Goal: Transaction & Acquisition: Purchase product/service

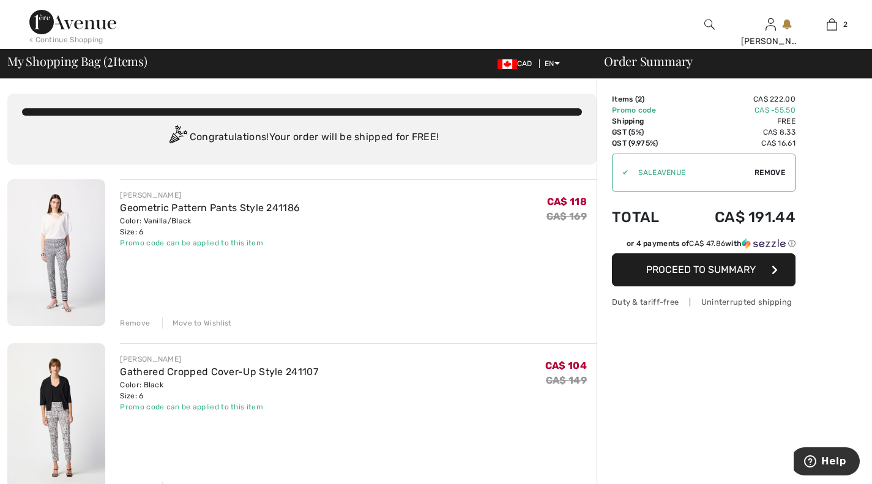
click at [80, 39] on div "< Continue Shopping" at bounding box center [66, 39] width 74 height 11
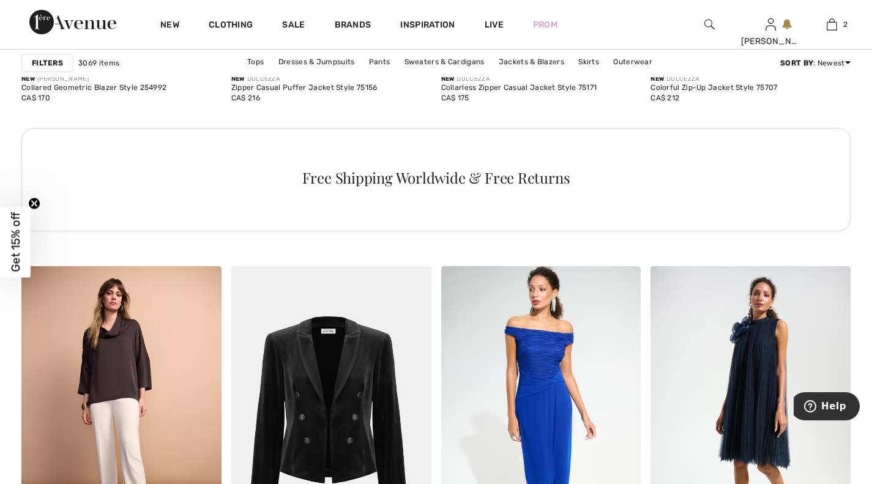
scroll to position [4342, 0]
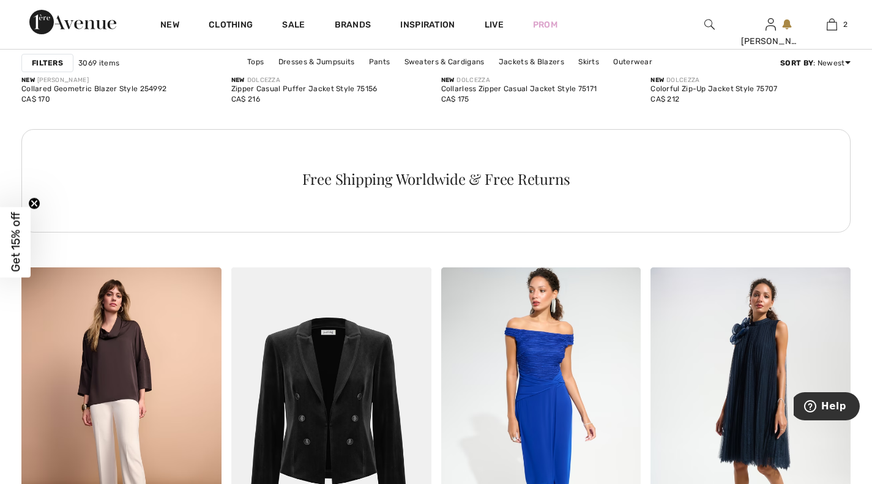
click at [519, 61] on link "Jackets & Blazers" at bounding box center [532, 62] width 78 height 16
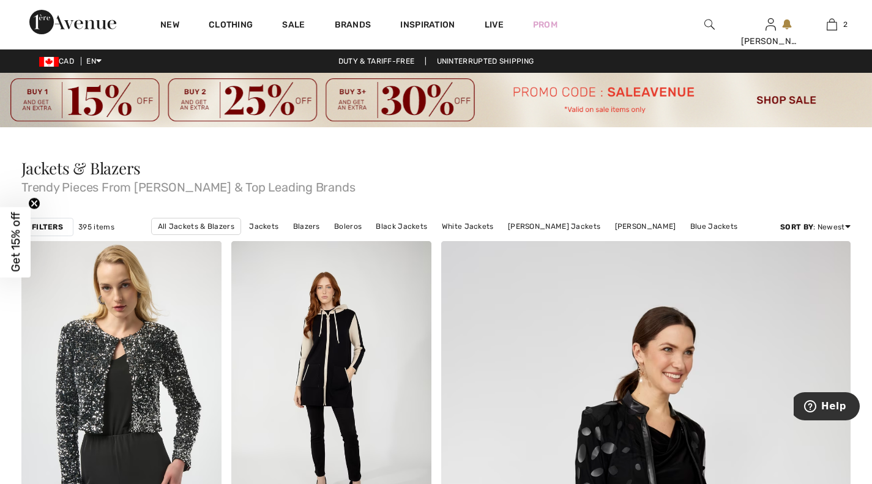
click at [52, 229] on strong "Filters" at bounding box center [47, 227] width 31 height 11
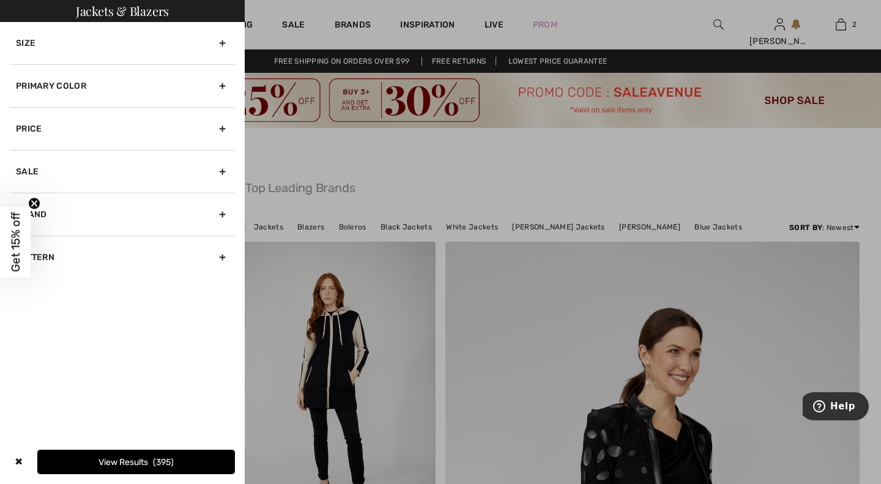
click at [223, 46] on div "Size" at bounding box center [122, 43] width 225 height 42
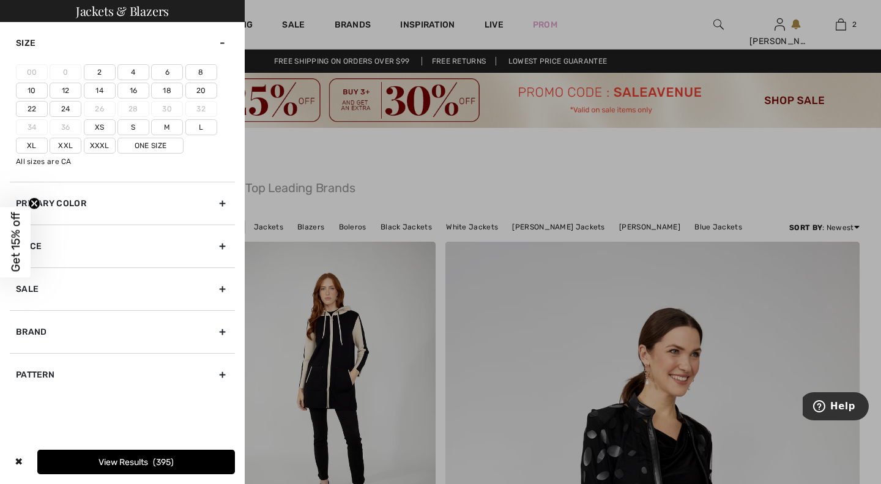
click at [171, 77] on label "6" at bounding box center [167, 72] width 32 height 16
click at [0, 0] on input"] "6" at bounding box center [0, 0] width 0 height 0
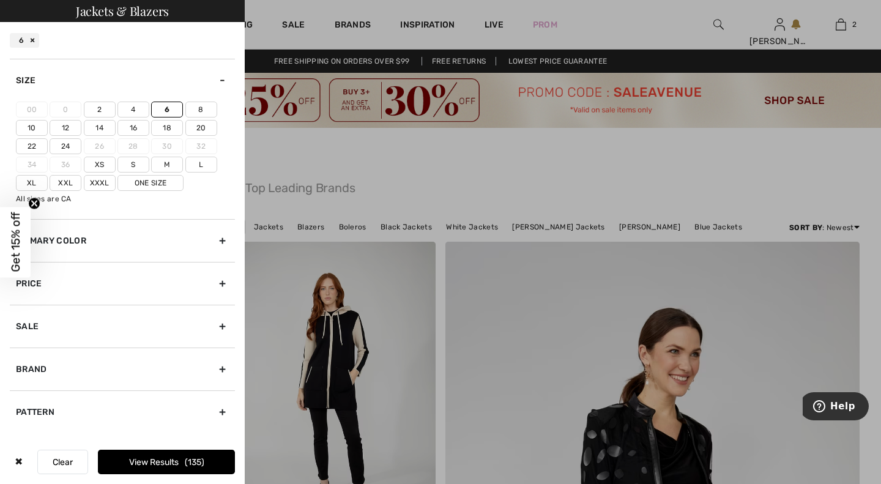
click at [222, 324] on div "Sale" at bounding box center [122, 326] width 225 height 43
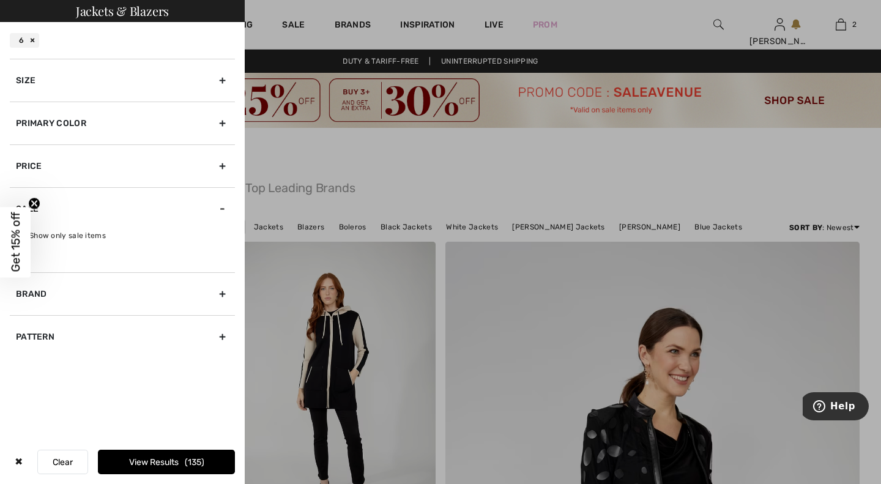
click at [121, 232] on label "Show only sale items" at bounding box center [125, 235] width 219 height 11
click at [25, 232] on input "Show only sale items" at bounding box center [20, 235] width 9 height 9
checkbox input "true"
click at [152, 459] on button "View Results 57" at bounding box center [166, 462] width 137 height 24
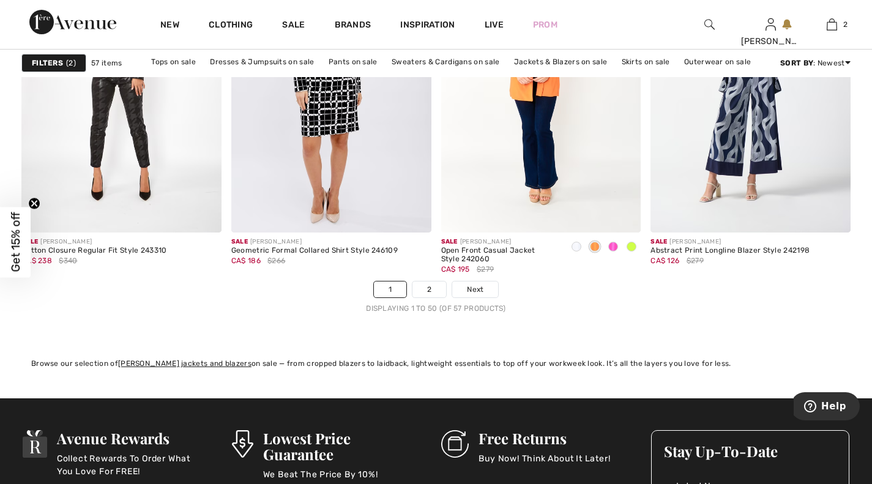
scroll to position [5406, 0]
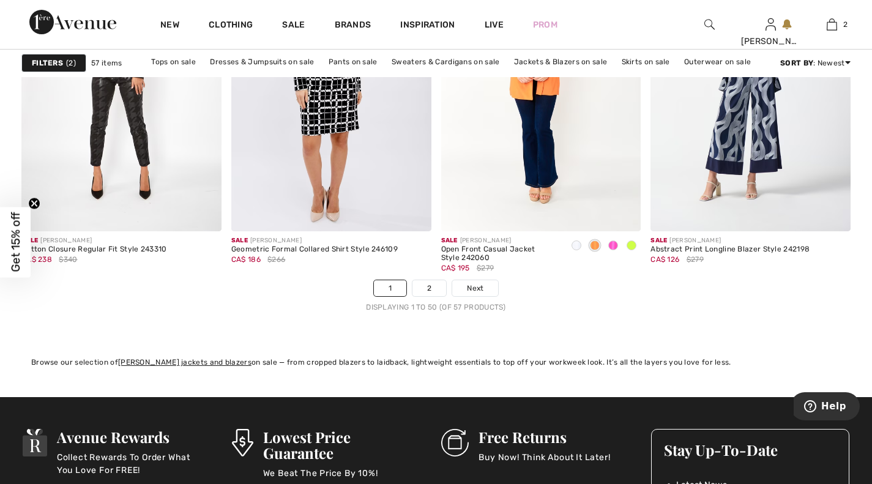
click at [435, 289] on link "2" at bounding box center [429, 288] width 34 height 16
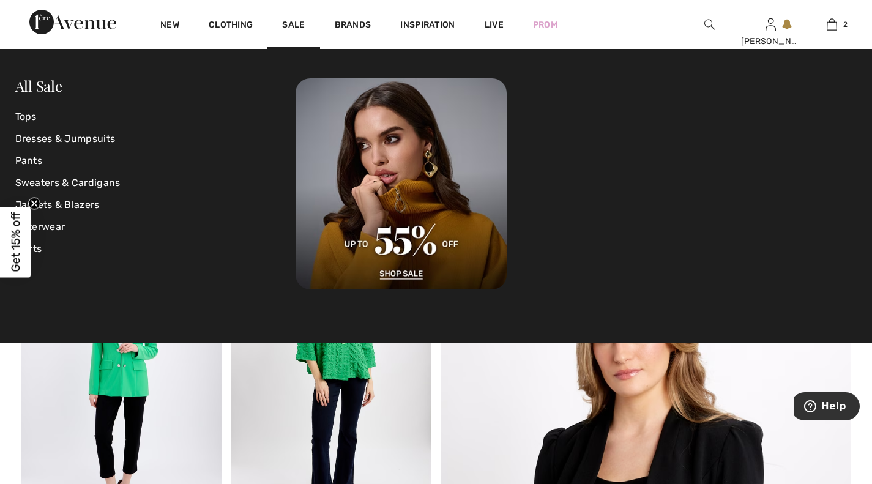
click at [292, 24] on link "Sale" at bounding box center [293, 26] width 23 height 13
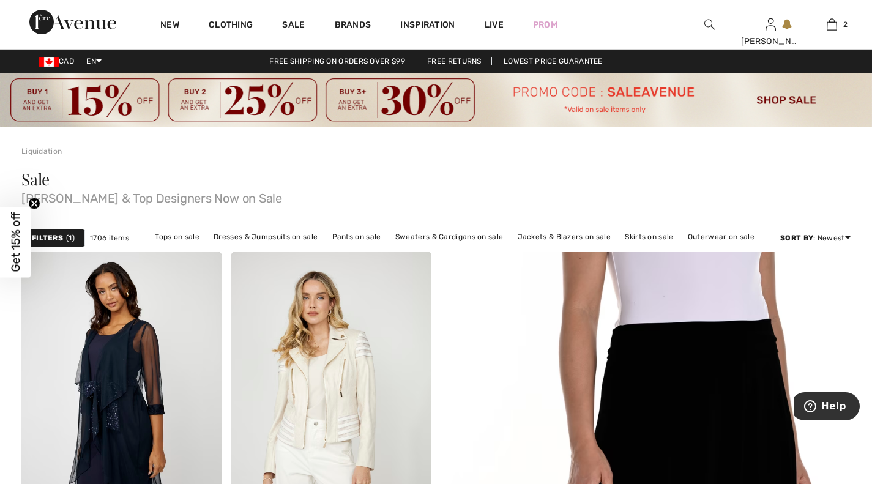
click at [355, 239] on link "Pants on sale" at bounding box center [356, 237] width 61 height 16
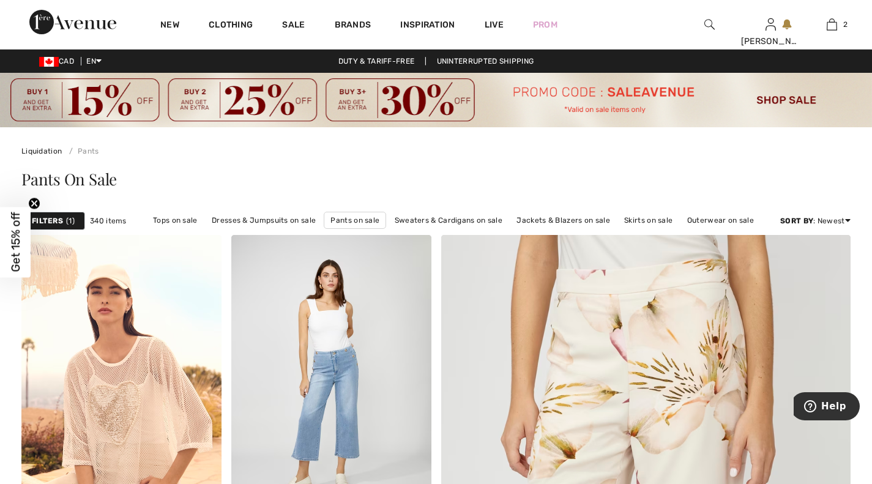
click at [56, 225] on strong "Filters" at bounding box center [47, 220] width 31 height 11
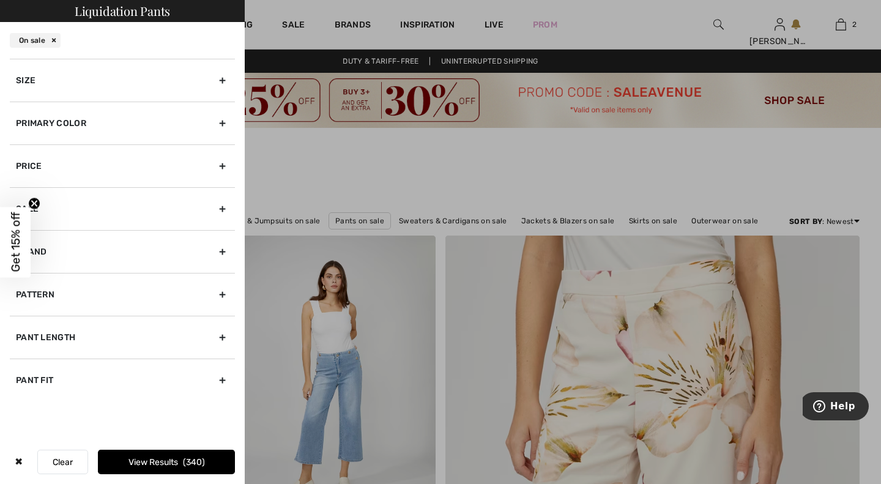
click at [219, 81] on div "Size" at bounding box center [122, 80] width 225 height 43
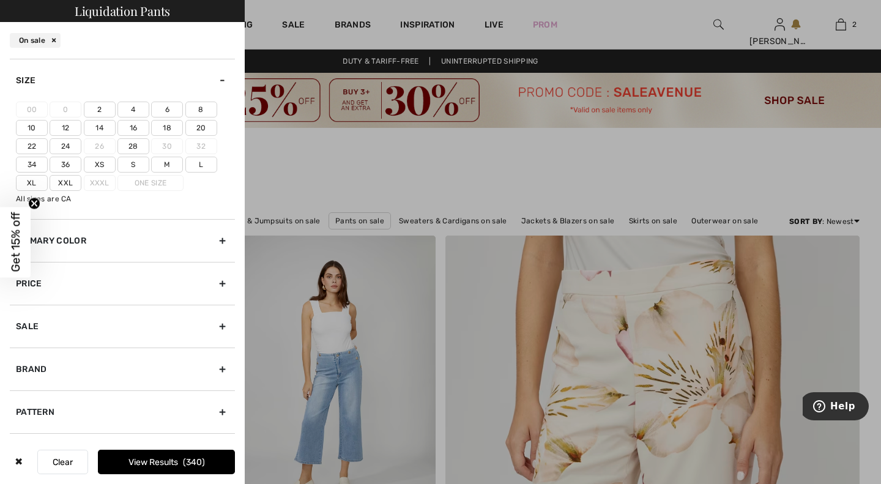
click at [163, 106] on label "6" at bounding box center [167, 110] width 32 height 16
click at [0, 0] on input"] "6" at bounding box center [0, 0] width 0 height 0
click at [162, 457] on button "View Results 136" at bounding box center [166, 462] width 137 height 24
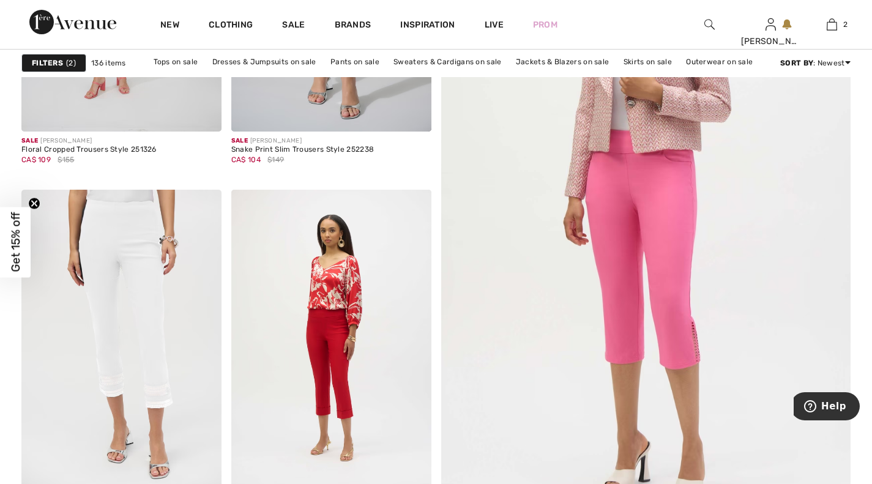
scroll to position [403, 0]
click at [676, 223] on img at bounding box center [645, 200] width 491 height 737
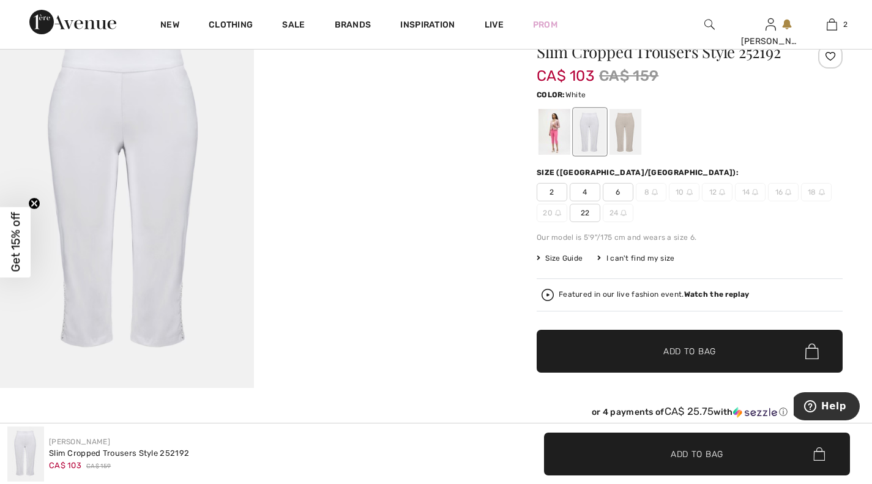
scroll to position [119, 0]
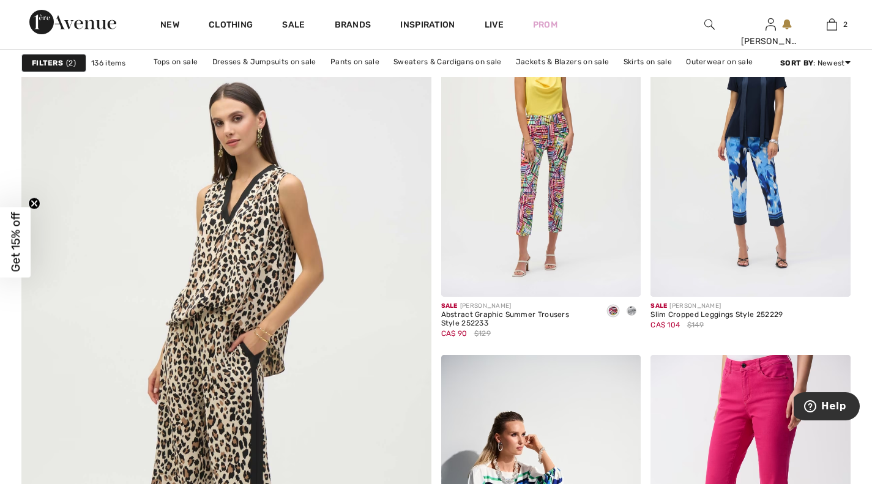
scroll to position [3053, 0]
click at [554, 146] on img at bounding box center [541, 148] width 200 height 300
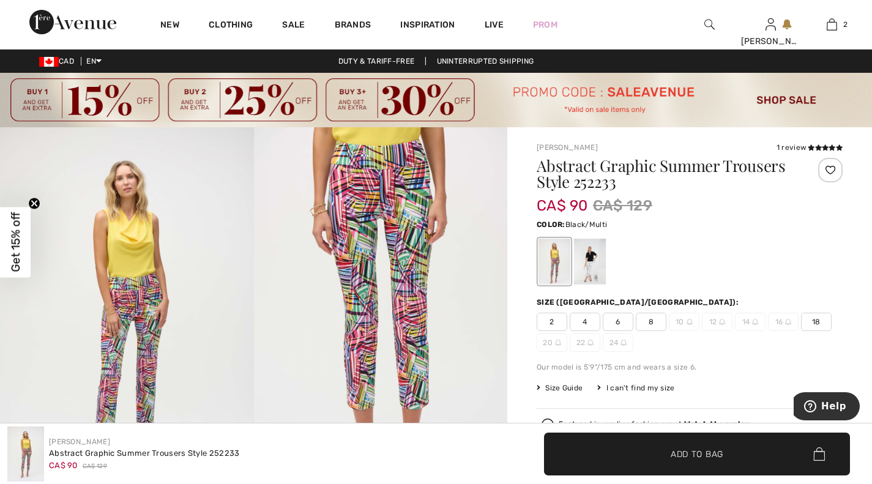
click at [412, 257] on img at bounding box center [381, 317] width 254 height 380
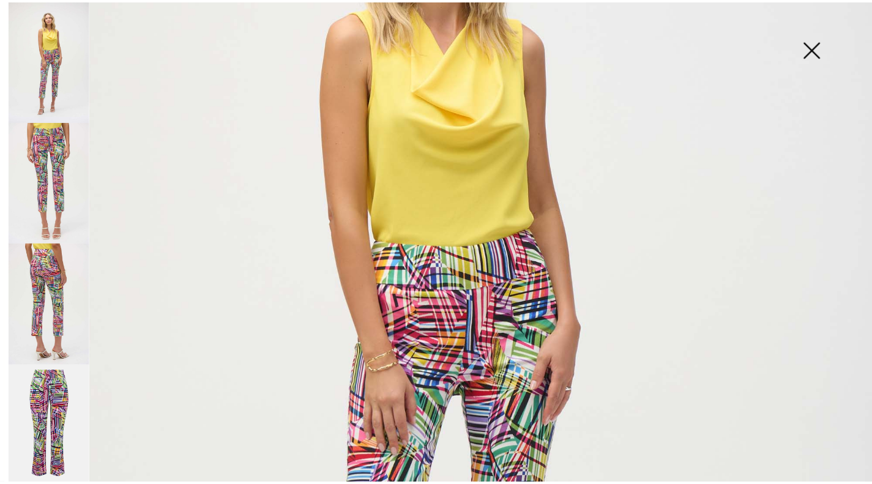
scroll to position [275, 0]
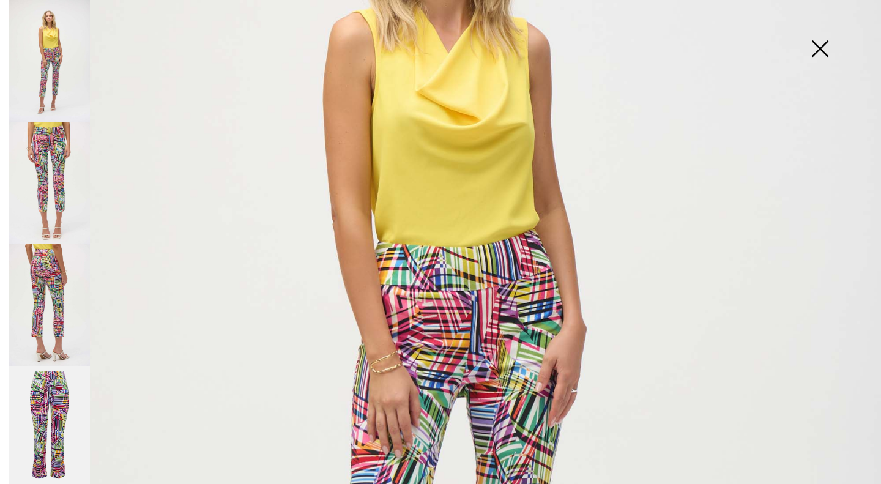
click at [819, 41] on img at bounding box center [819, 49] width 61 height 63
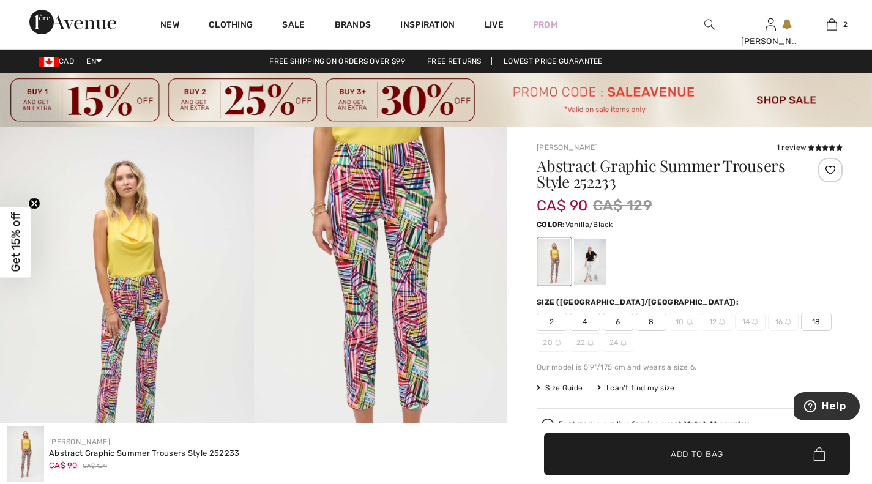
click at [598, 264] on div at bounding box center [590, 262] width 32 height 46
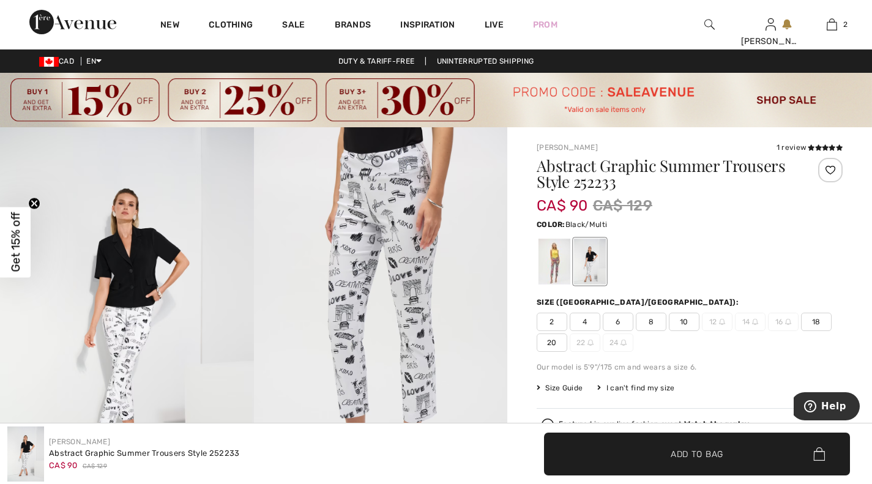
click at [554, 259] on div at bounding box center [555, 262] width 32 height 46
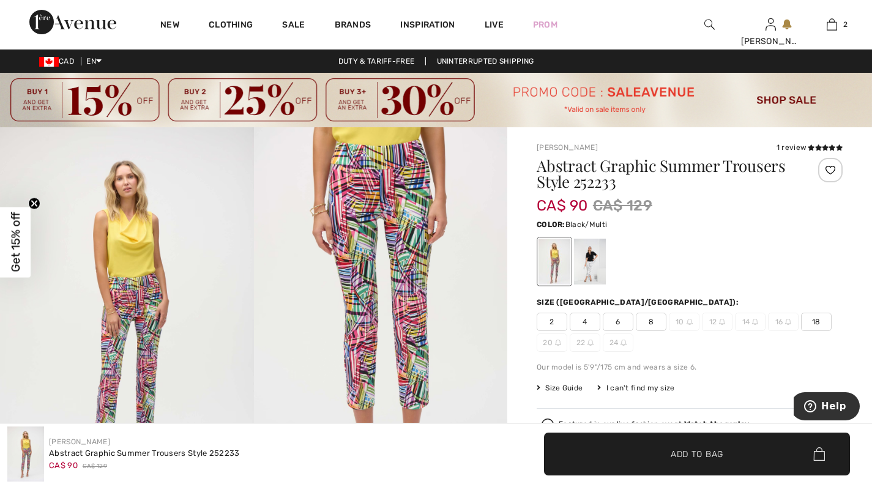
click at [619, 323] on span "6" at bounding box center [618, 322] width 31 height 18
click at [671, 453] on span "Add to Bag" at bounding box center [697, 453] width 53 height 13
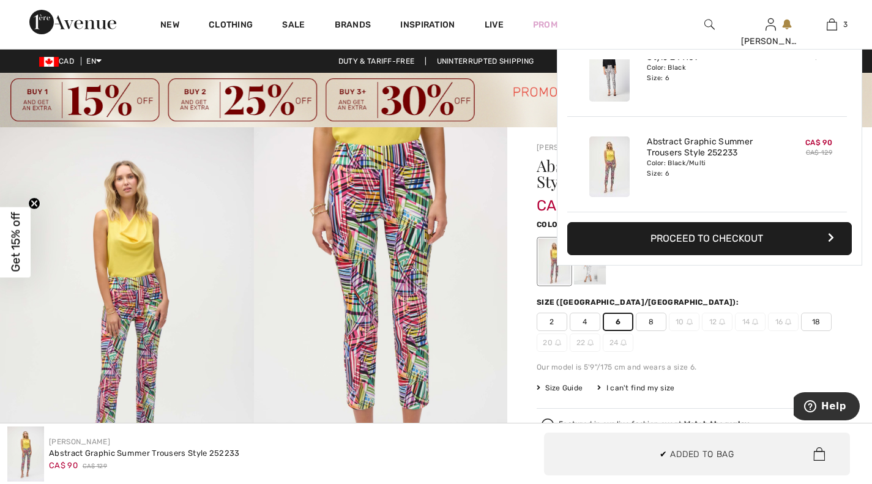
scroll to position [0, 0]
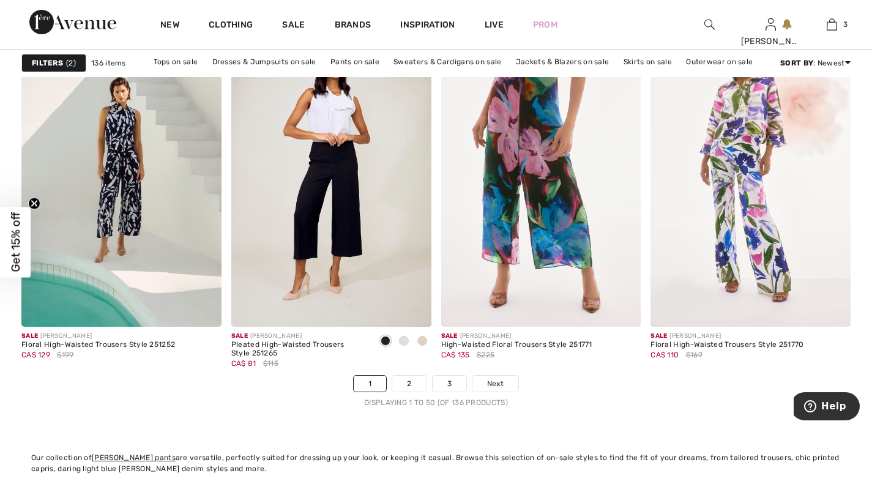
scroll to position [5345, 0]
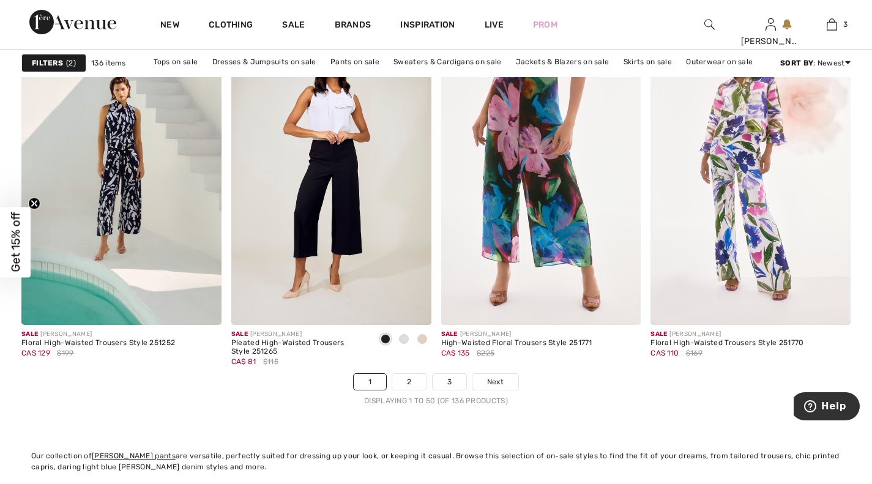
click at [507, 379] on link "Next" at bounding box center [495, 382] width 46 height 16
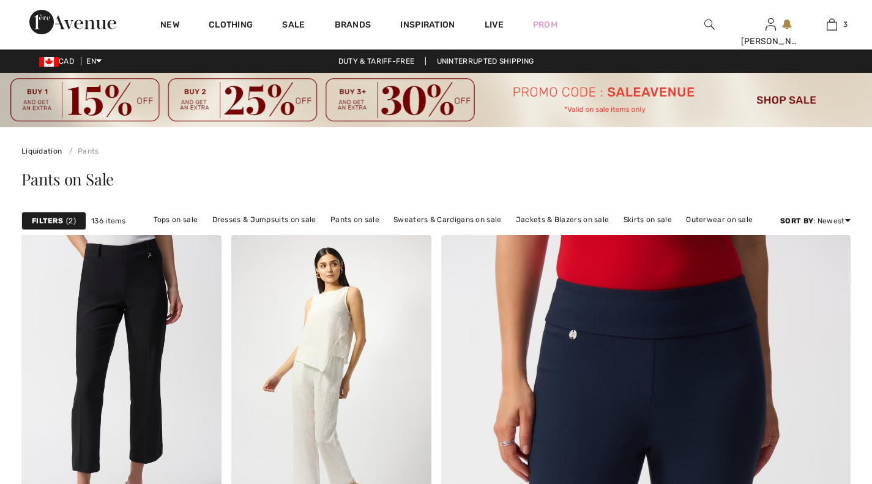
checkbox input "true"
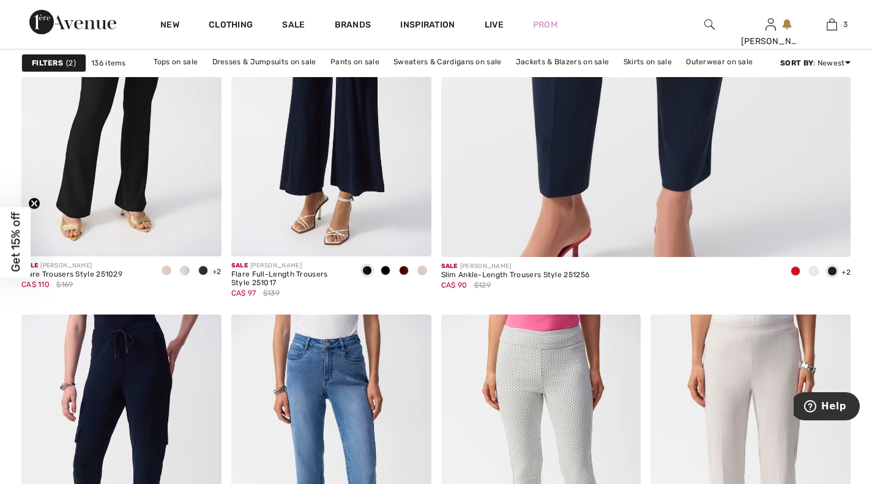
scroll to position [637, 0]
click at [801, 272] on div at bounding box center [795, 271] width 18 height 20
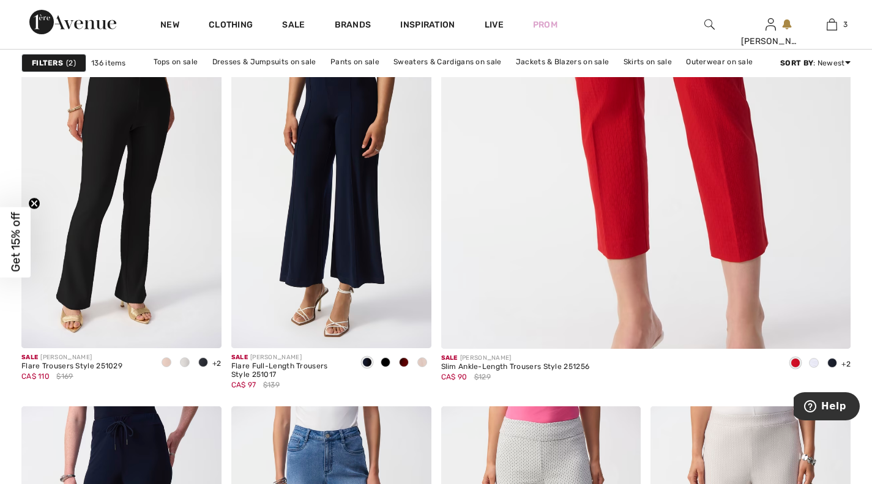
scroll to position [546, 0]
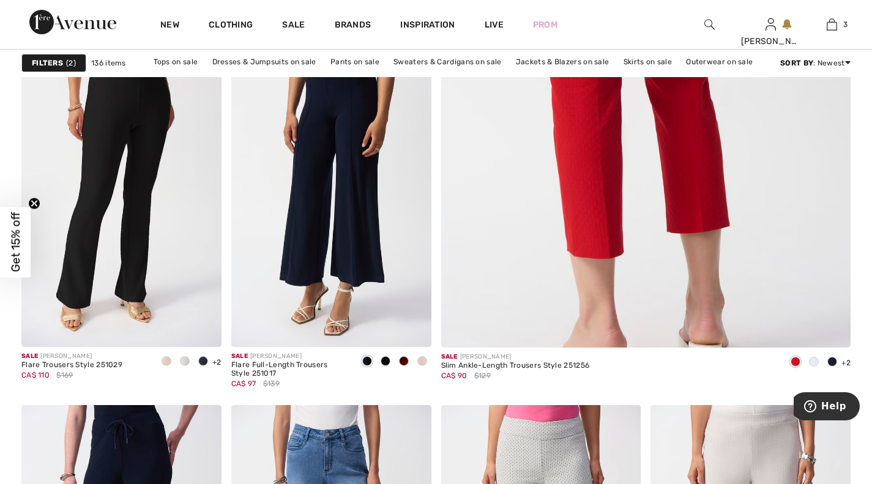
click at [686, 218] on img at bounding box center [645, 57] width 491 height 737
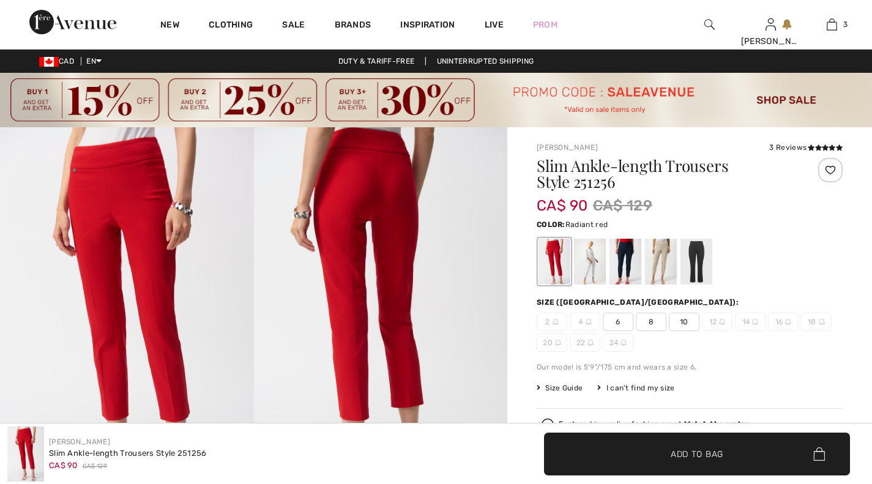
checkbox input "true"
click at [592, 267] on div at bounding box center [590, 262] width 32 height 46
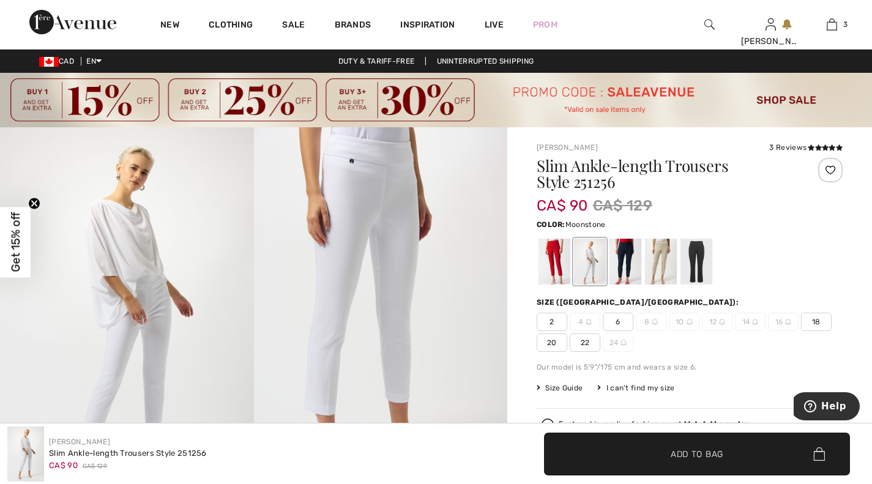
click at [671, 261] on div at bounding box center [661, 262] width 32 height 46
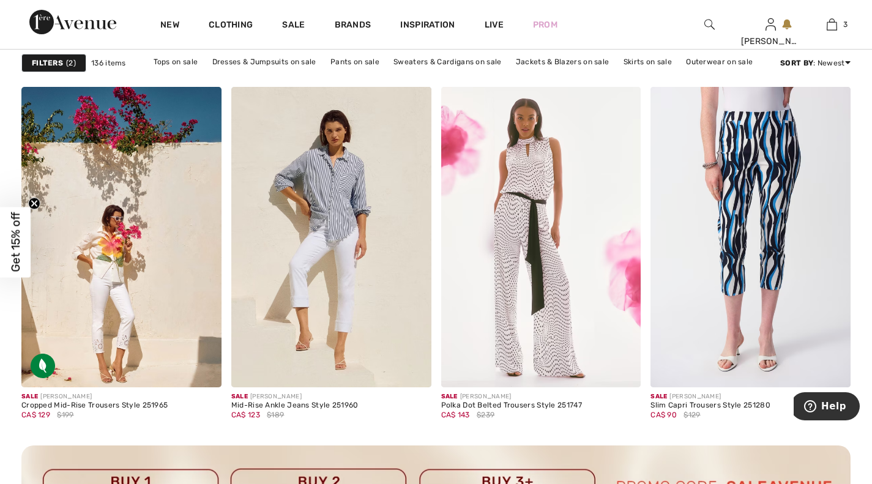
scroll to position [1223, 0]
click at [776, 159] on img at bounding box center [751, 236] width 200 height 300
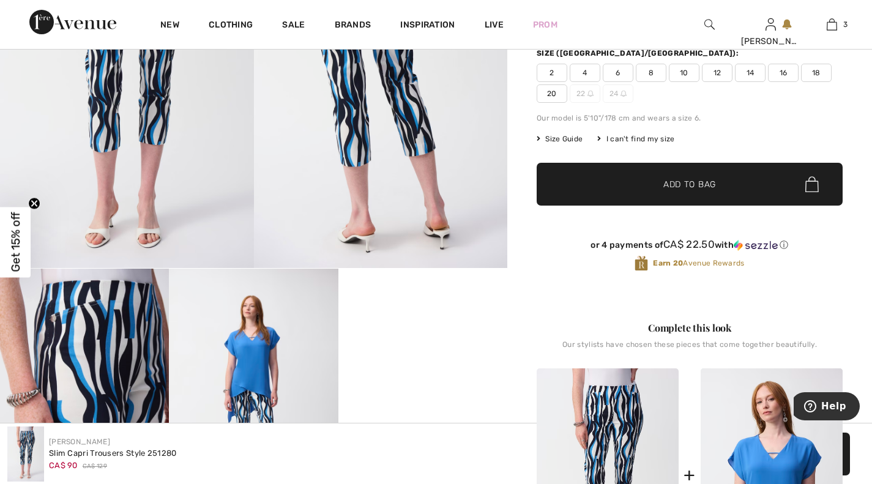
scroll to position [235, 0]
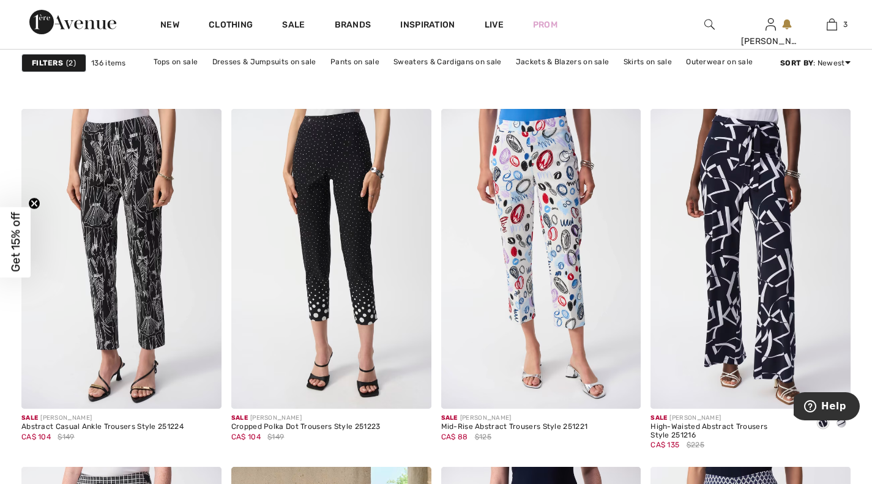
scroll to position [1698, 0]
click at [563, 237] on img at bounding box center [541, 258] width 200 height 300
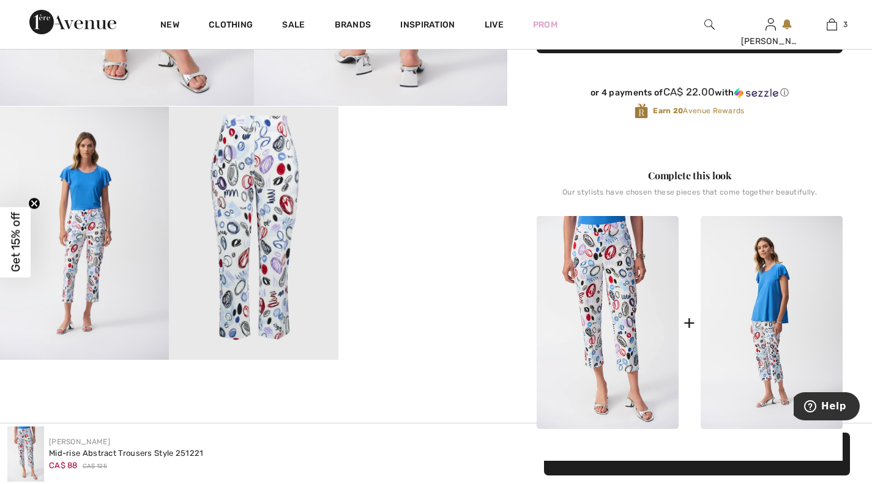
scroll to position [401, 0]
click at [262, 215] on img at bounding box center [253, 232] width 169 height 253
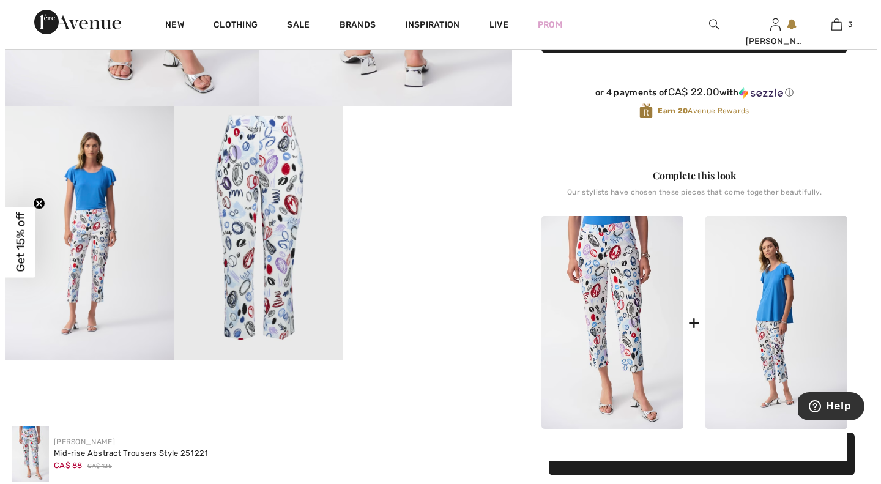
scroll to position [402, 0]
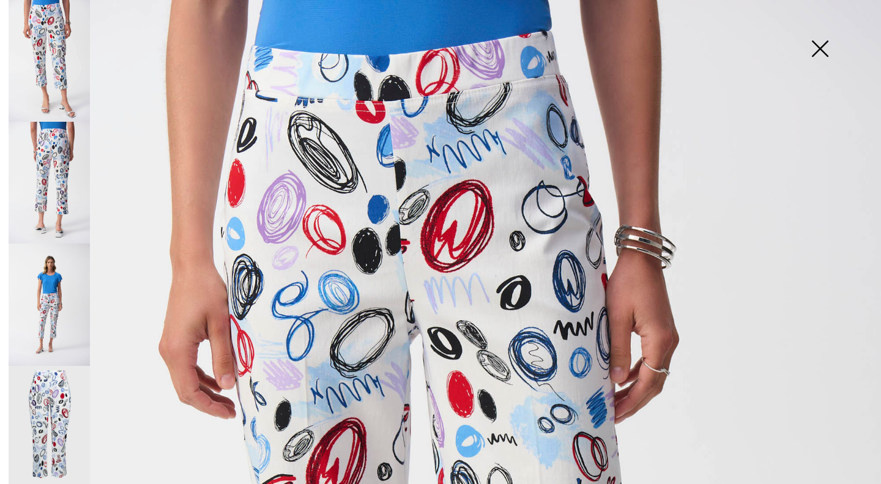
click at [821, 58] on img at bounding box center [819, 49] width 61 height 63
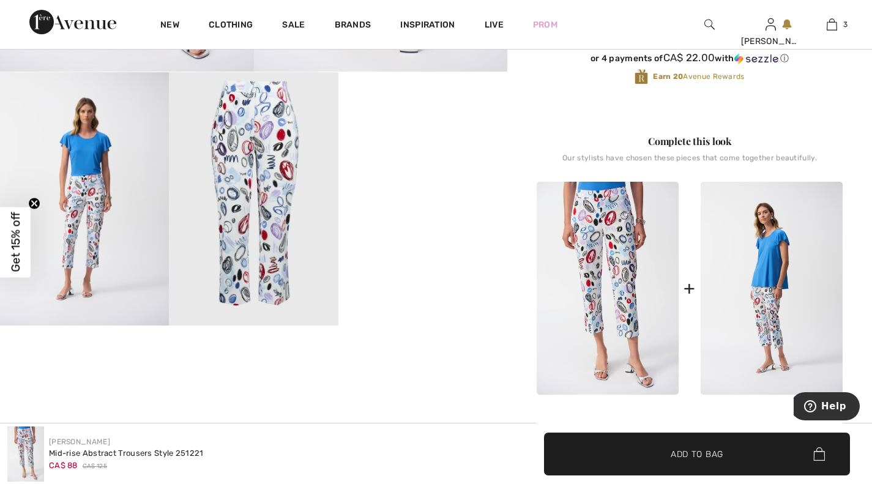
scroll to position [436, 0]
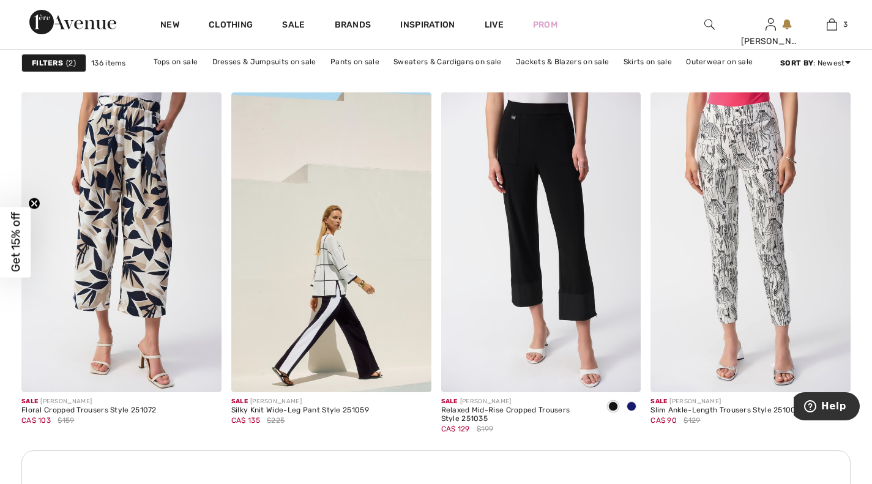
scroll to position [2463, 0]
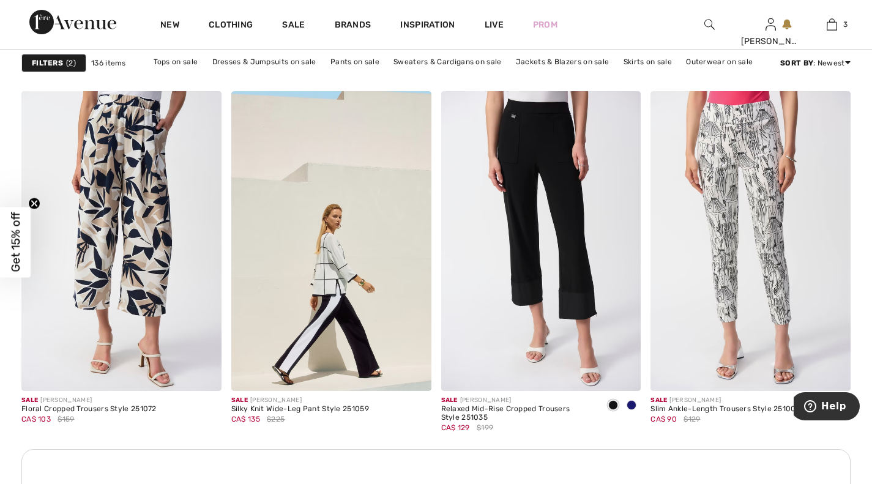
click at [722, 163] on img at bounding box center [751, 241] width 200 height 300
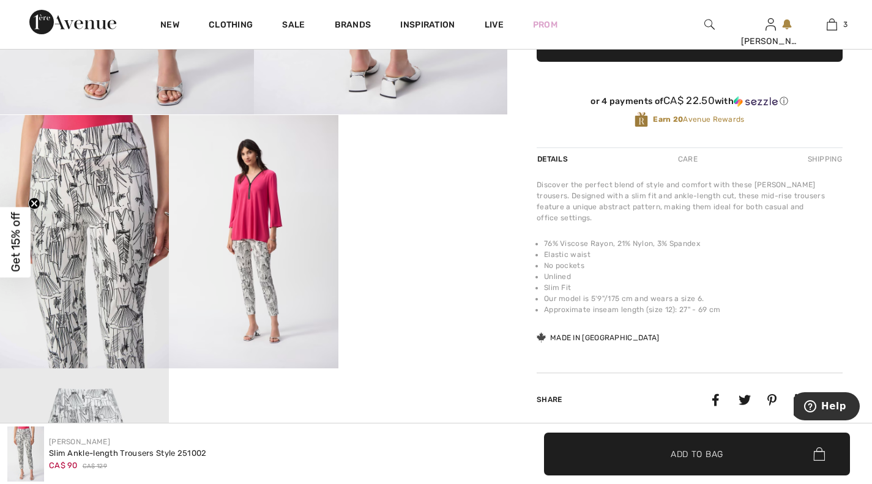
scroll to position [399, 0]
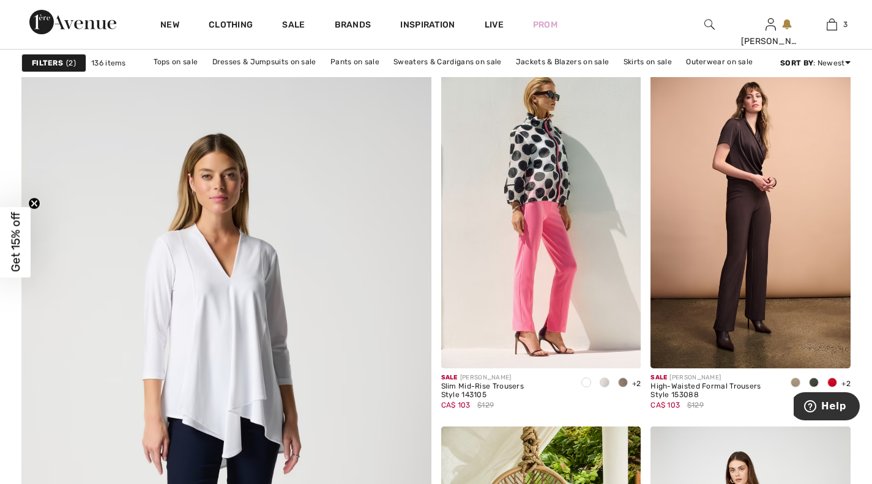
scroll to position [2981, 0]
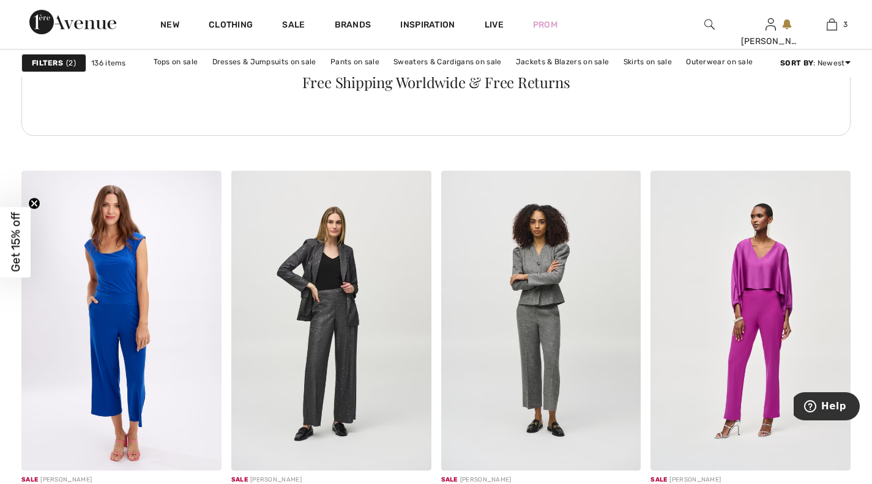
click at [835, 357] on img at bounding box center [751, 321] width 200 height 300
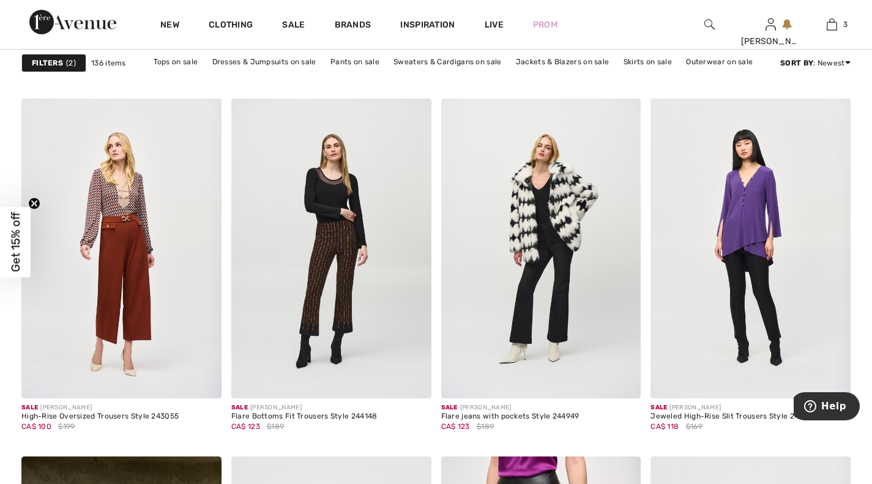
scroll to position [4885, 0]
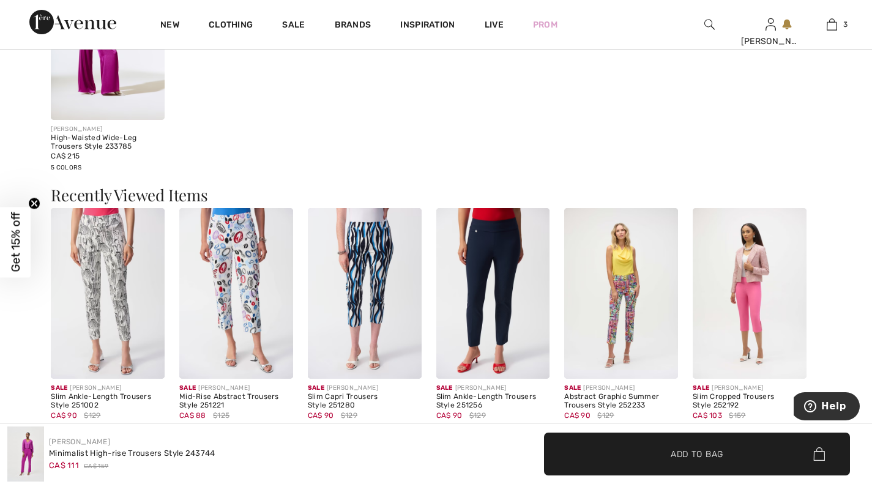
scroll to position [1278, 0]
click at [620, 281] on img at bounding box center [621, 292] width 114 height 171
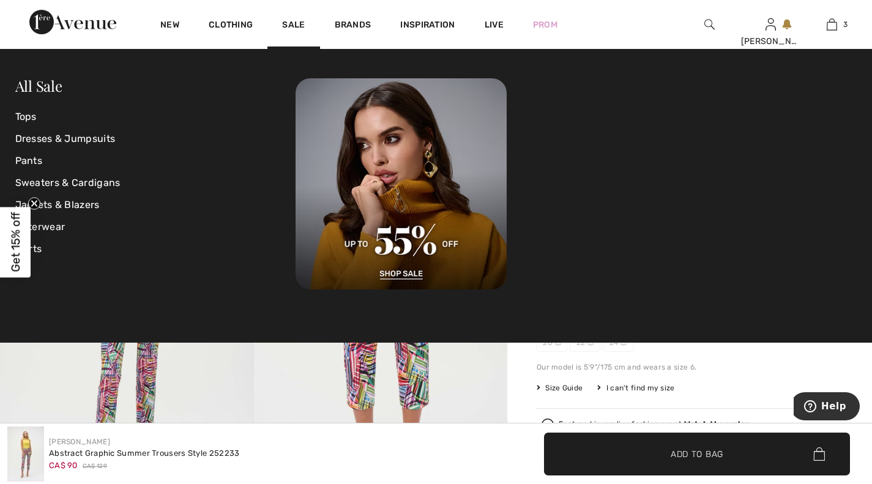
click at [28, 113] on link "Tops" at bounding box center [155, 117] width 281 height 22
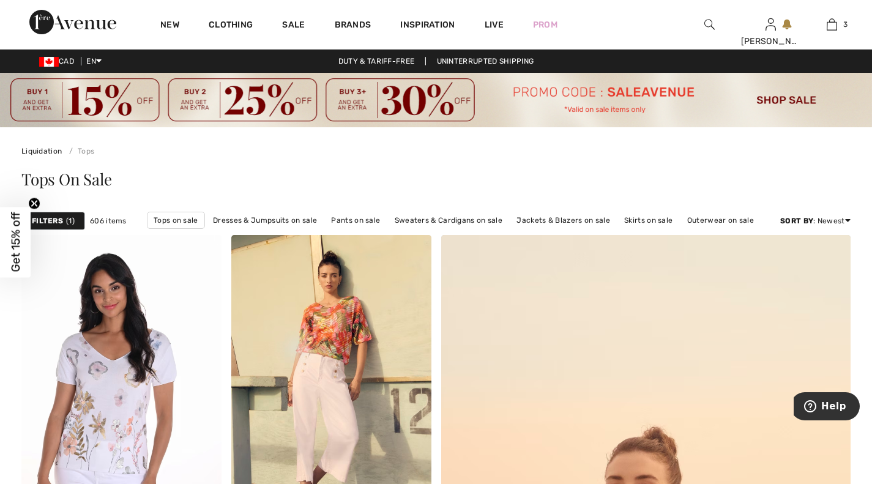
click at [49, 219] on strong "Filters" at bounding box center [47, 220] width 31 height 11
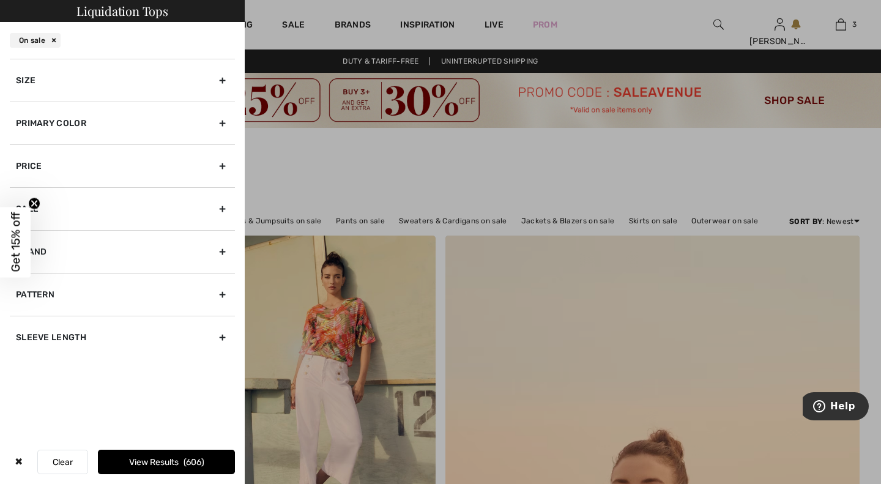
click at [226, 123] on div "Primary Color" at bounding box center [122, 123] width 225 height 43
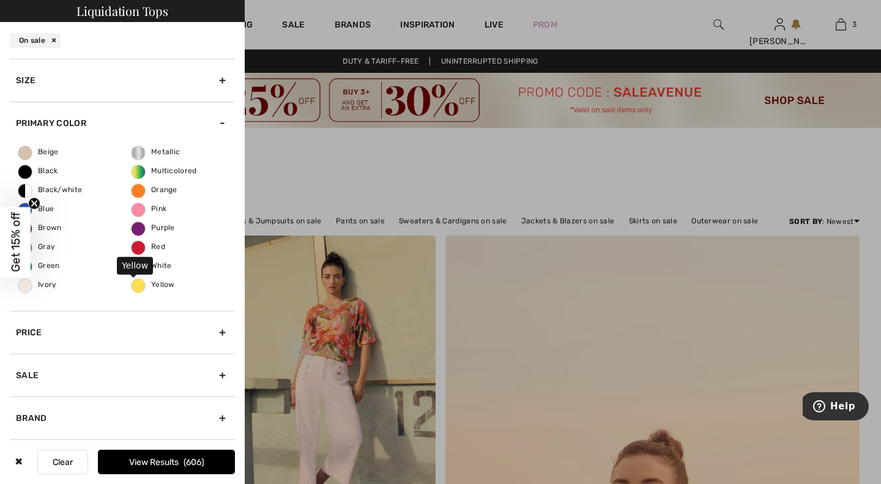
click at [135, 288] on span "Yellow" at bounding box center [153, 284] width 43 height 9
click at [0, 0] on input "Yellow" at bounding box center [0, 0] width 0 height 0
click at [149, 460] on button "View Results 14" at bounding box center [166, 462] width 137 height 24
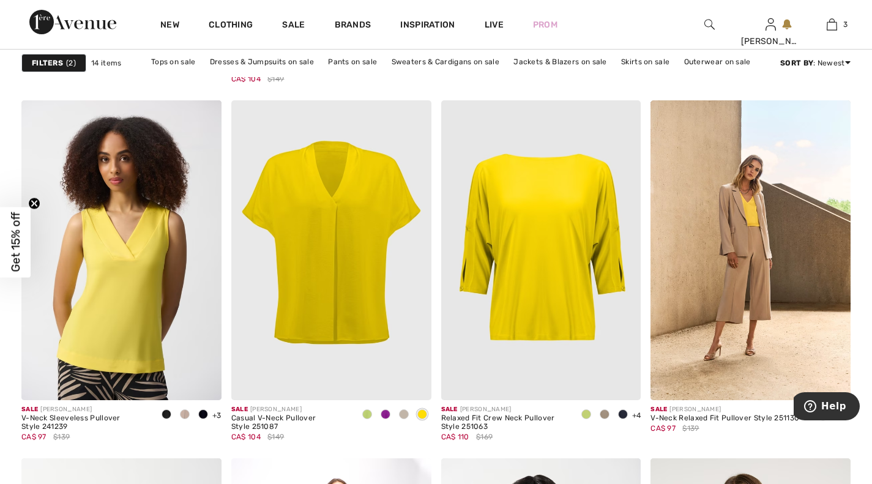
scroll to position [852, 0]
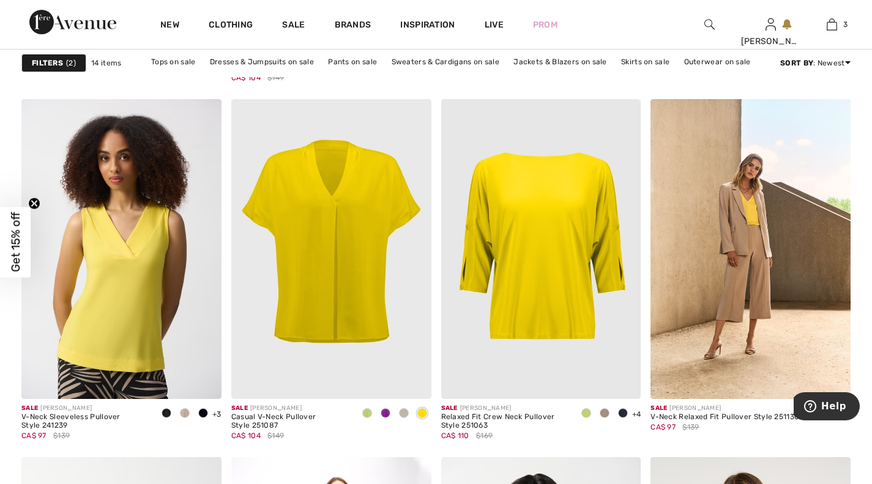
click at [367, 412] on span at bounding box center [367, 413] width 10 height 10
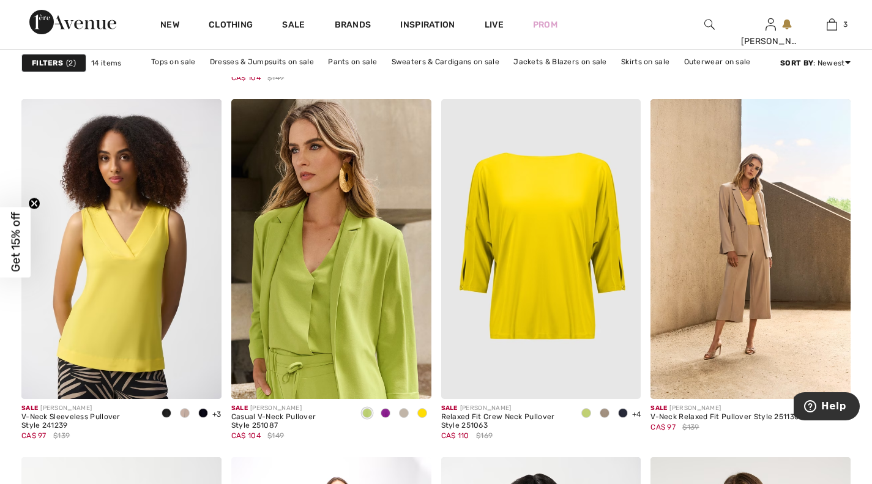
click at [389, 413] on span at bounding box center [386, 413] width 10 height 10
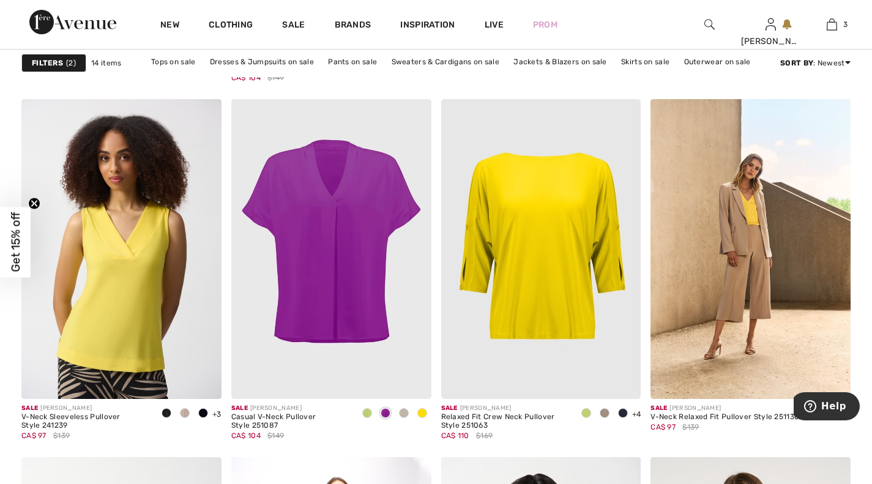
click at [403, 416] on span at bounding box center [404, 413] width 10 height 10
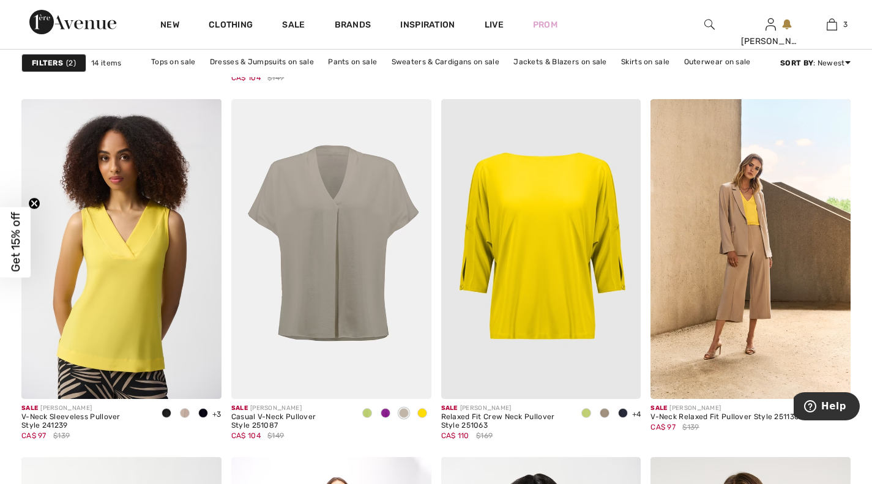
click at [425, 422] on div at bounding box center [422, 414] width 18 height 20
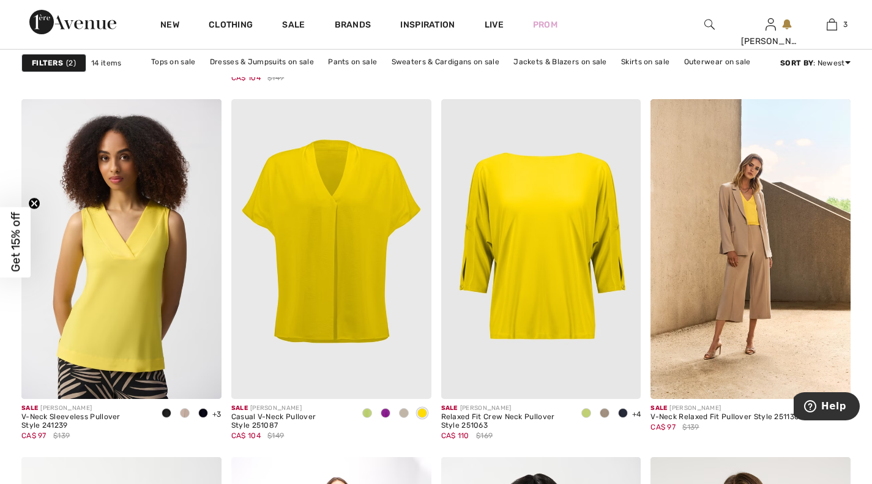
click at [368, 414] on span at bounding box center [367, 413] width 10 height 10
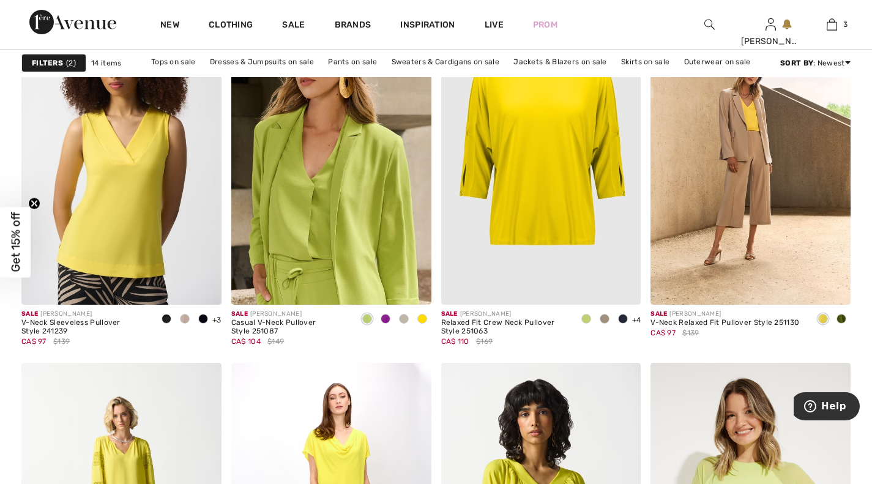
scroll to position [956, 0]
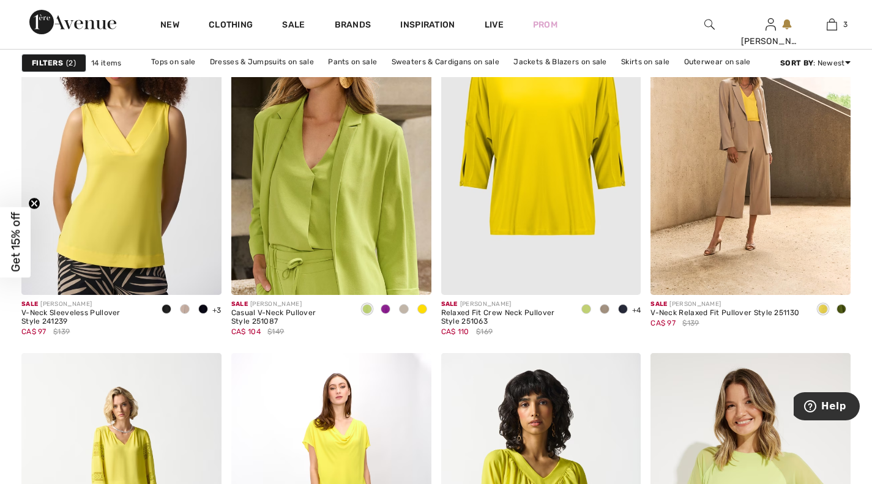
click at [347, 207] on img at bounding box center [331, 145] width 200 height 300
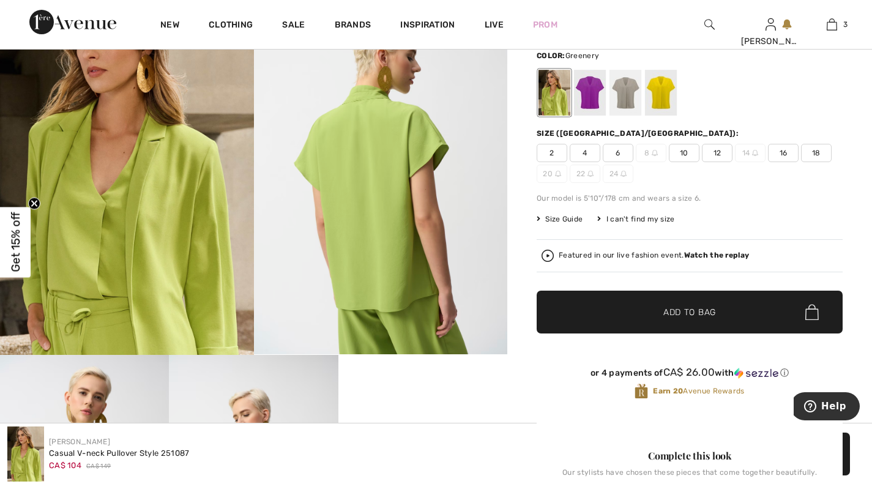
scroll to position [154, 0]
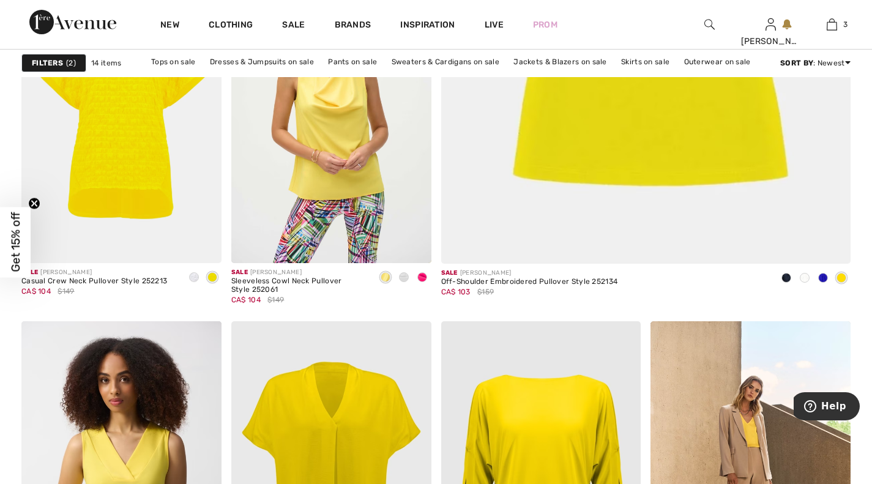
scroll to position [629, 0]
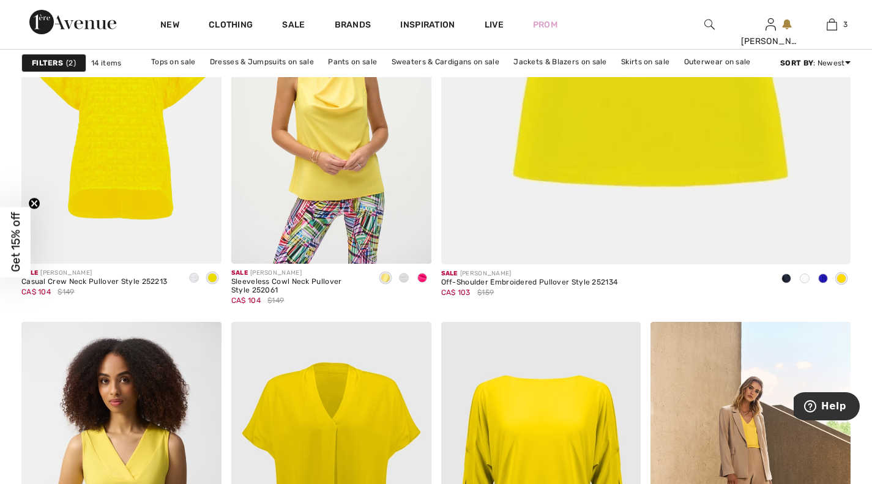
click at [428, 274] on div at bounding box center [422, 279] width 18 height 20
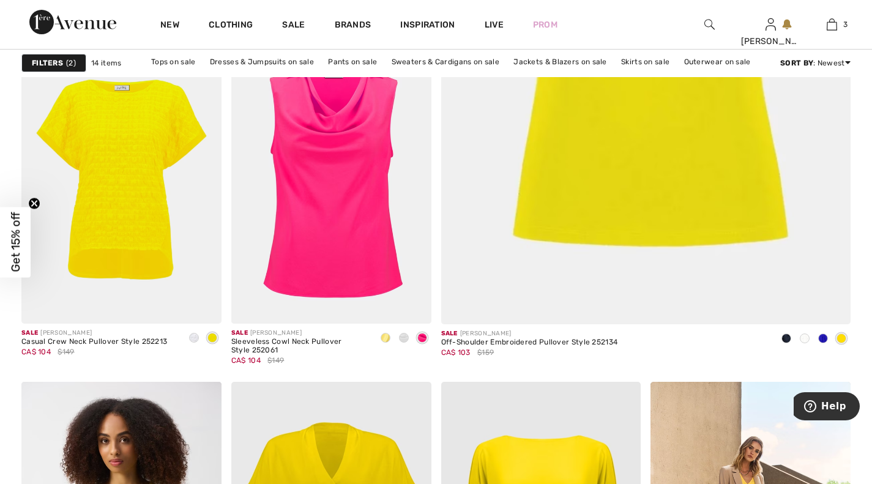
scroll to position [576, 0]
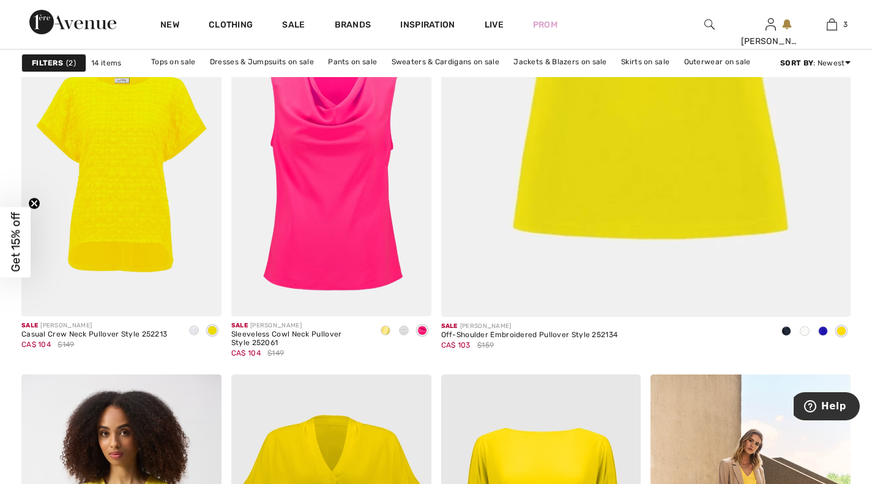
click at [384, 330] on span at bounding box center [386, 331] width 10 height 10
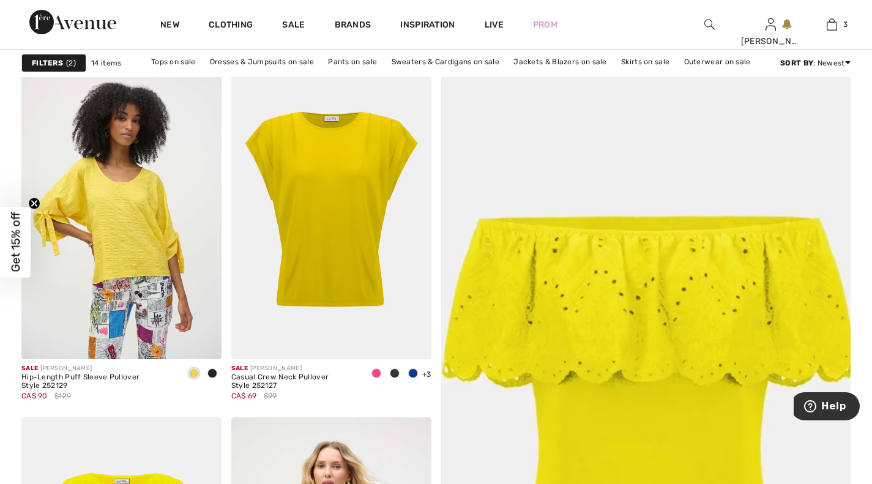
scroll to position [168, 0]
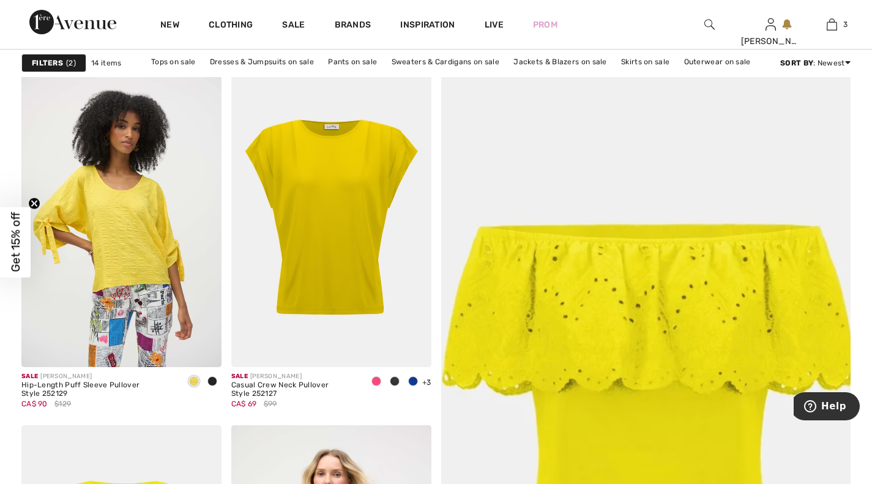
click at [398, 389] on div at bounding box center [395, 382] width 18 height 20
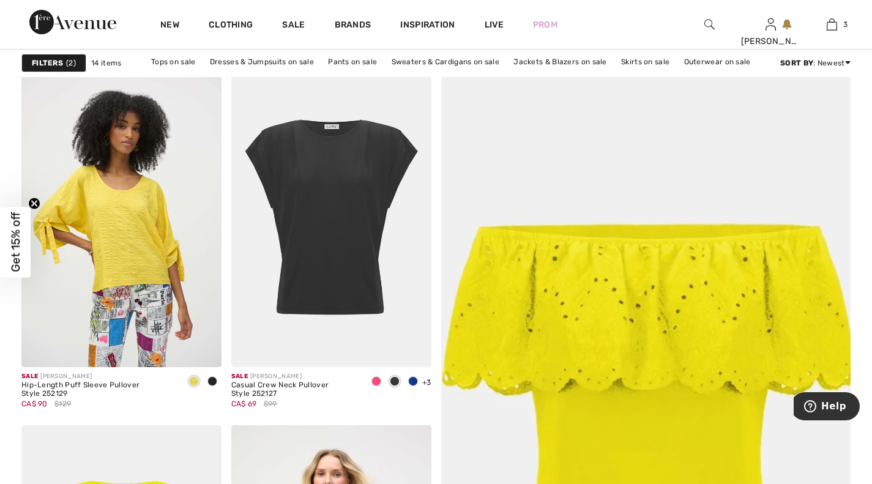
click at [426, 382] on span "+3" at bounding box center [426, 382] width 9 height 9
click at [359, 252] on img at bounding box center [331, 217] width 200 height 300
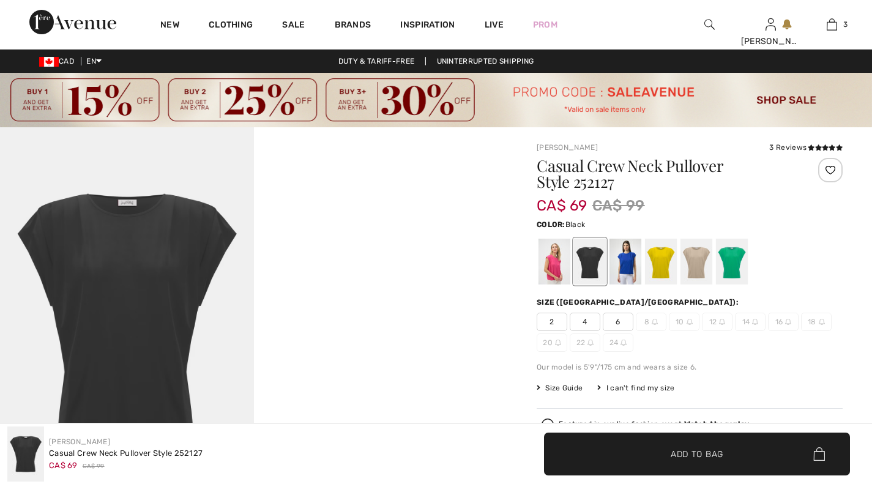
checkbox input "true"
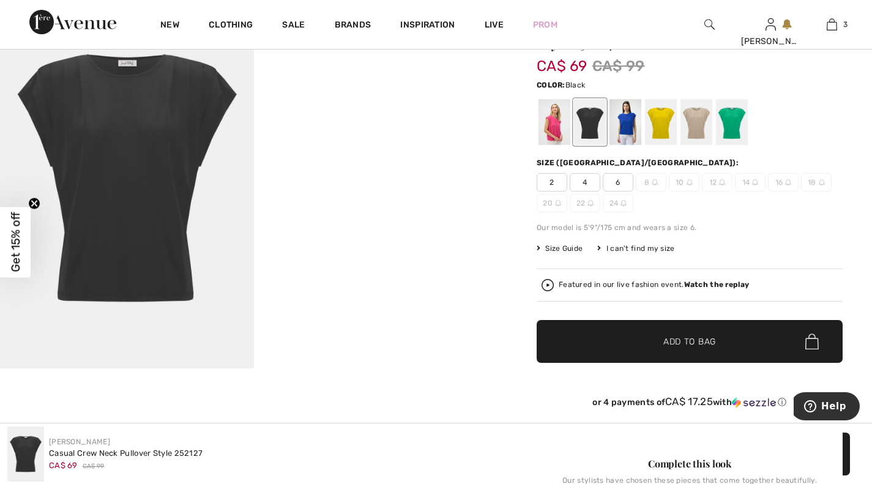
scroll to position [144, 0]
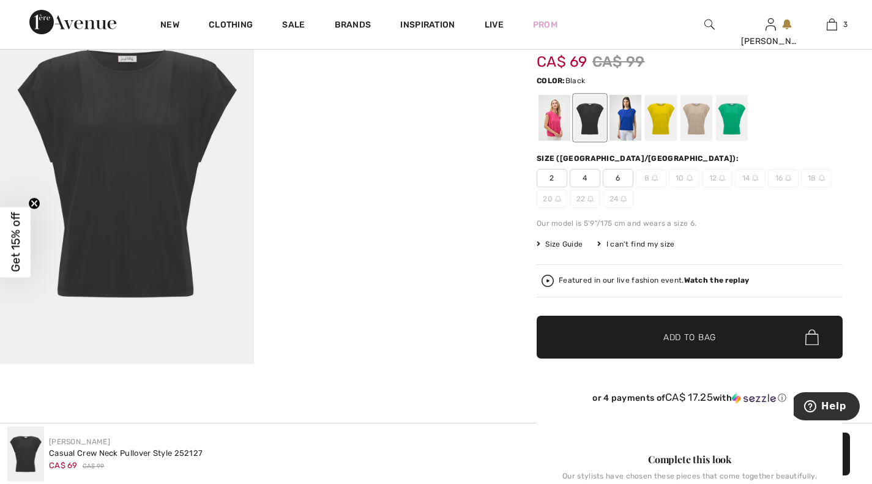
click at [664, 122] on div at bounding box center [661, 118] width 32 height 46
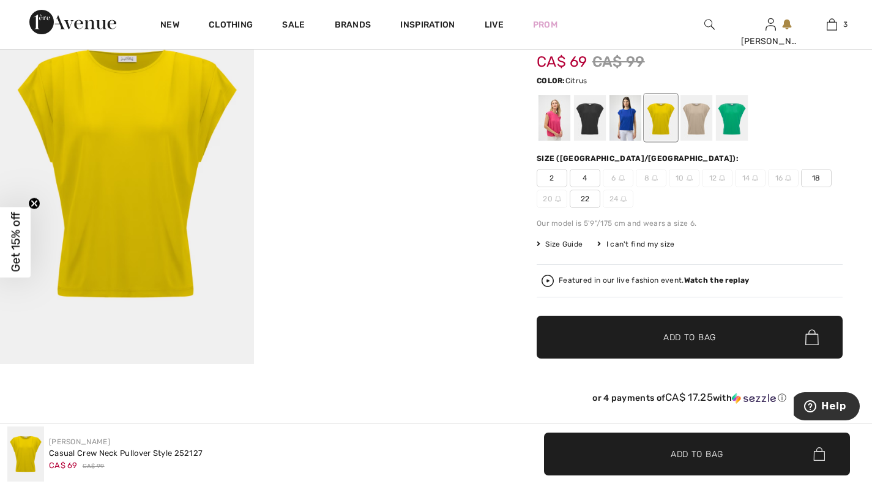
click at [737, 122] on div at bounding box center [732, 118] width 32 height 46
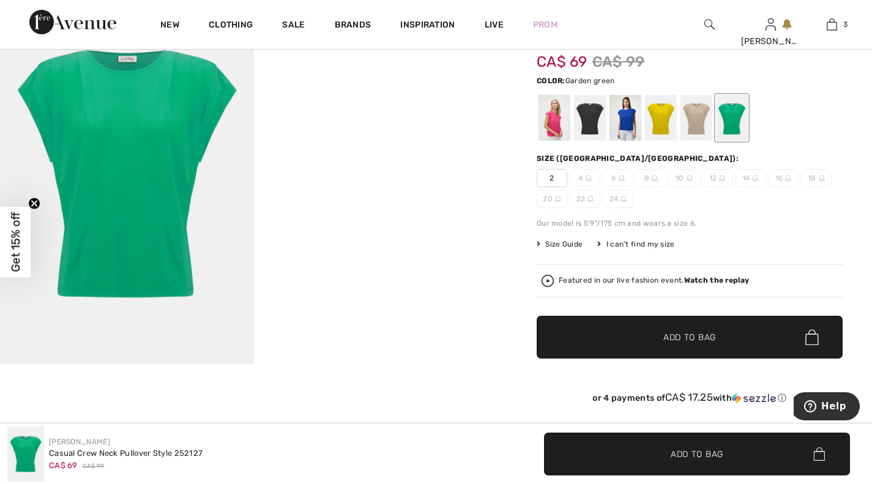
click at [662, 125] on div at bounding box center [661, 118] width 32 height 46
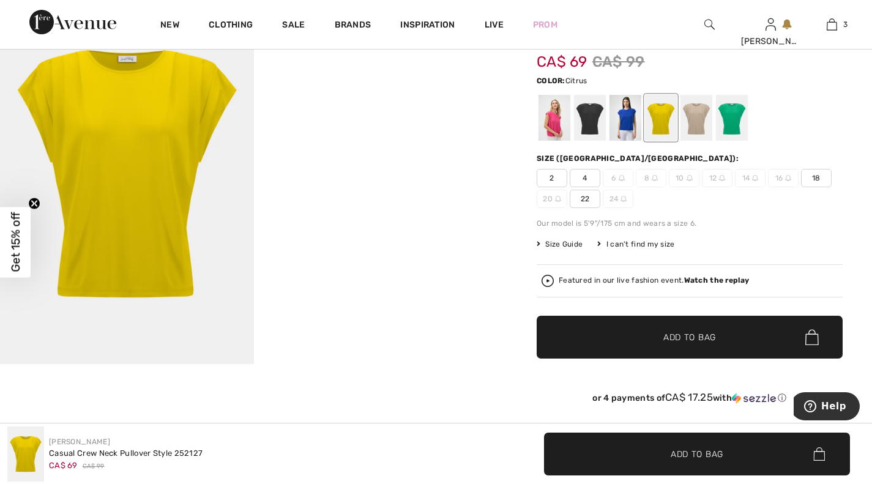
click at [557, 122] on div at bounding box center [555, 118] width 32 height 46
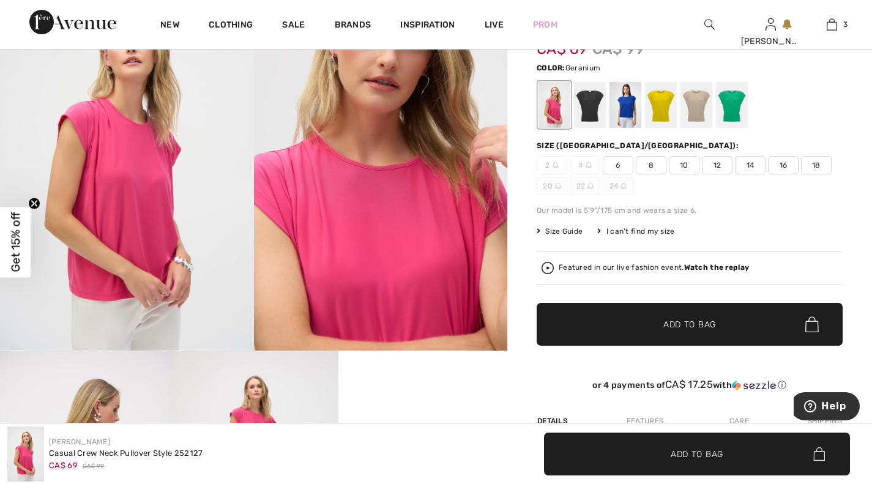
scroll to position [149, 0]
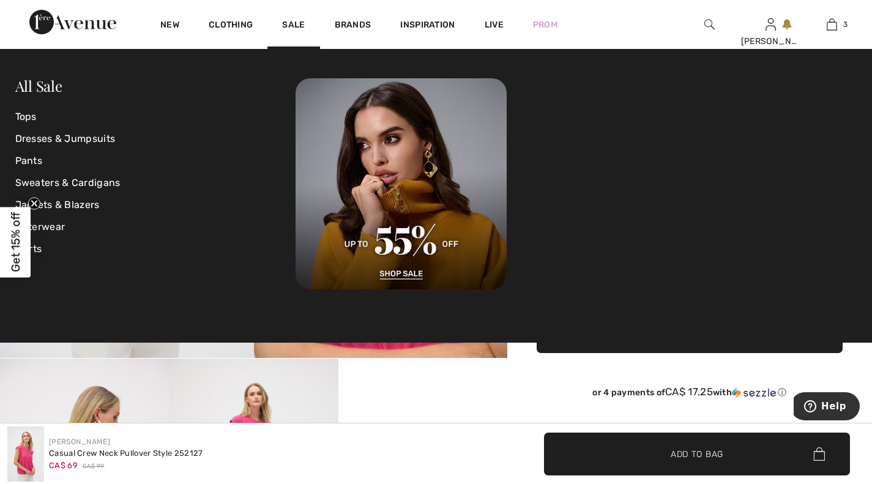
click at [32, 158] on link "Pants" at bounding box center [155, 161] width 281 height 22
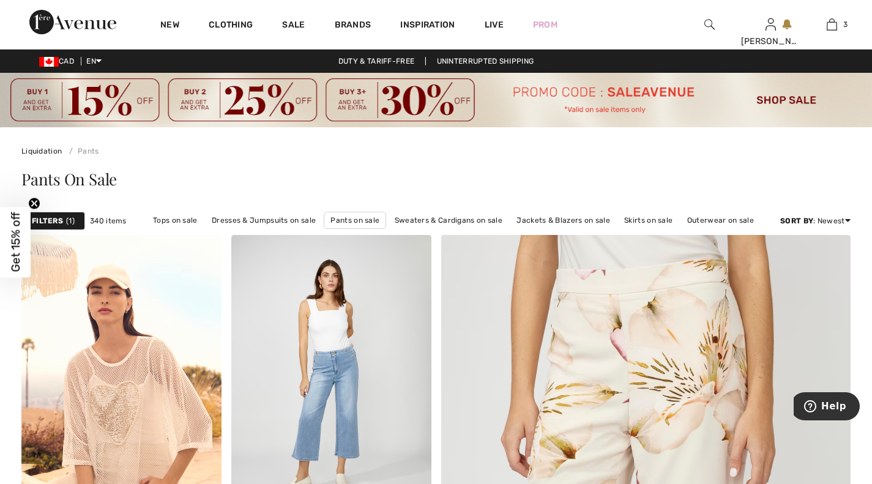
click at [53, 217] on strong "Filters" at bounding box center [47, 220] width 31 height 11
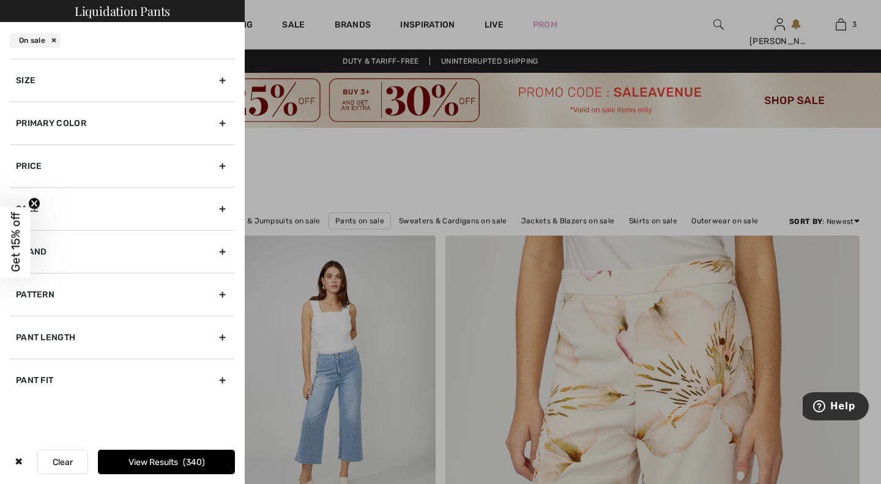
click at [228, 84] on div "Size" at bounding box center [122, 80] width 225 height 43
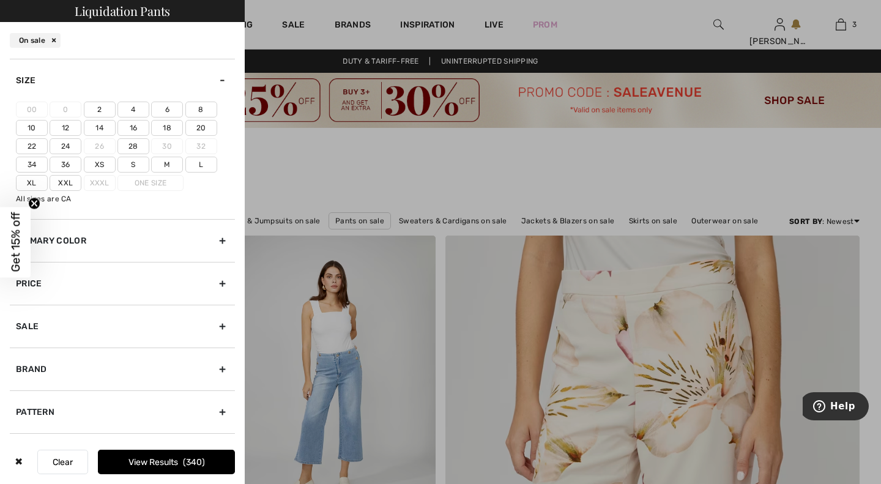
click at [166, 113] on label "6" at bounding box center [167, 110] width 32 height 16
click at [0, 0] on input"] "6" at bounding box center [0, 0] width 0 height 0
click at [158, 462] on button "View Results 136" at bounding box center [166, 462] width 137 height 24
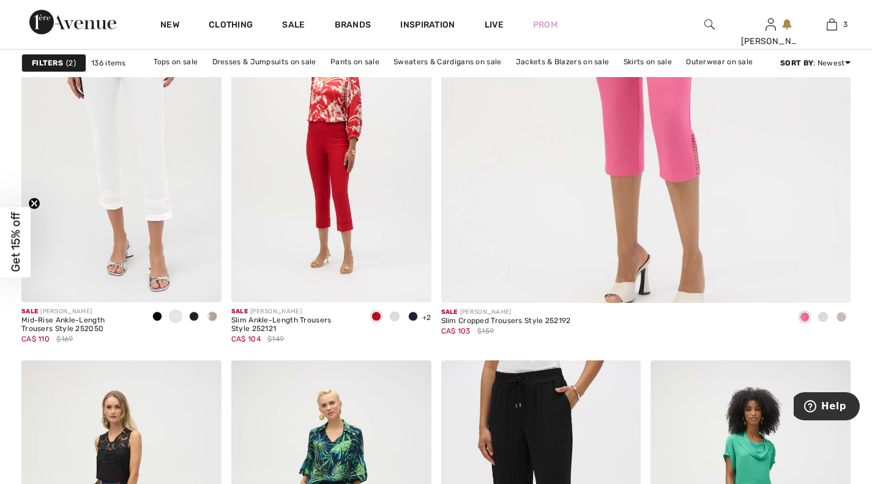
scroll to position [591, 0]
click at [826, 324] on div at bounding box center [823, 318] width 18 height 20
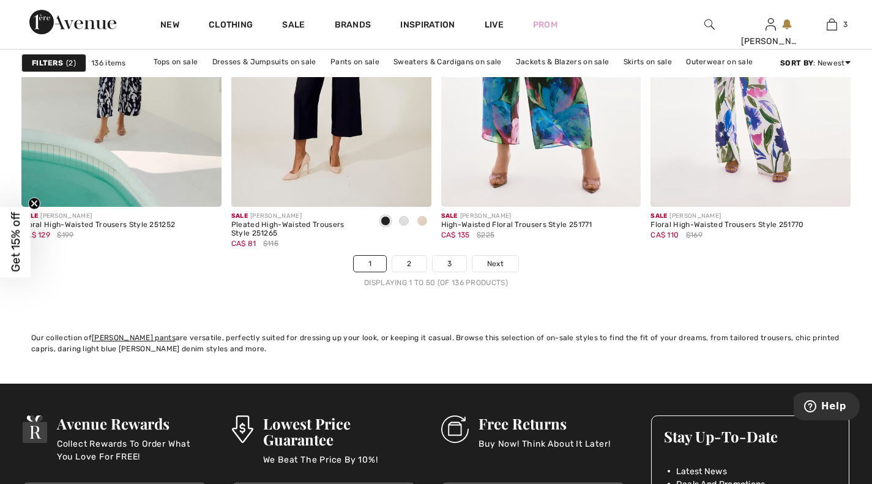
scroll to position [5464, 0]
click at [493, 264] on span "Next" at bounding box center [495, 263] width 17 height 11
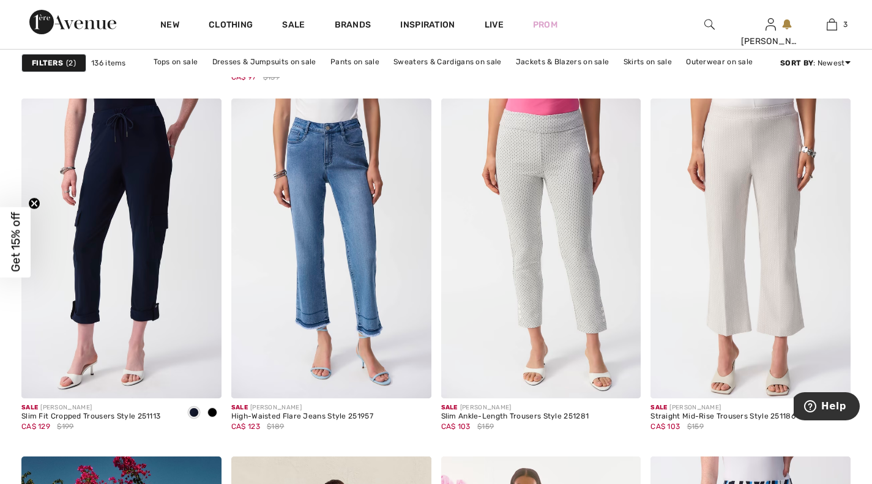
scroll to position [854, 0]
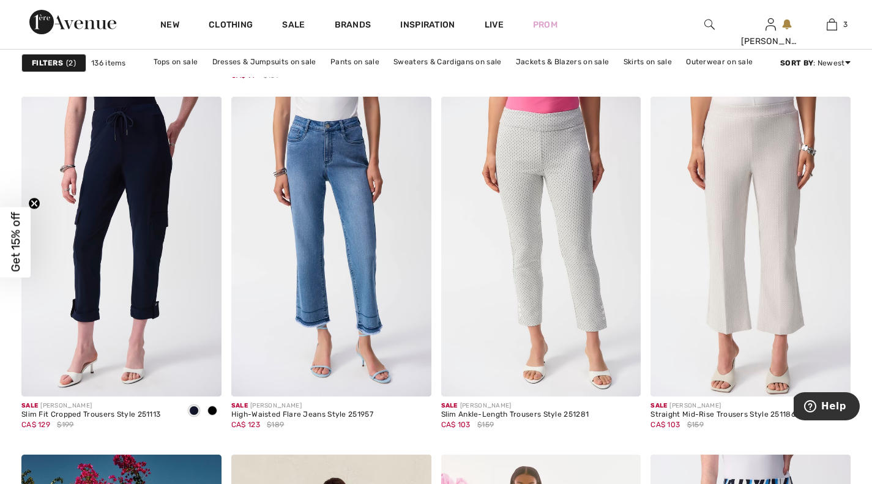
click at [144, 229] on img at bounding box center [121, 247] width 200 height 300
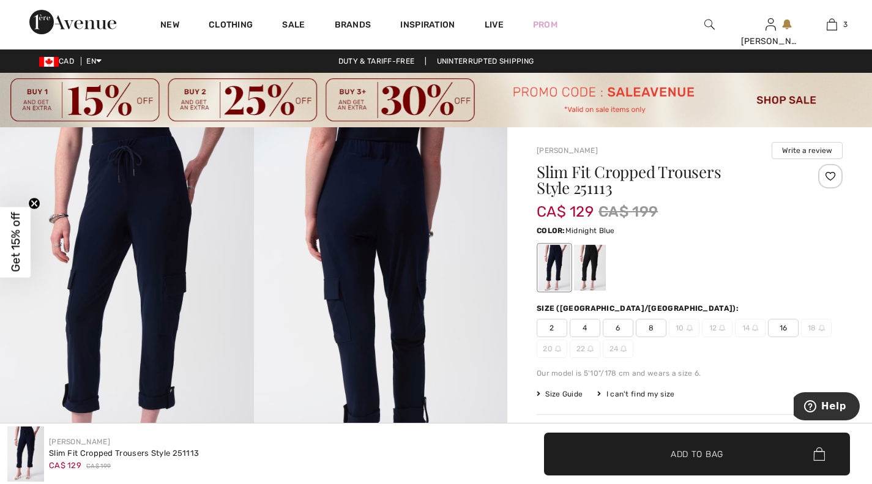
click at [595, 262] on div at bounding box center [590, 268] width 32 height 46
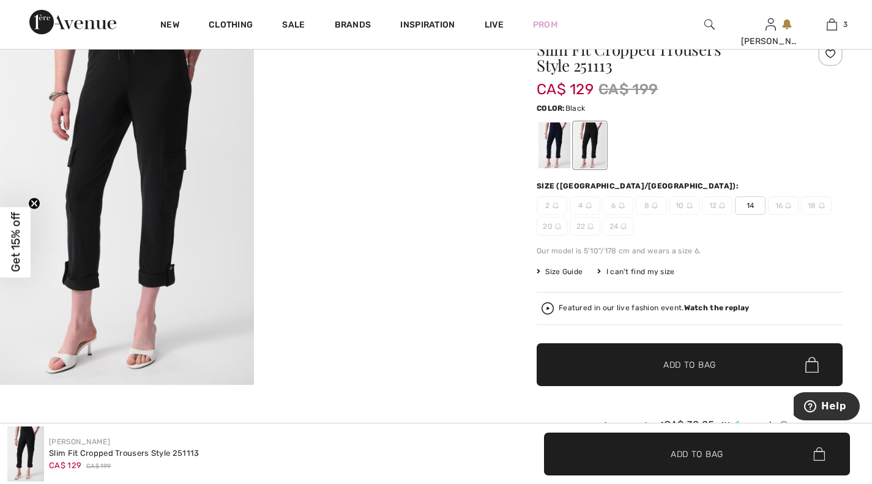
scroll to position [122, 0]
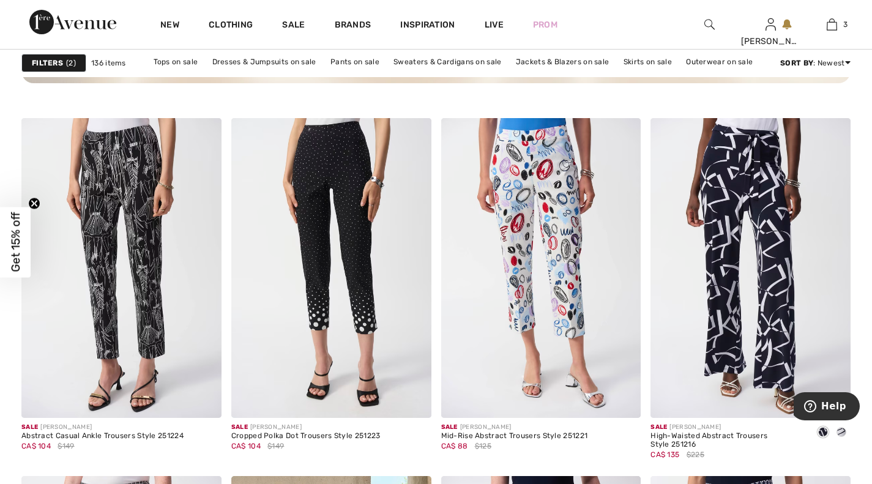
scroll to position [1725, 0]
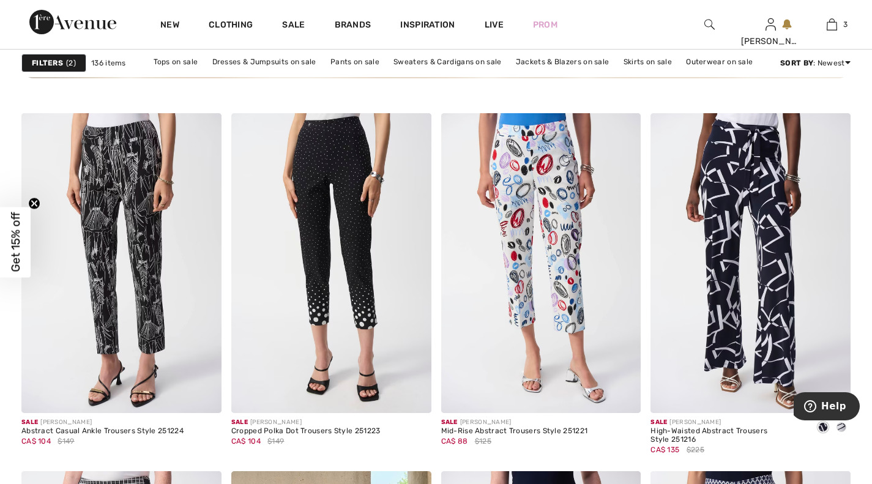
click at [567, 230] on img at bounding box center [541, 263] width 200 height 300
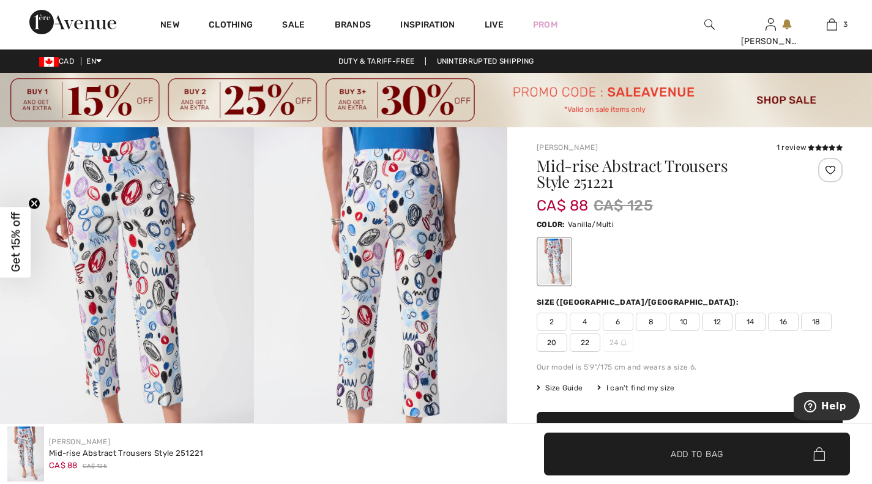
click at [625, 322] on span "6" at bounding box center [618, 322] width 31 height 18
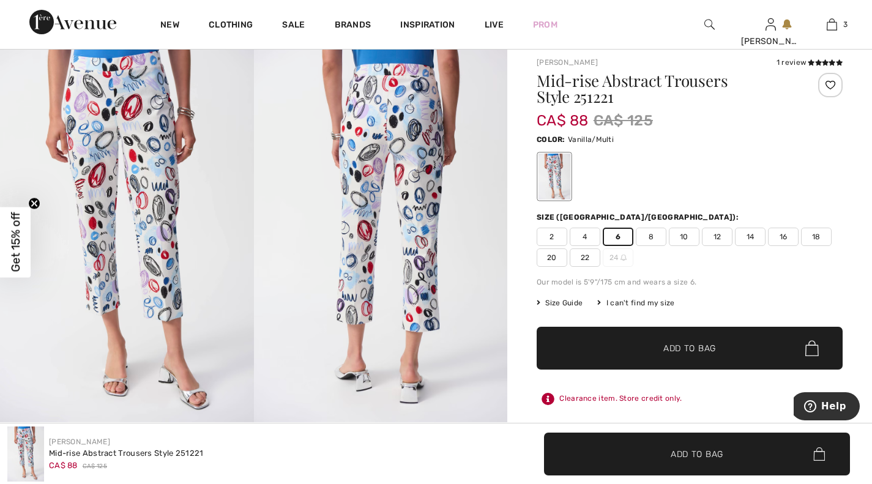
scroll to position [86, 0]
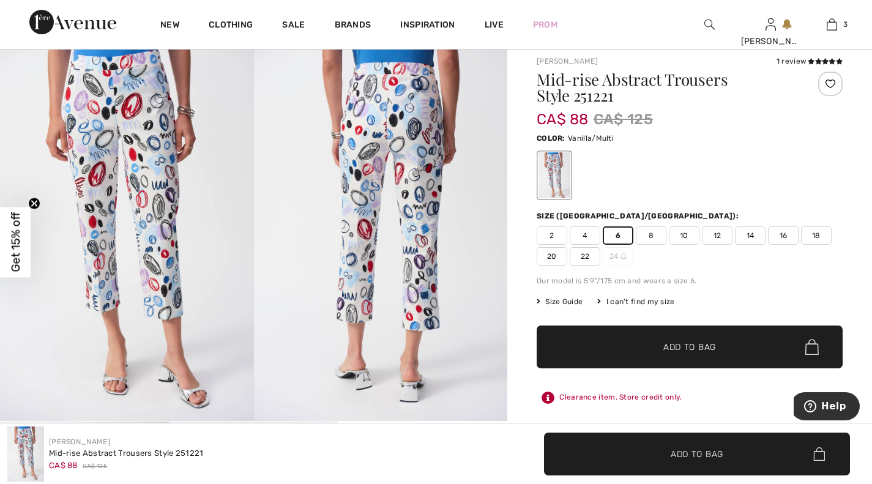
click at [674, 342] on span "Add to Bag" at bounding box center [689, 347] width 53 height 13
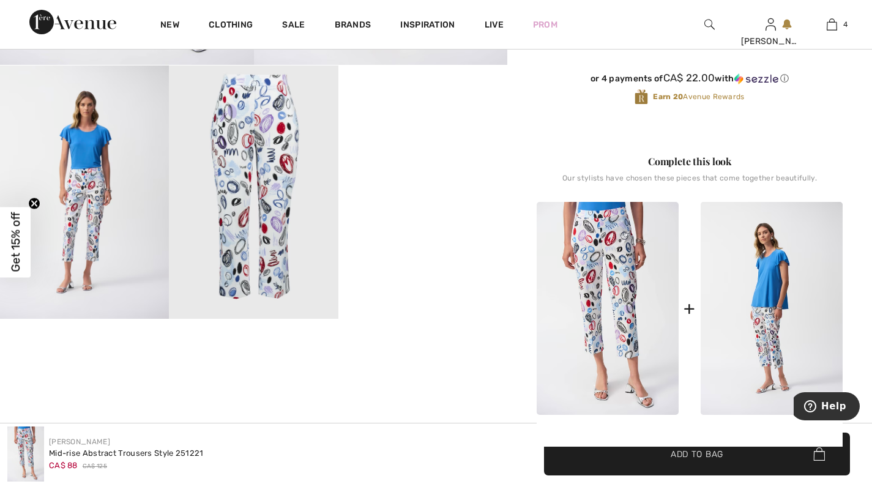
scroll to position [442, 0]
click at [272, 148] on img at bounding box center [253, 192] width 169 height 253
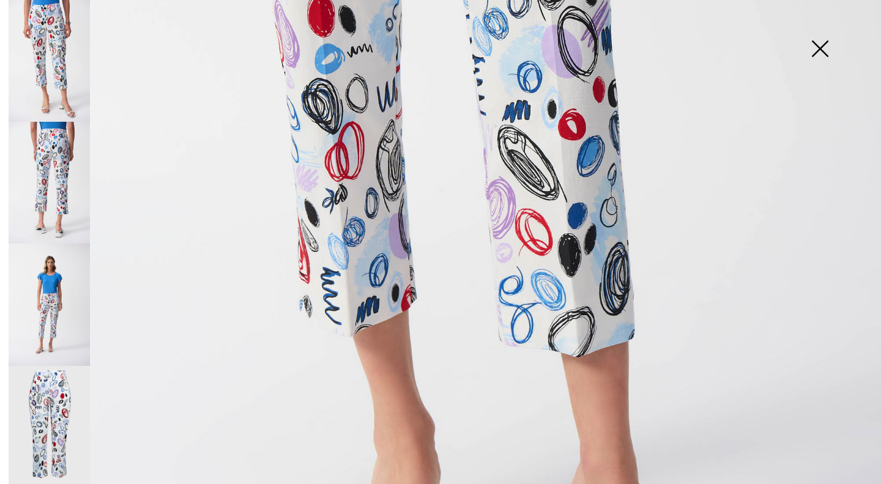
scroll to position [616, 0]
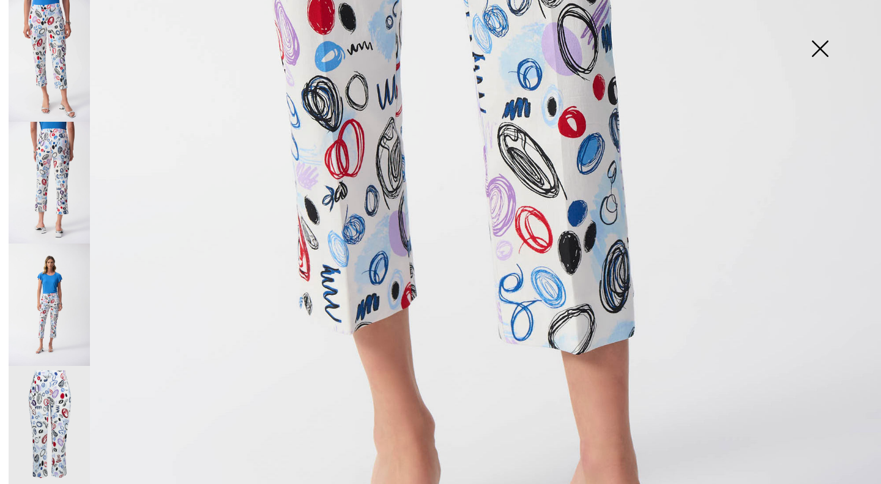
click at [818, 56] on img at bounding box center [819, 49] width 61 height 63
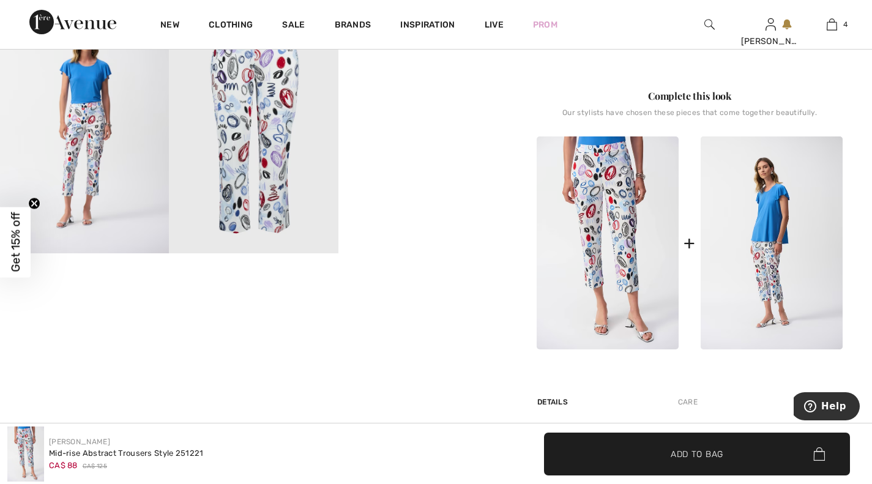
scroll to position [505, 0]
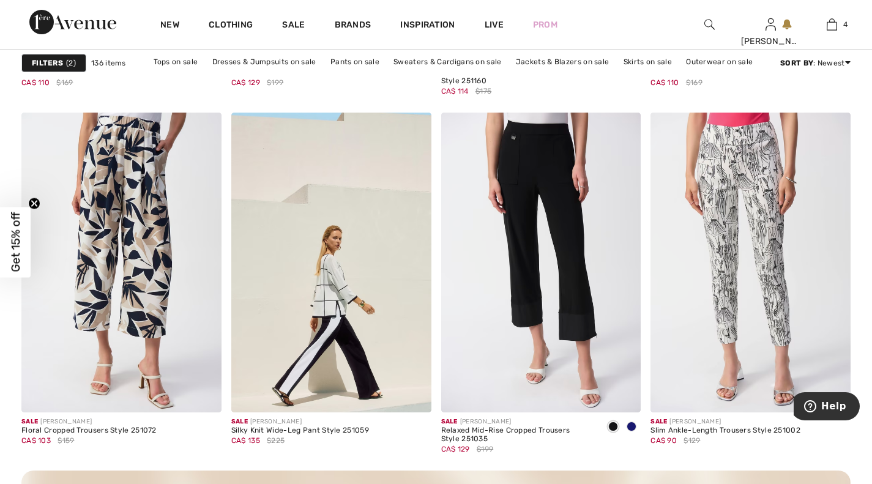
scroll to position [2411, 0]
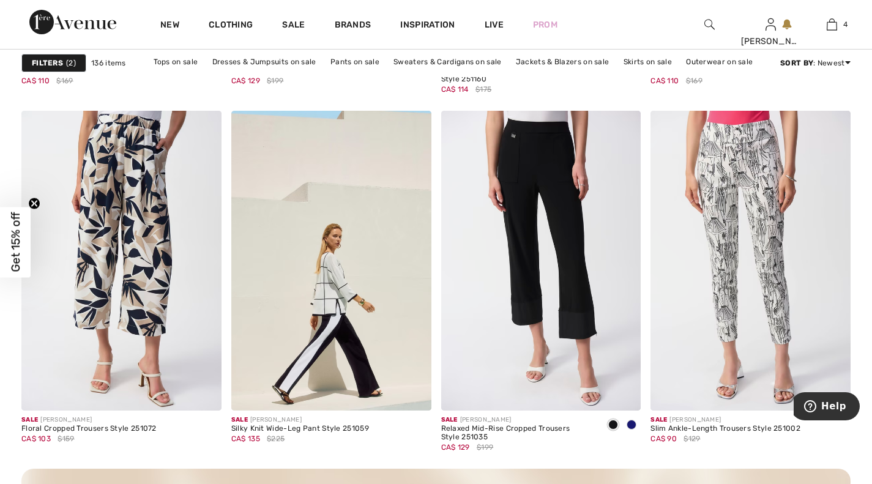
click at [730, 185] on img at bounding box center [751, 261] width 200 height 300
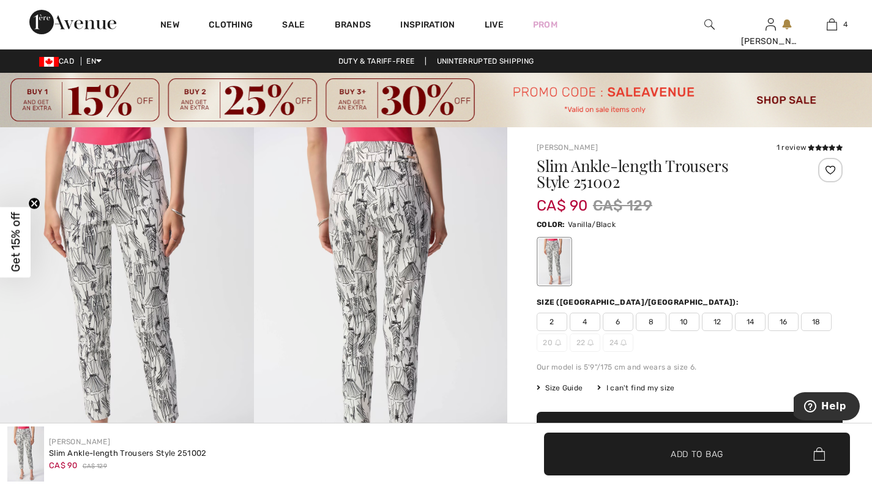
click at [405, 225] on img at bounding box center [381, 317] width 254 height 380
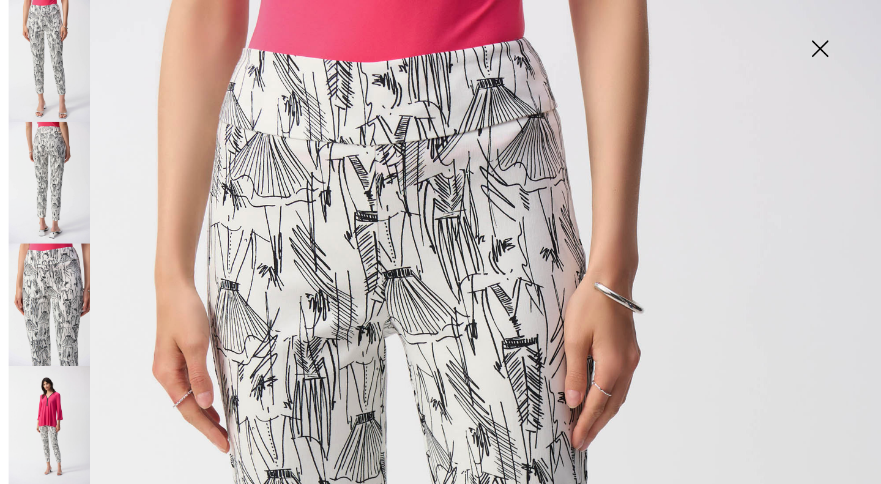
click at [821, 60] on img at bounding box center [819, 49] width 61 height 63
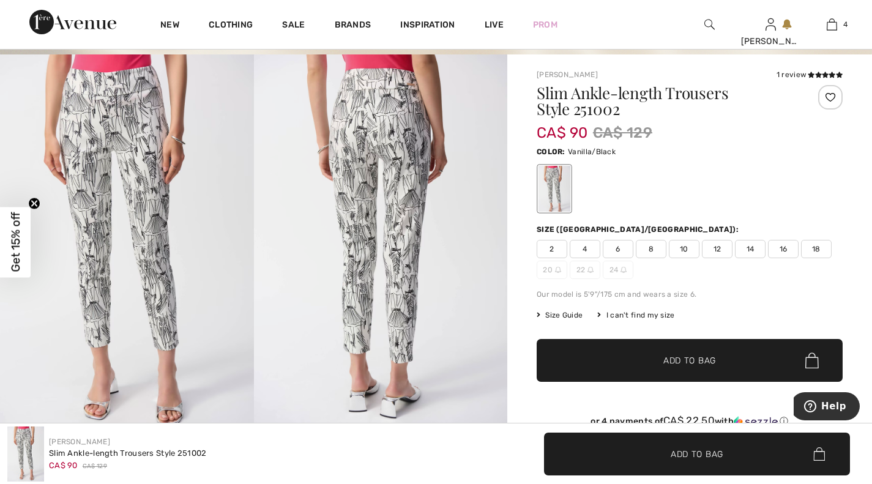
scroll to position [73, 0]
click at [619, 245] on span "6" at bounding box center [618, 249] width 31 height 18
click at [688, 362] on span "Add to Bag" at bounding box center [689, 360] width 53 height 13
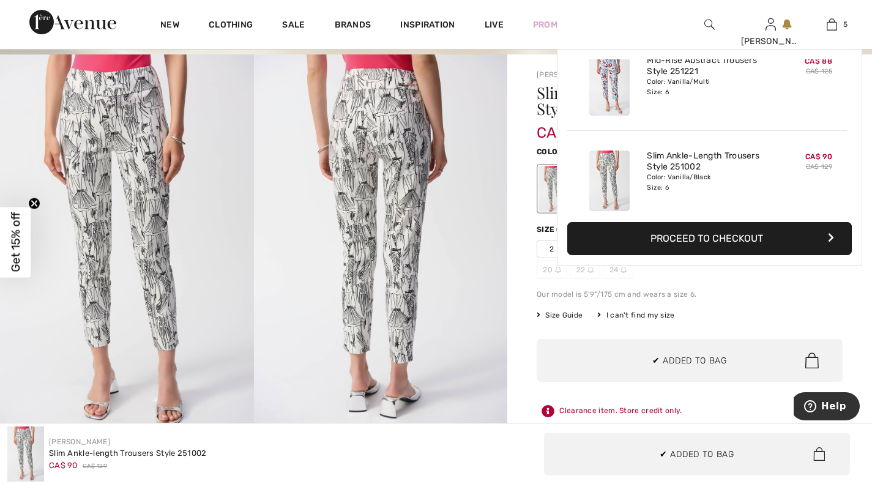
scroll to position [324, 0]
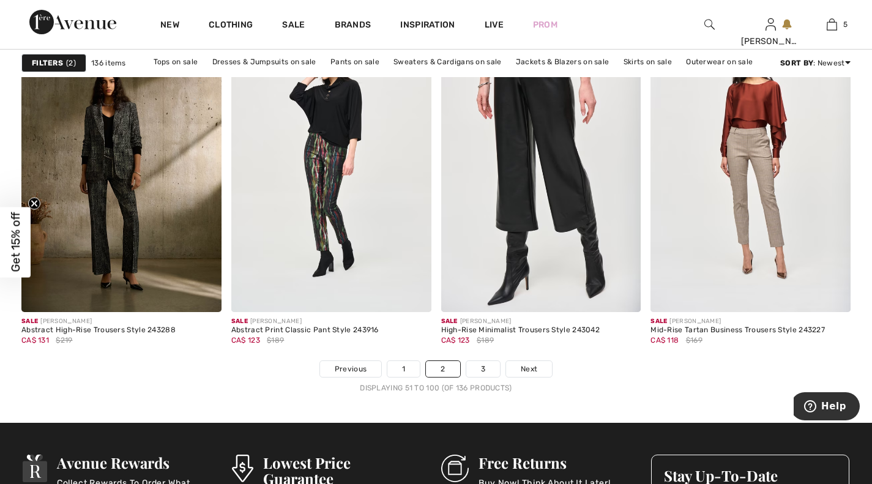
scroll to position [5370, 0]
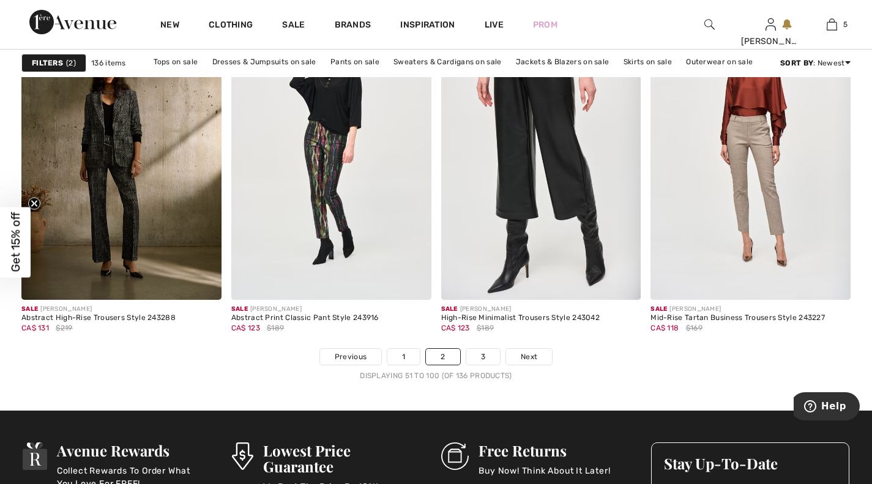
click at [482, 356] on link "3" at bounding box center [483, 357] width 34 height 16
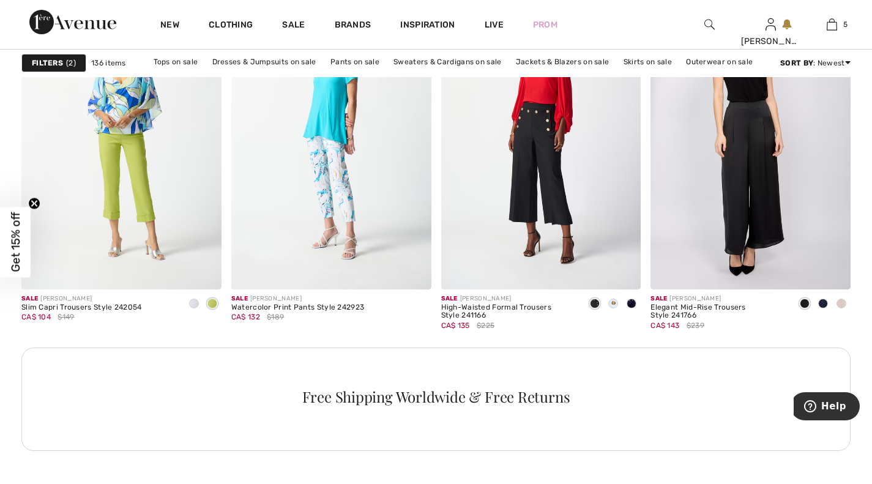
scroll to position [1318, 0]
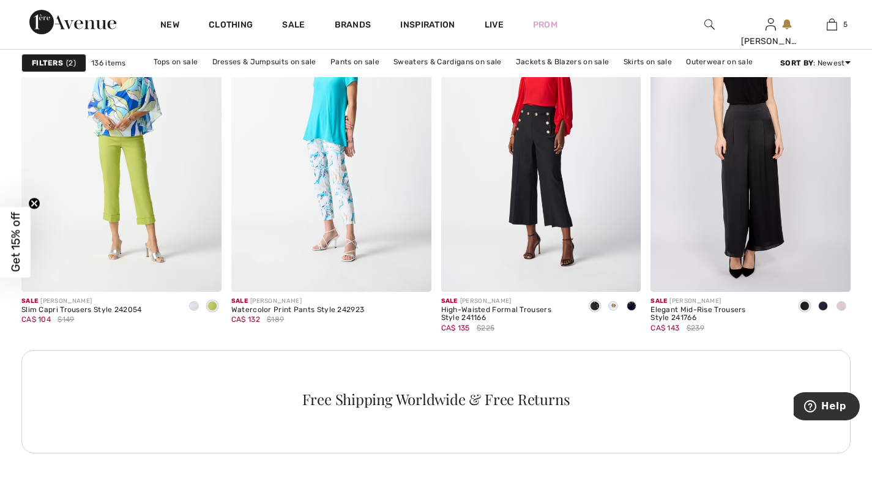
click at [195, 307] on span at bounding box center [194, 306] width 10 height 10
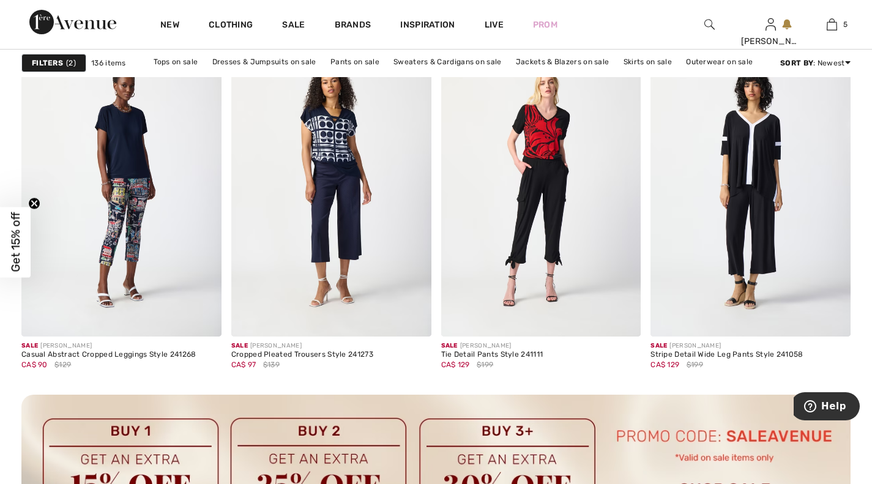
scroll to position [2482, 0]
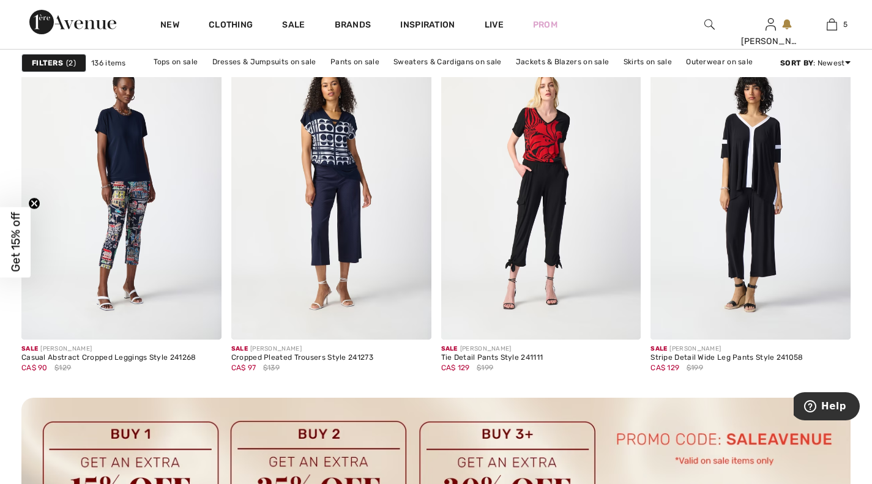
click at [138, 215] on img at bounding box center [121, 190] width 200 height 300
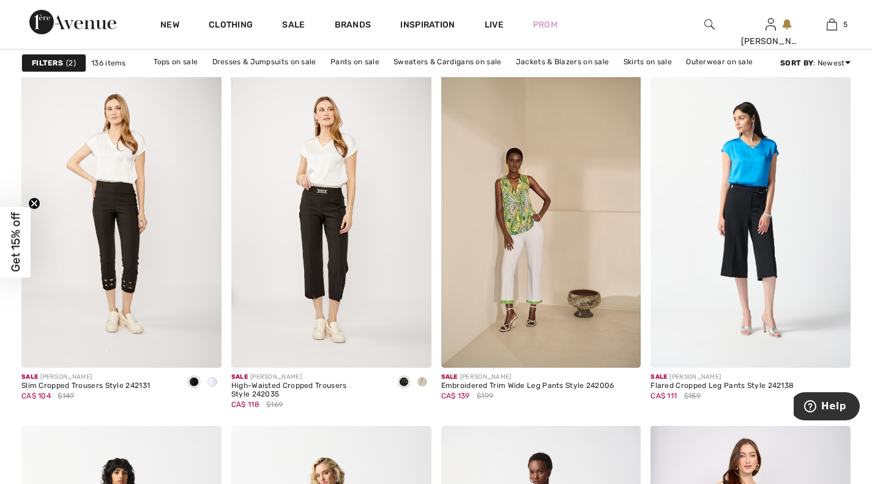
scroll to position [885, 0]
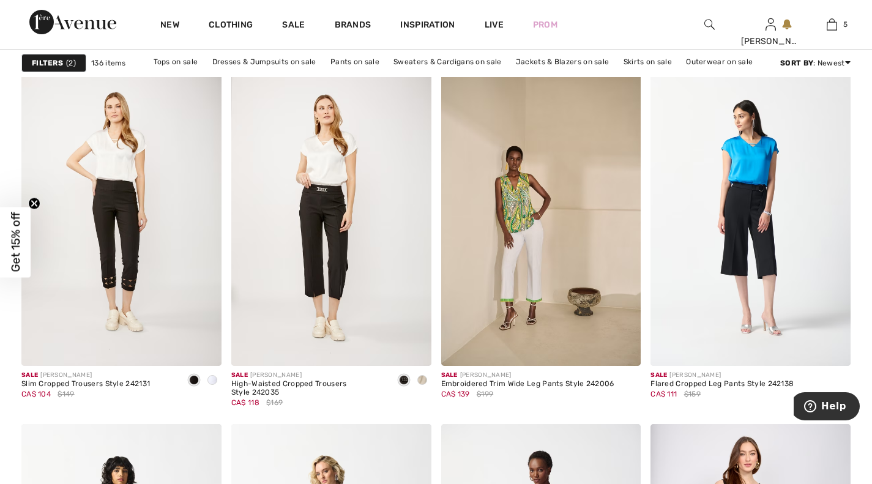
click at [216, 379] on span at bounding box center [212, 380] width 10 height 10
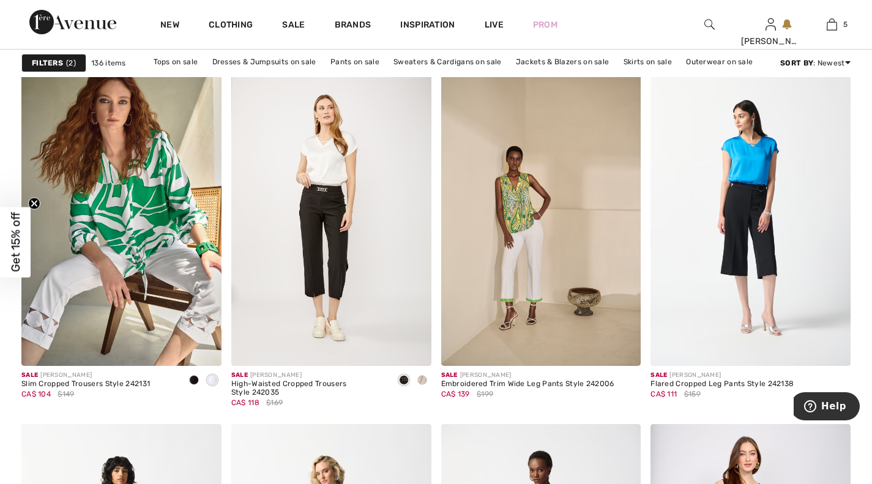
click at [329, 234] on img at bounding box center [331, 216] width 200 height 300
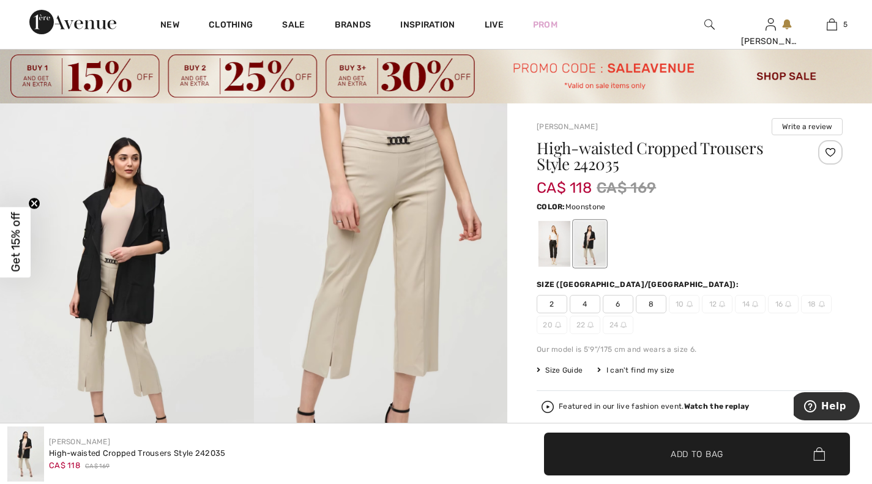
scroll to position [27, 0]
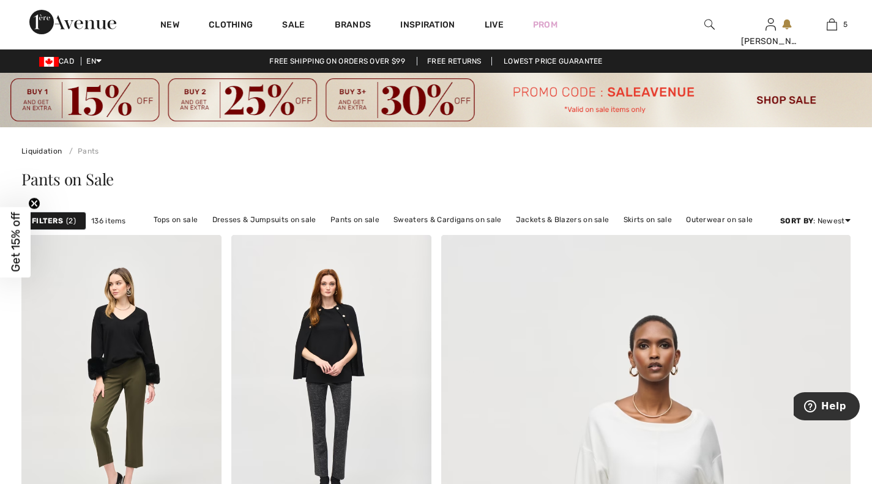
click at [845, 24] on span "5" at bounding box center [845, 24] width 4 height 11
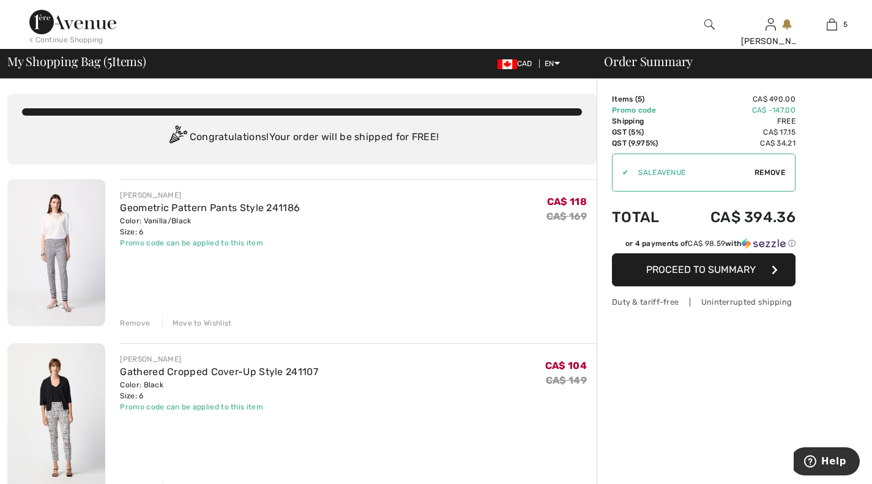
click at [133, 323] on div "Remove" at bounding box center [135, 323] width 30 height 11
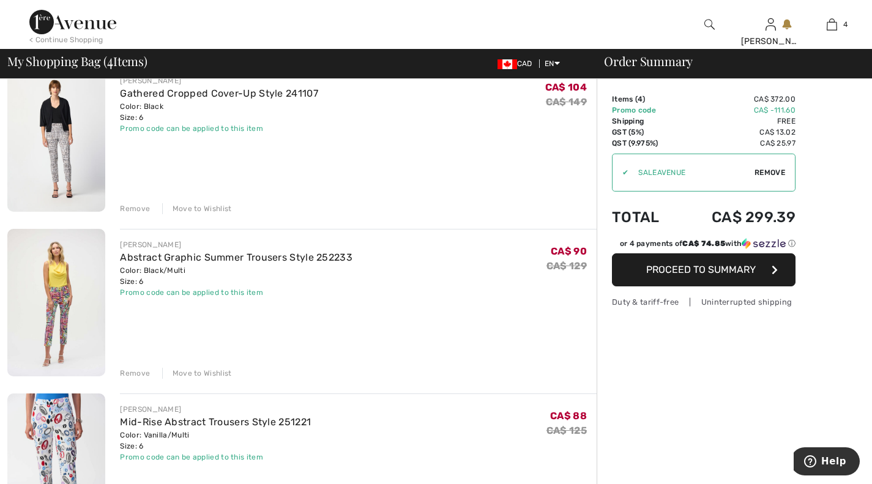
scroll to position [115, 0]
click at [138, 373] on div "Remove" at bounding box center [135, 372] width 30 height 11
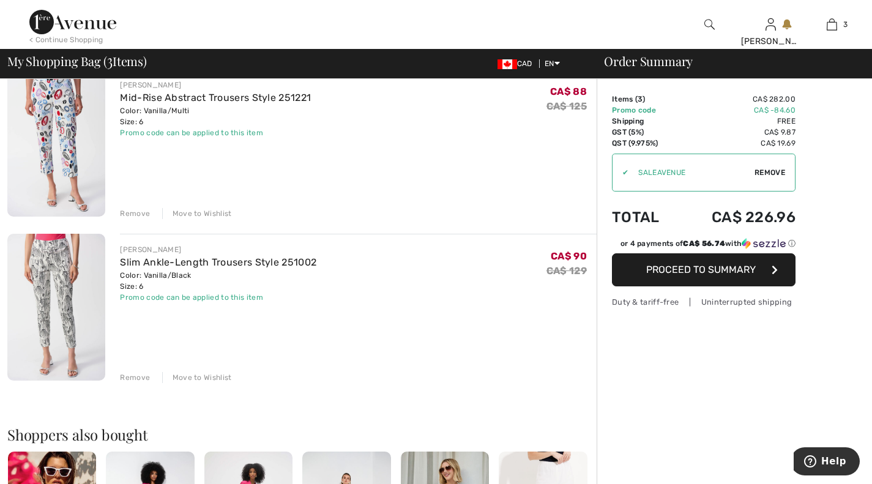
scroll to position [278, 0]
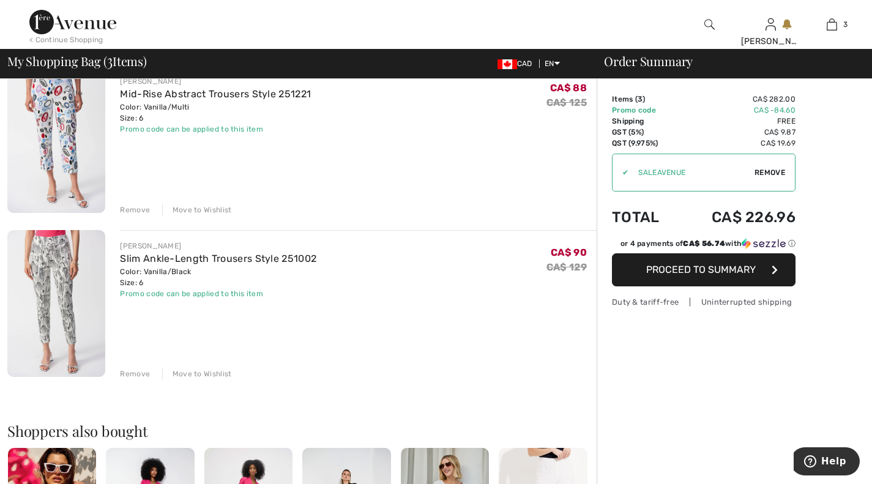
click at [132, 209] on div "Remove" at bounding box center [135, 209] width 30 height 11
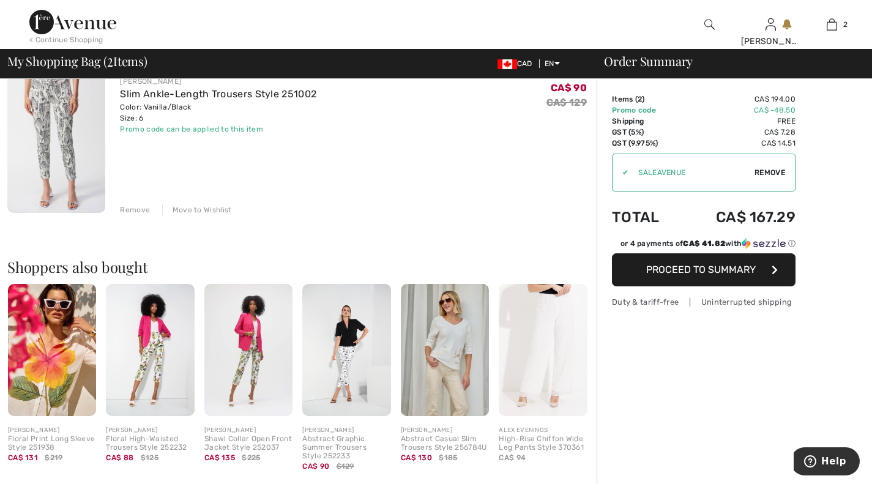
click at [139, 362] on img at bounding box center [150, 350] width 88 height 133
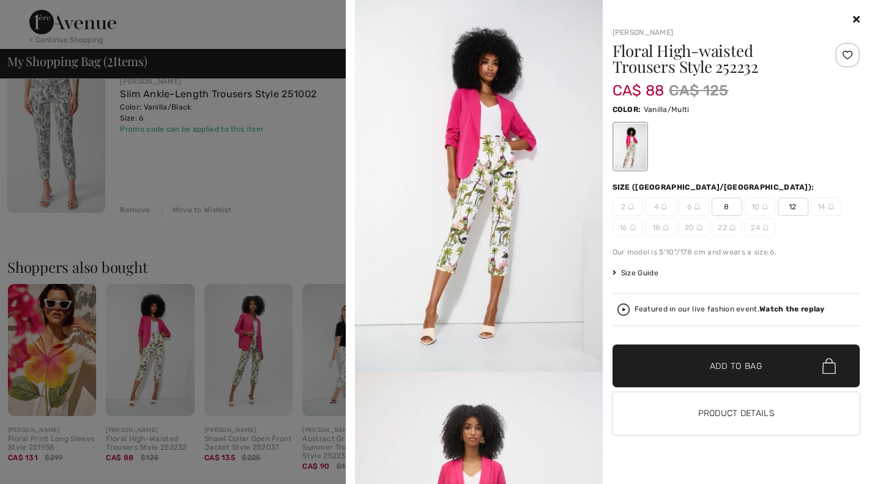
click at [320, 366] on div at bounding box center [436, 242] width 872 height 484
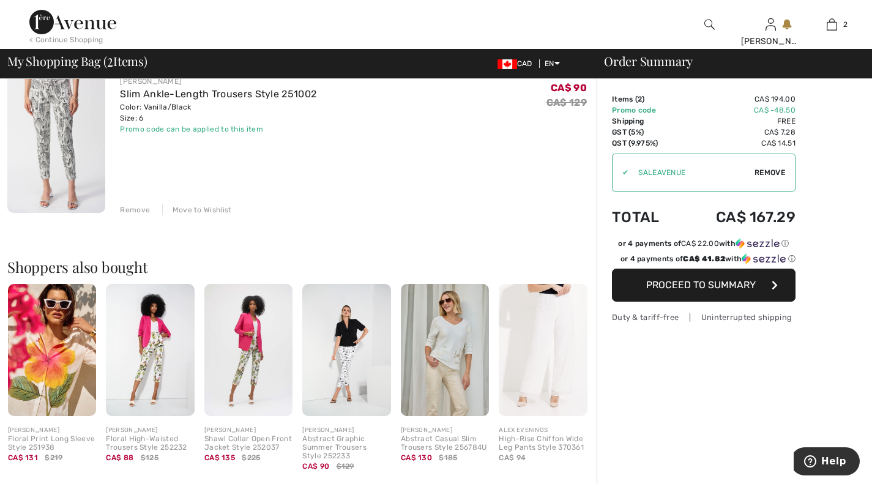
click at [339, 358] on img at bounding box center [346, 350] width 88 height 133
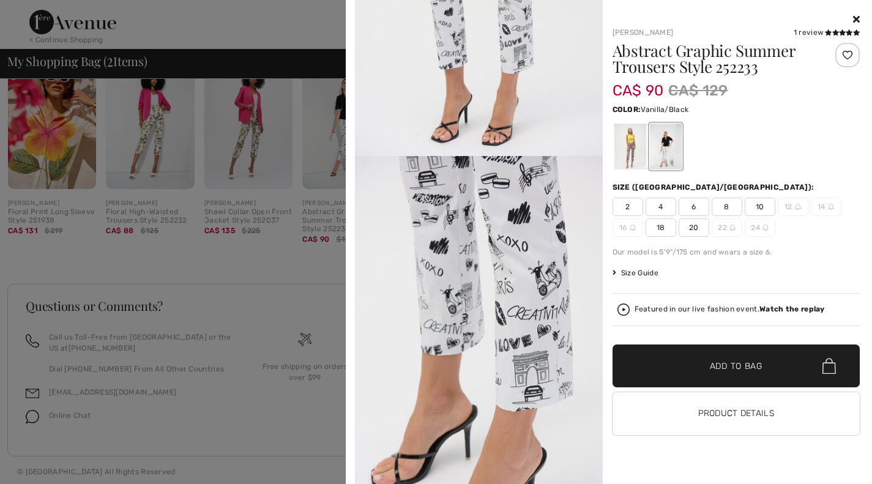
scroll to position [591, 0]
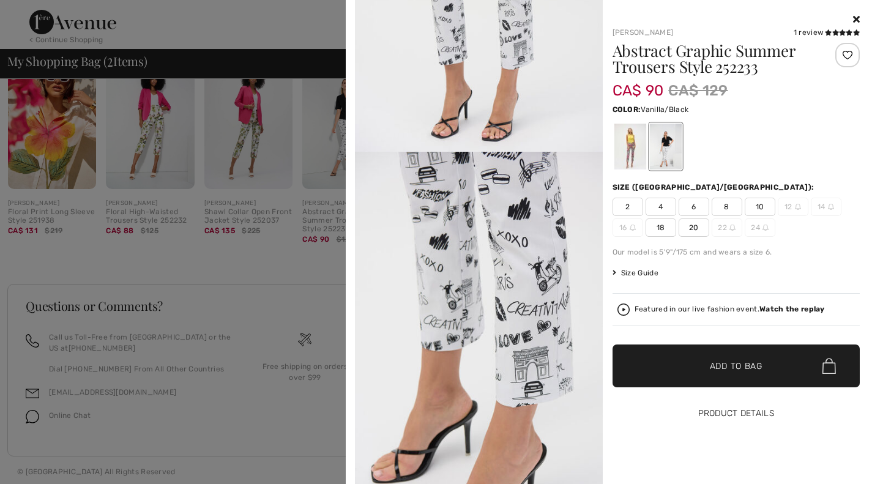
click at [751, 420] on button "Product Details" at bounding box center [737, 413] width 248 height 43
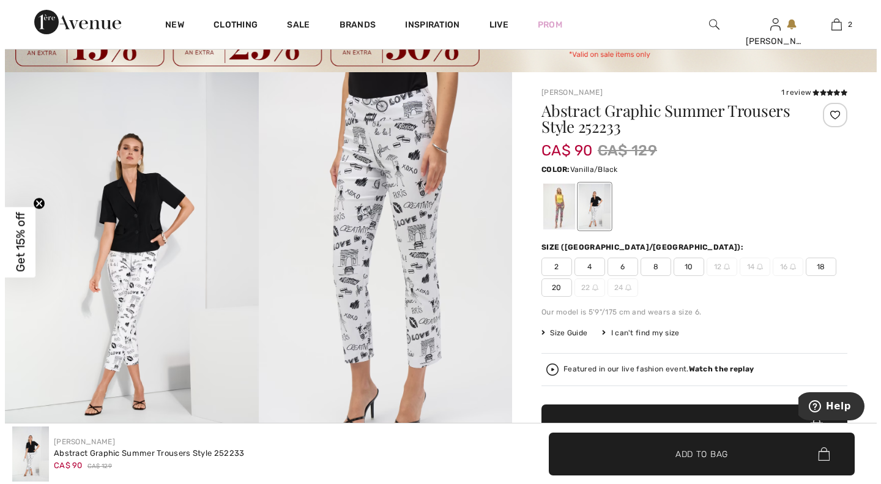
scroll to position [54, 0]
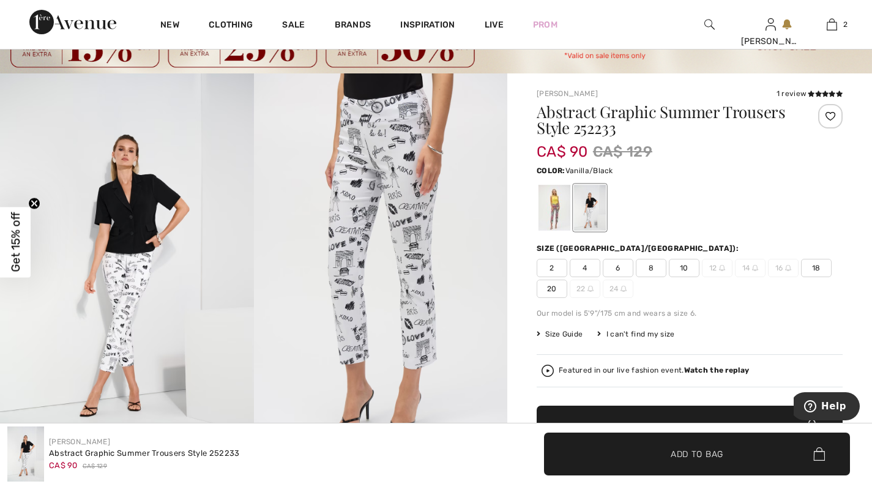
click at [121, 278] on img at bounding box center [127, 263] width 254 height 381
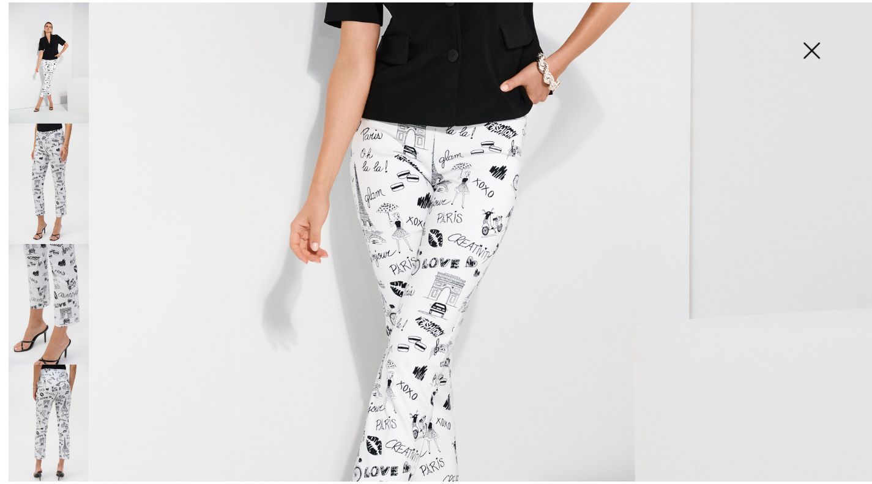
scroll to position [542, 0]
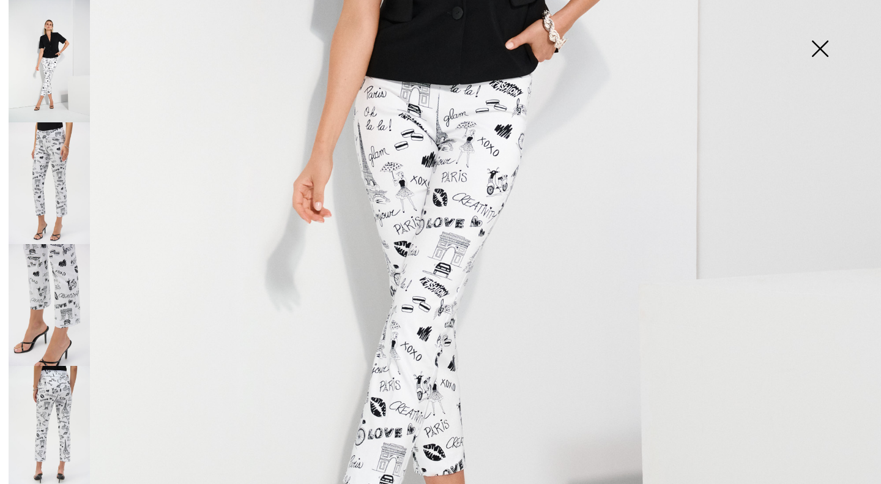
click at [51, 389] on img at bounding box center [49, 427] width 81 height 122
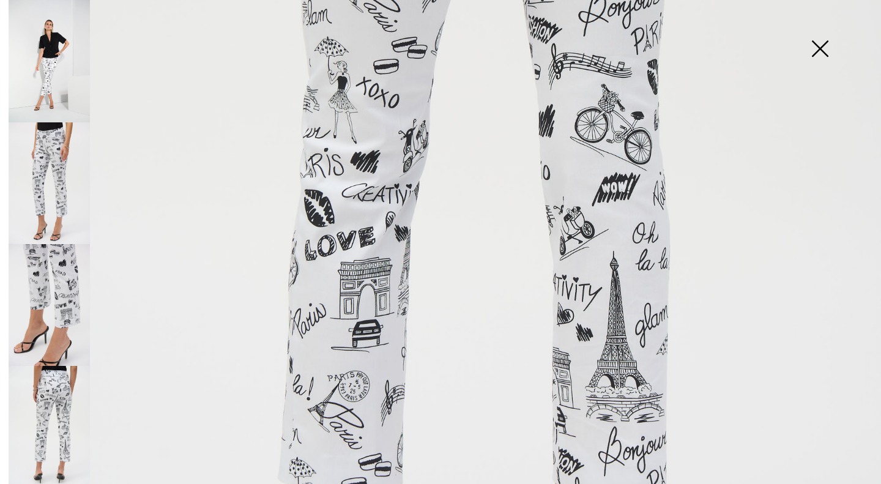
click at [821, 44] on img at bounding box center [819, 49] width 61 height 63
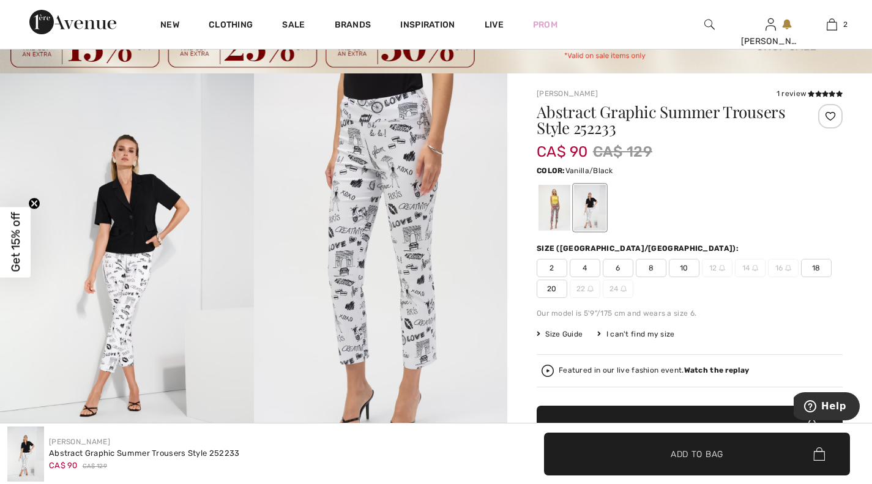
click at [557, 212] on div at bounding box center [555, 208] width 32 height 46
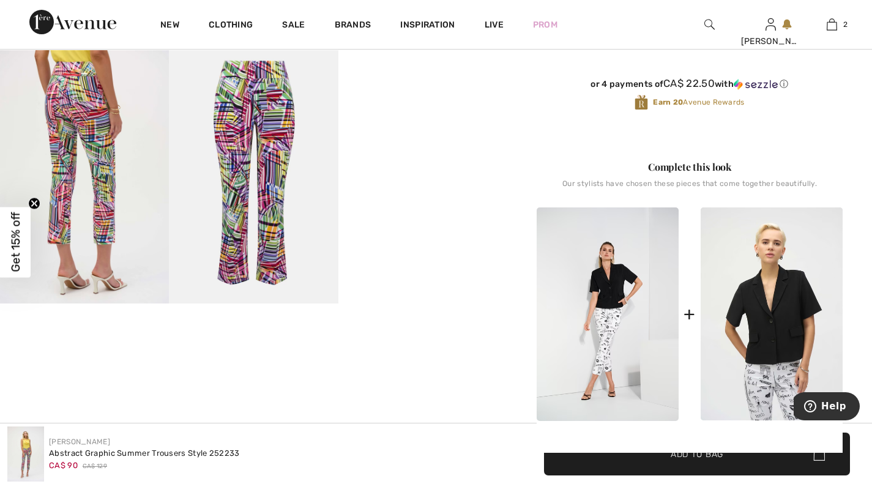
click at [269, 140] on img at bounding box center [253, 176] width 169 height 253
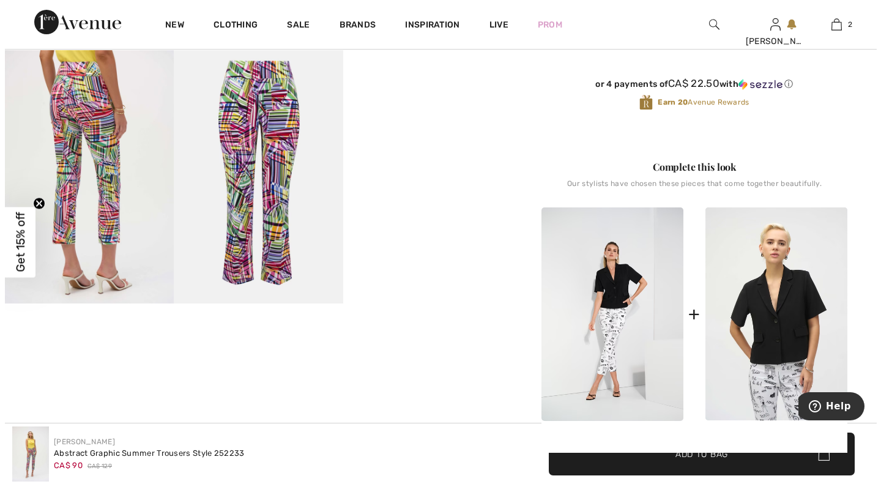
scroll to position [458, 0]
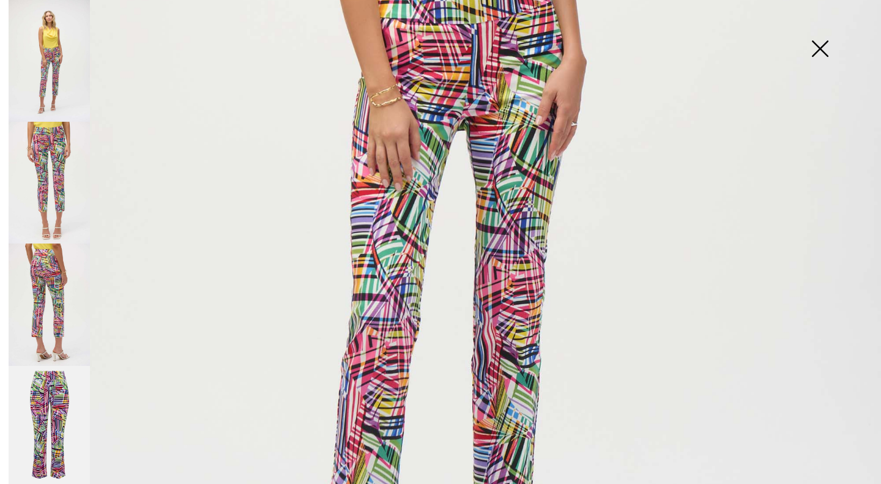
click at [823, 60] on img at bounding box center [819, 49] width 61 height 63
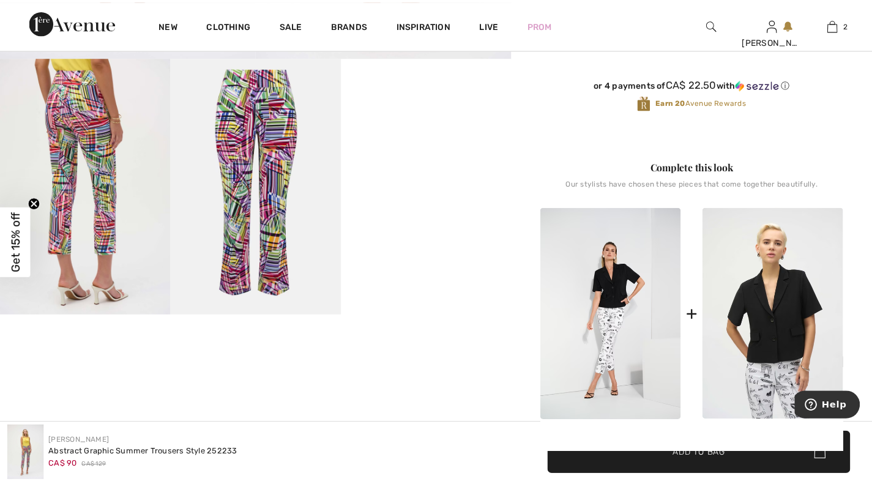
scroll to position [458, 0]
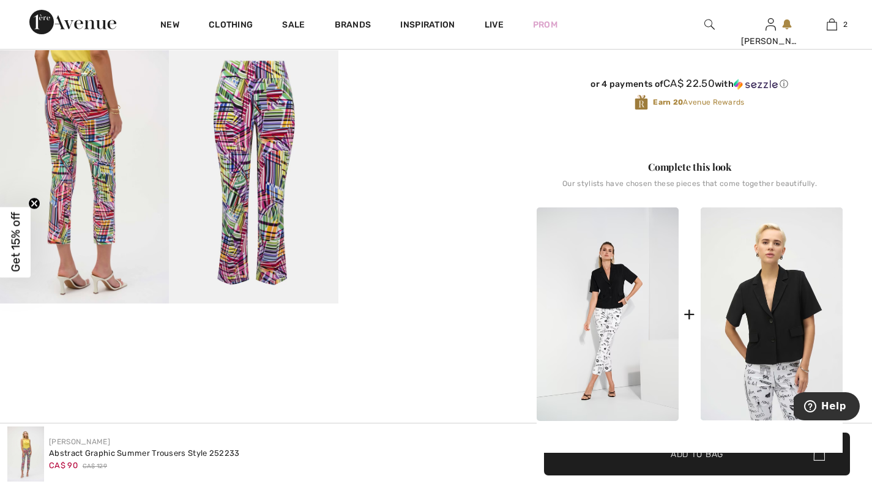
click at [615, 286] on img at bounding box center [608, 314] width 142 height 214
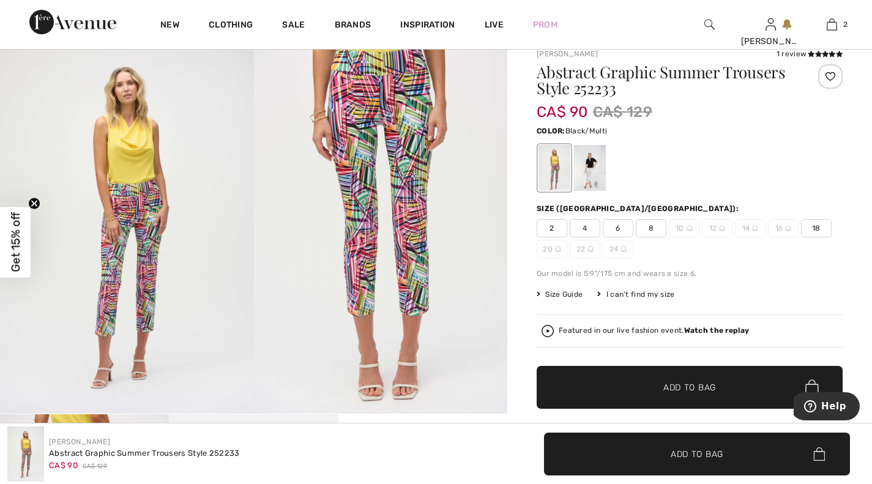
scroll to position [93, 0]
click at [598, 170] on div at bounding box center [590, 169] width 32 height 46
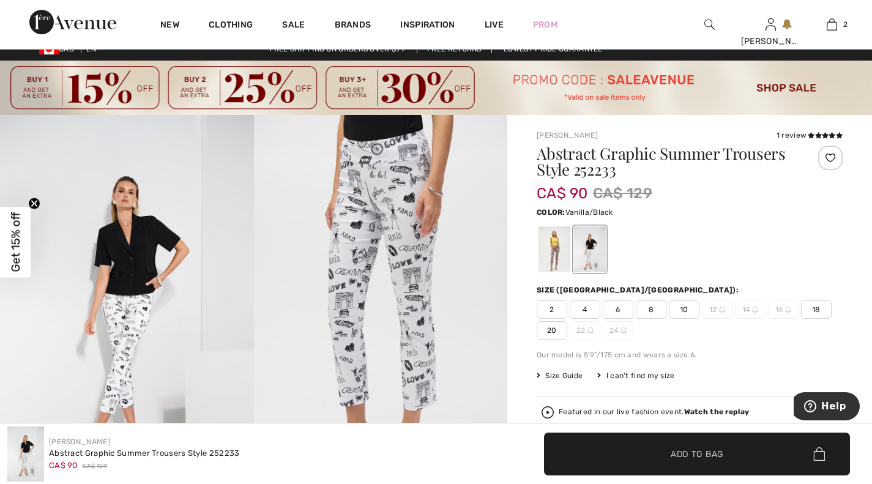
scroll to position [0, 0]
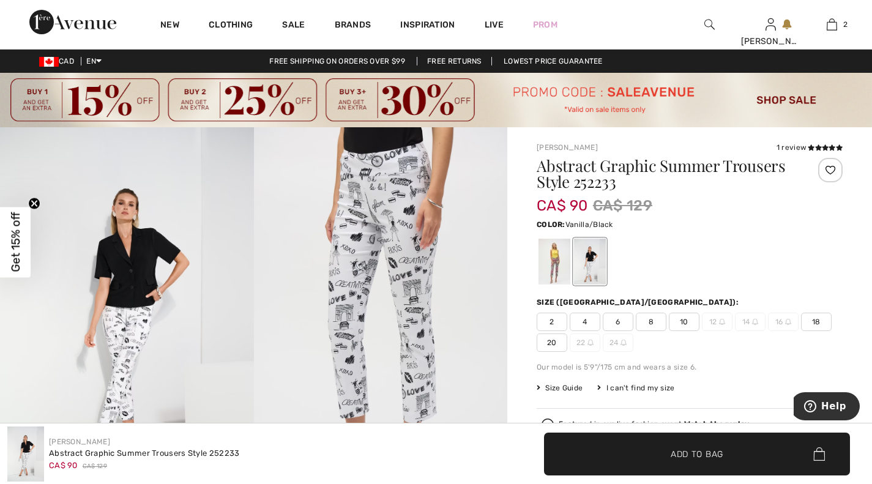
click at [616, 323] on span "6" at bounding box center [618, 322] width 31 height 18
click at [696, 464] on span "✔ Added to Bag Add to Bag" at bounding box center [697, 454] width 306 height 43
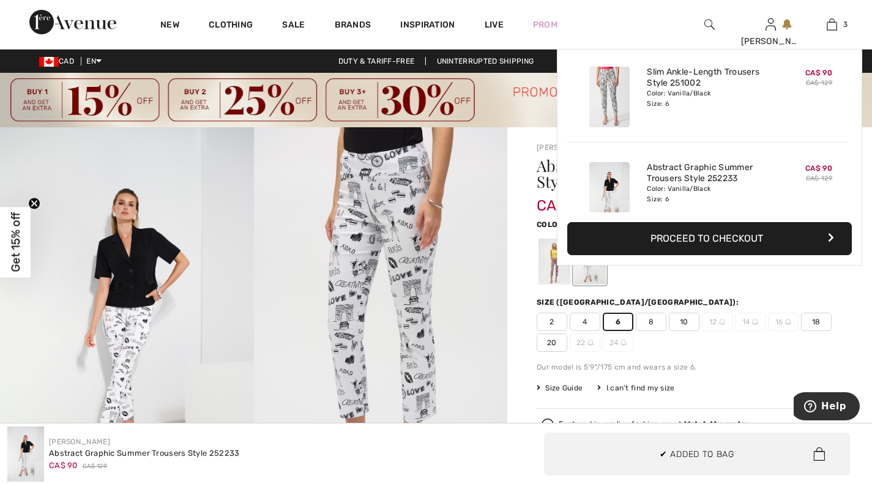
scroll to position [133, 0]
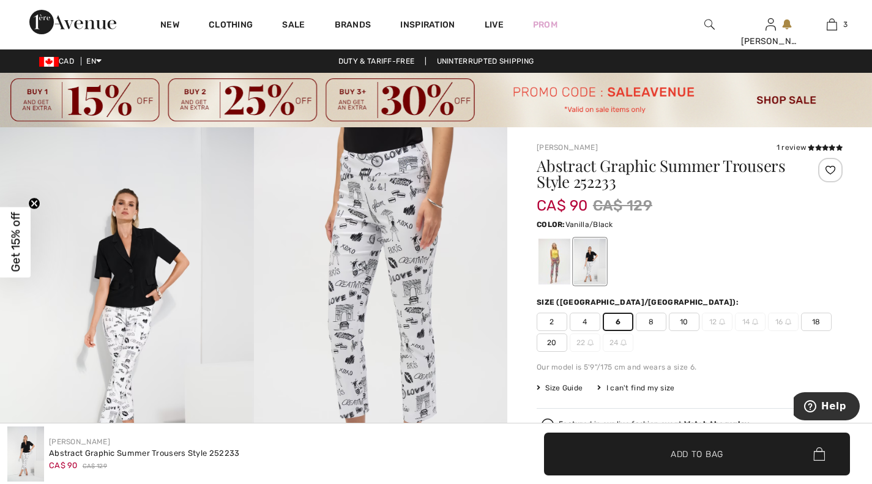
click at [845, 24] on span "3" at bounding box center [845, 24] width 4 height 11
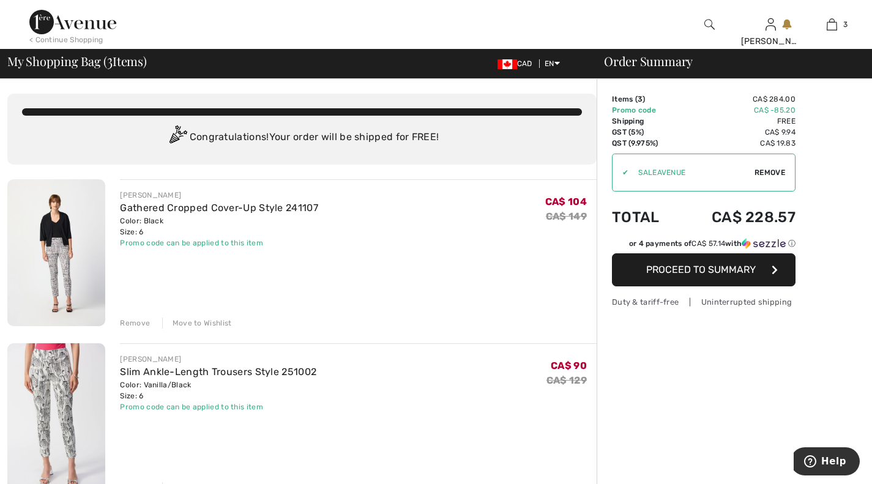
scroll to position [33, 0]
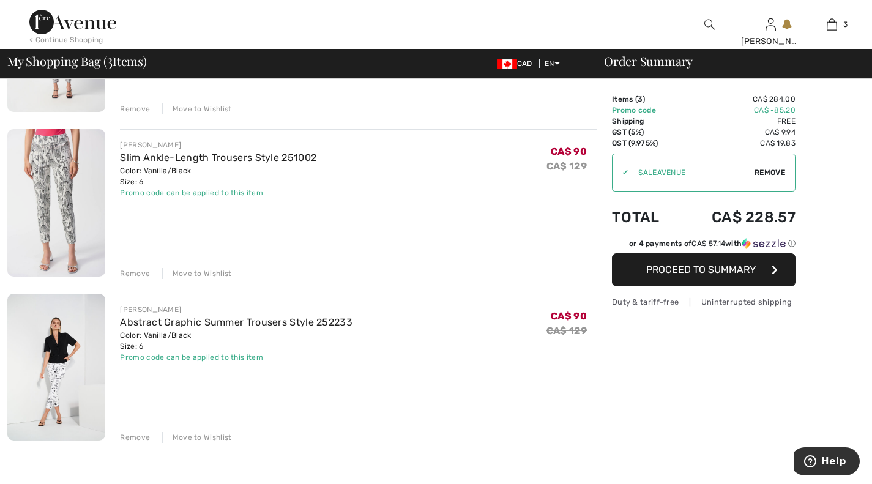
scroll to position [215, 0]
click at [134, 272] on div "Remove" at bounding box center [135, 272] width 30 height 11
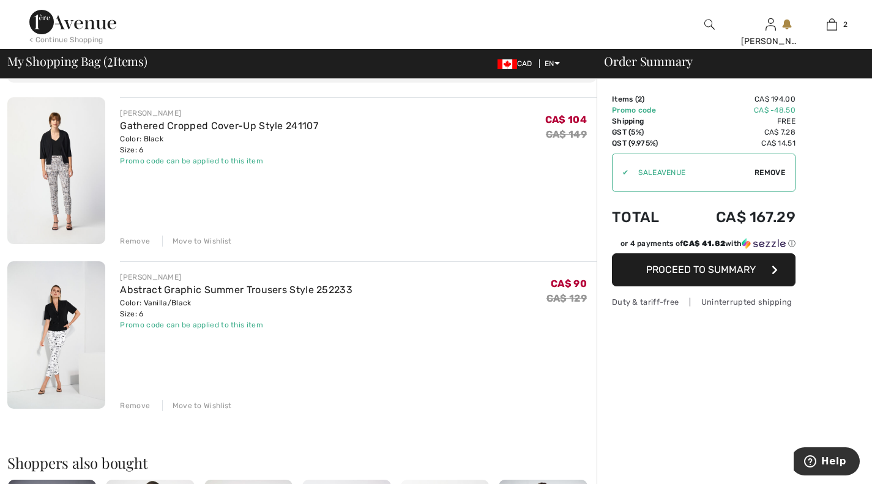
scroll to position [0, 0]
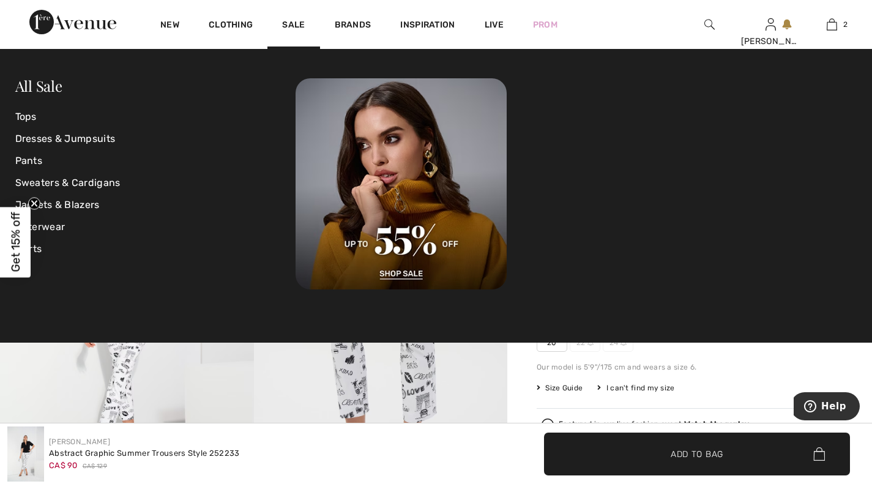
click at [26, 119] on link "Tops" at bounding box center [155, 117] width 281 height 22
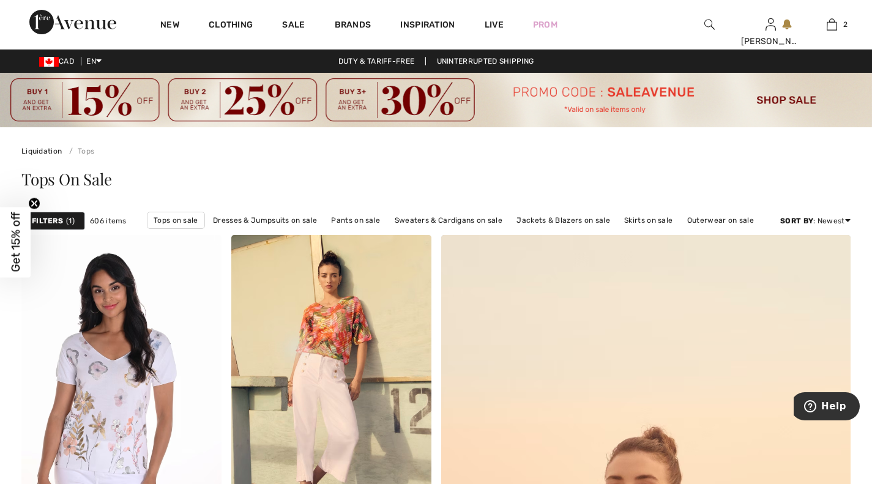
click at [54, 218] on strong "Filters" at bounding box center [47, 220] width 31 height 11
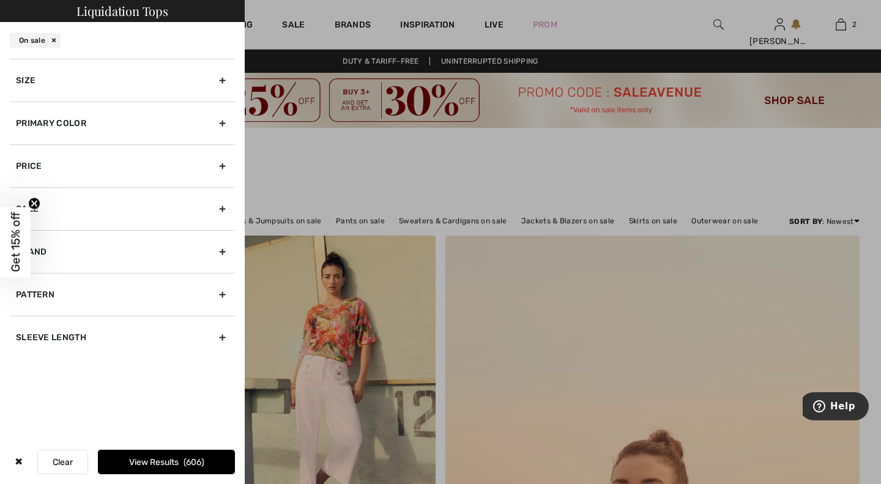
click at [224, 81] on div "Size" at bounding box center [122, 80] width 225 height 43
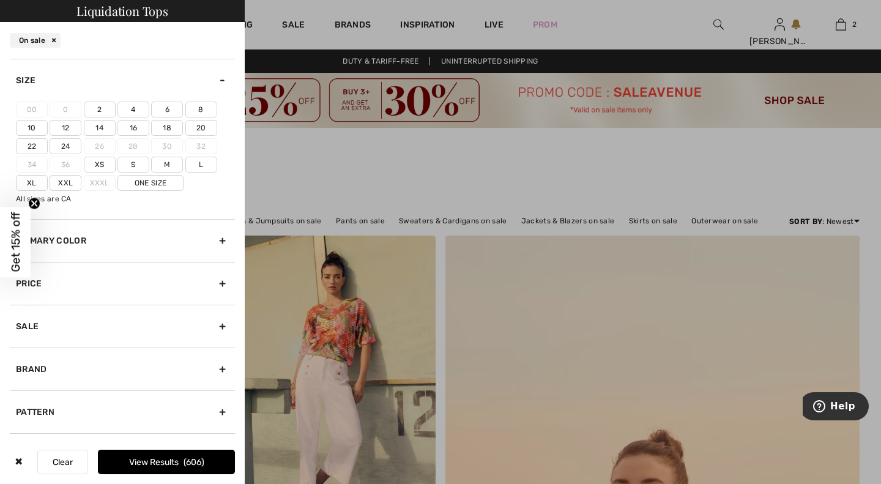
click at [170, 108] on label "6" at bounding box center [167, 110] width 32 height 16
click at [0, 0] on input"] "6" at bounding box center [0, 0] width 0 height 0
click at [169, 166] on label "M" at bounding box center [167, 165] width 32 height 16
click at [0, 0] on input"] "M" at bounding box center [0, 0] width 0 height 0
click at [162, 463] on button "View Results 333" at bounding box center [166, 462] width 137 height 24
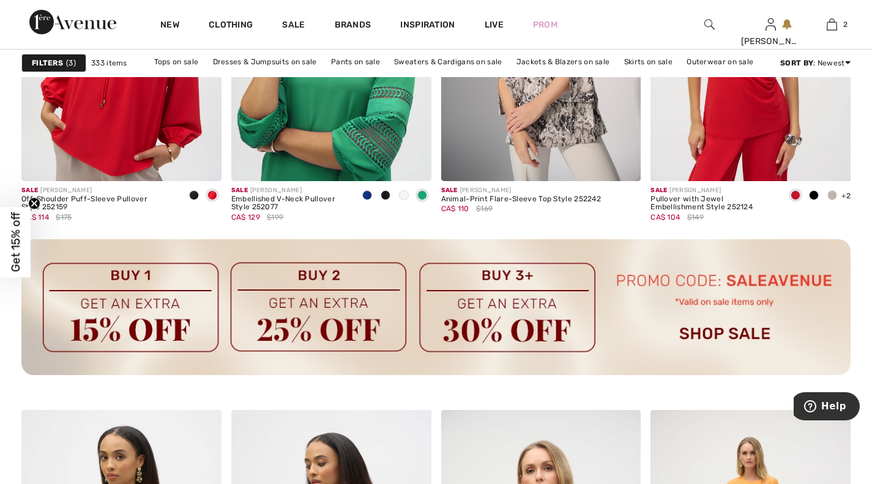
scroll to position [1422, 0]
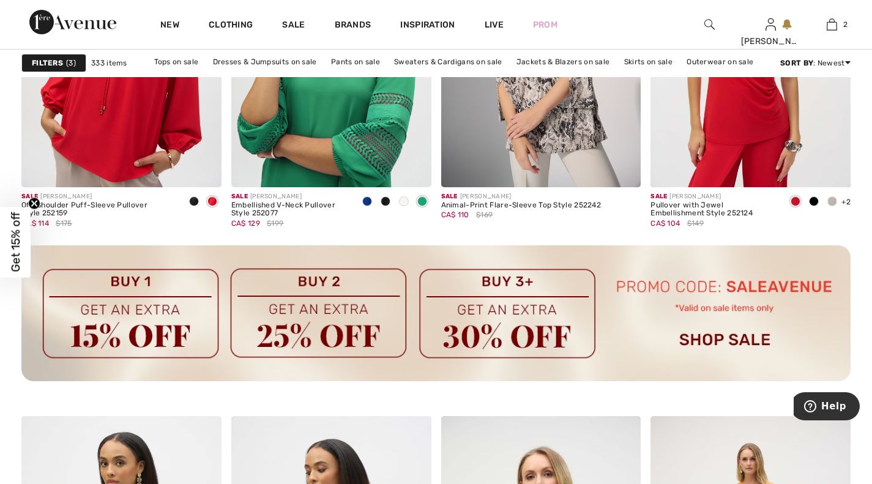
click at [53, 61] on strong "Filters" at bounding box center [47, 63] width 31 height 11
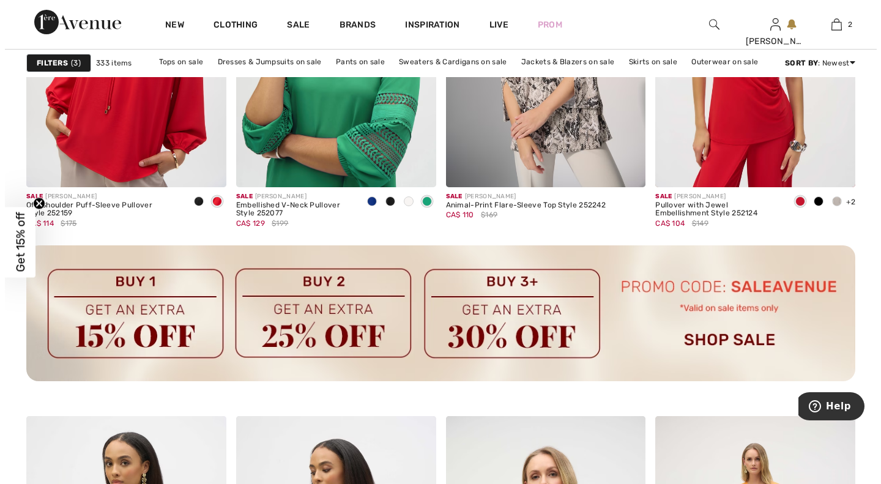
scroll to position [1433, 0]
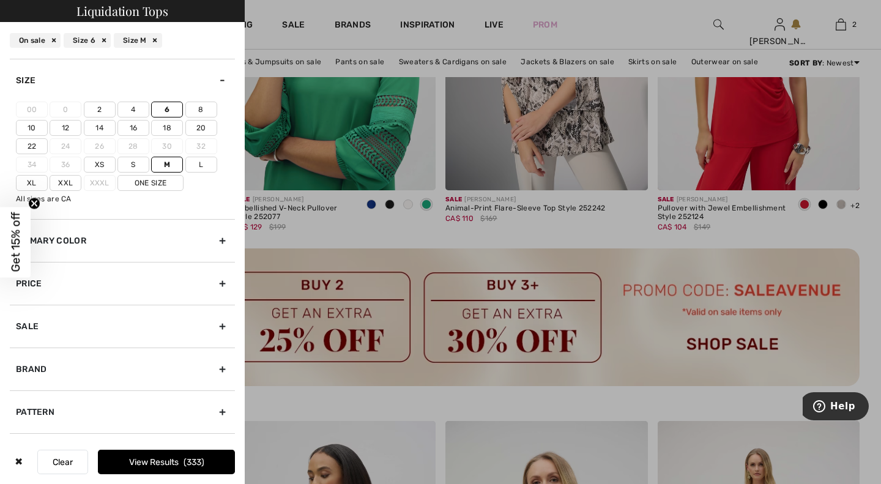
click at [215, 414] on div "Pattern" at bounding box center [122, 411] width 225 height 43
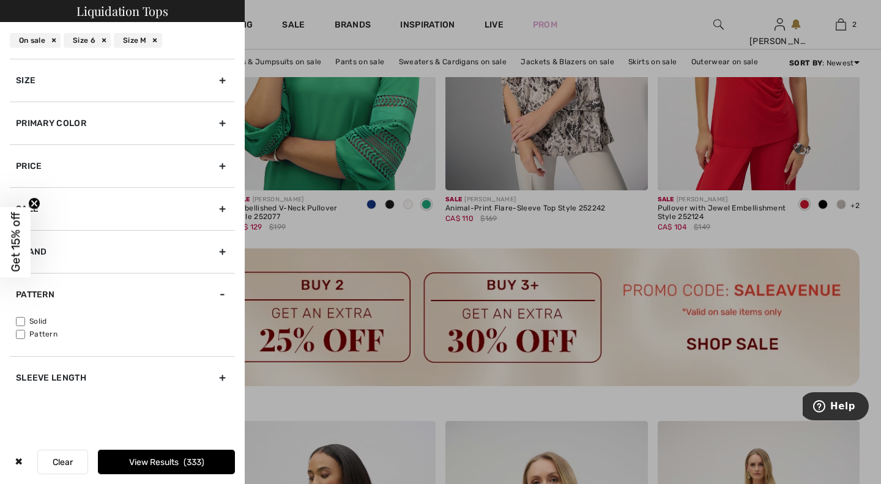
click at [21, 321] on input"] "Solid" at bounding box center [20, 321] width 9 height 9
checkbox input"] "true"
click at [168, 465] on button "View Results 234" at bounding box center [166, 462] width 137 height 24
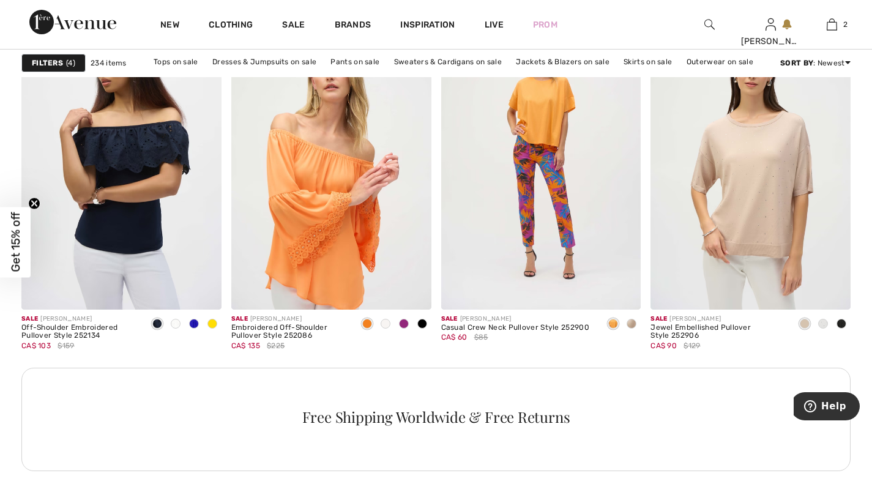
scroll to position [1299, 0]
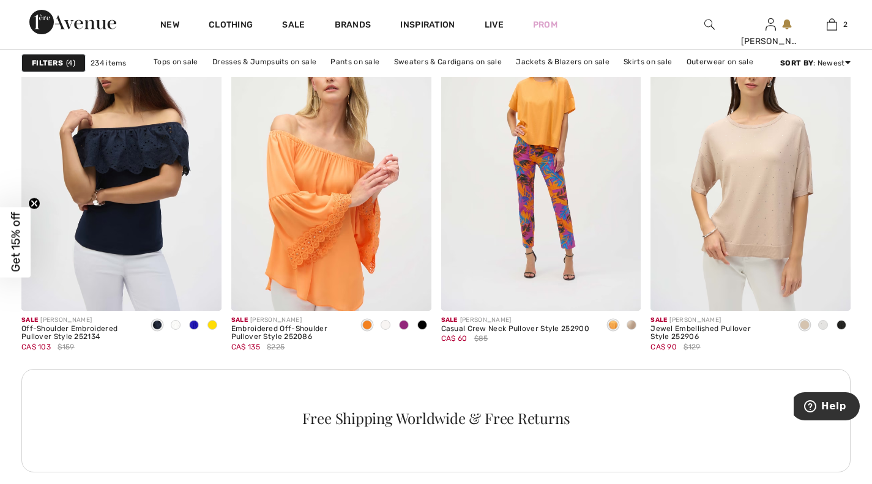
click at [218, 332] on div at bounding box center [212, 326] width 18 height 20
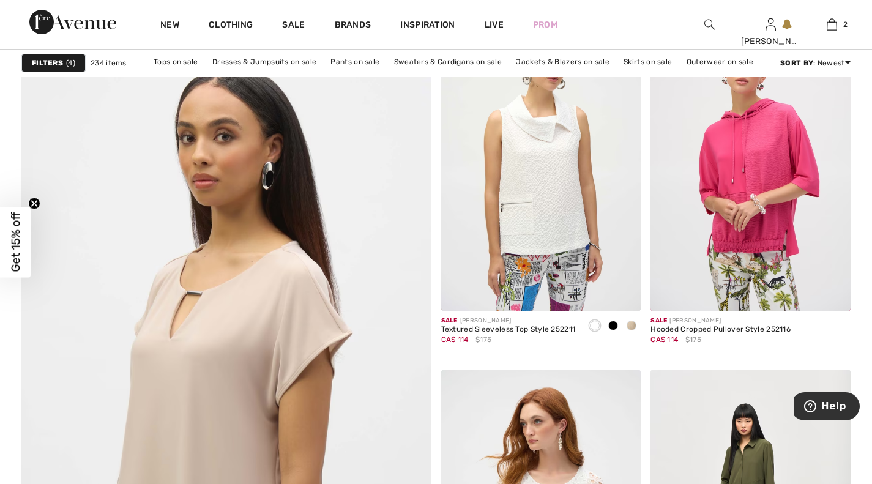
scroll to position [3038, 0]
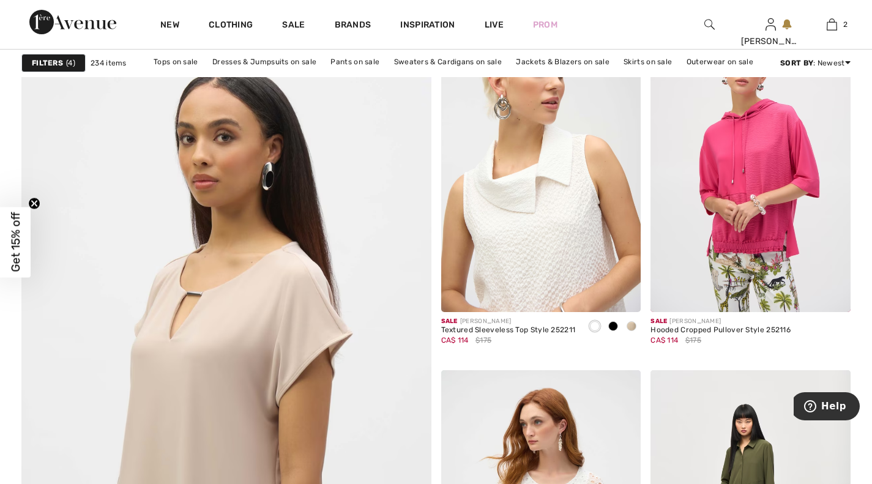
click at [572, 235] on img at bounding box center [541, 162] width 200 height 300
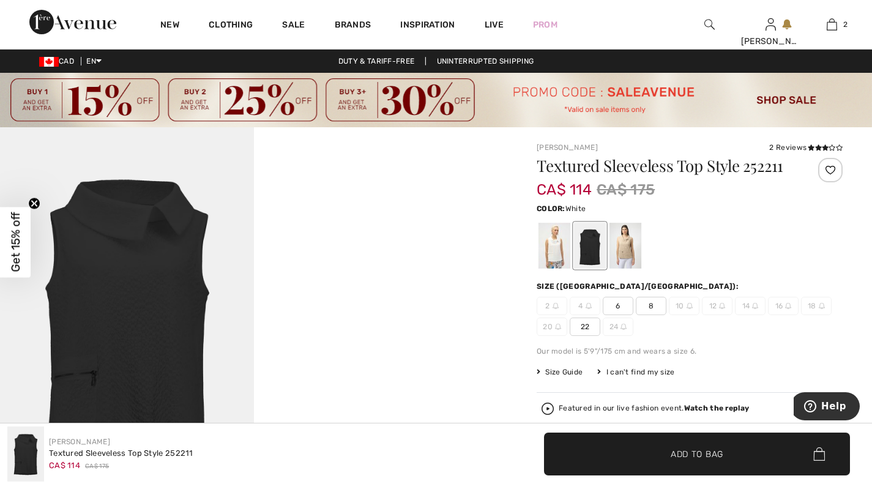
click at [554, 241] on div at bounding box center [555, 246] width 32 height 46
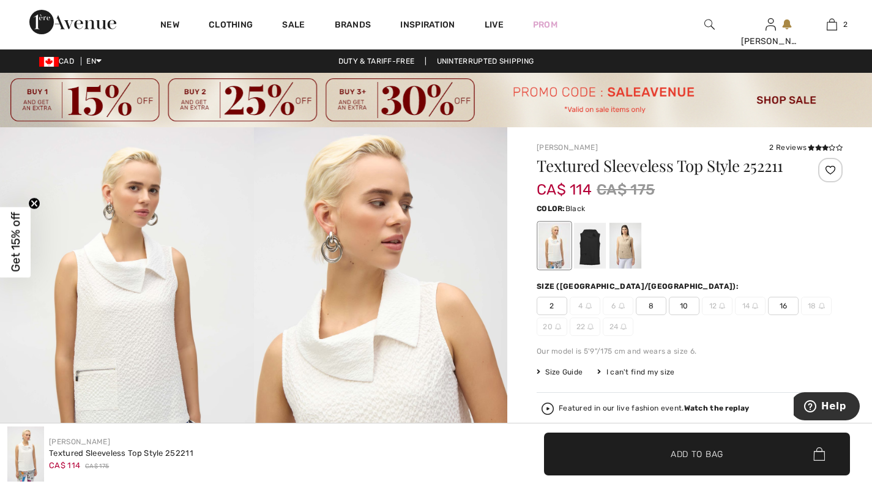
click at [585, 252] on div at bounding box center [590, 246] width 32 height 46
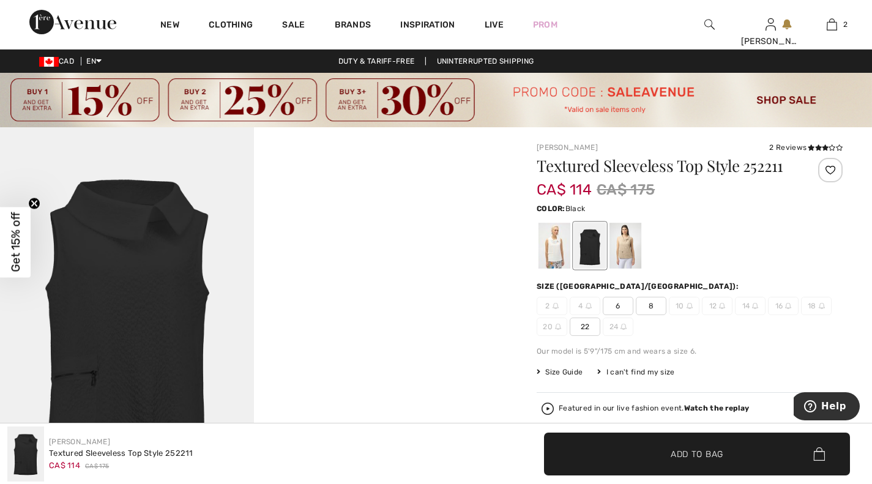
click at [614, 308] on span "6" at bounding box center [618, 306] width 31 height 18
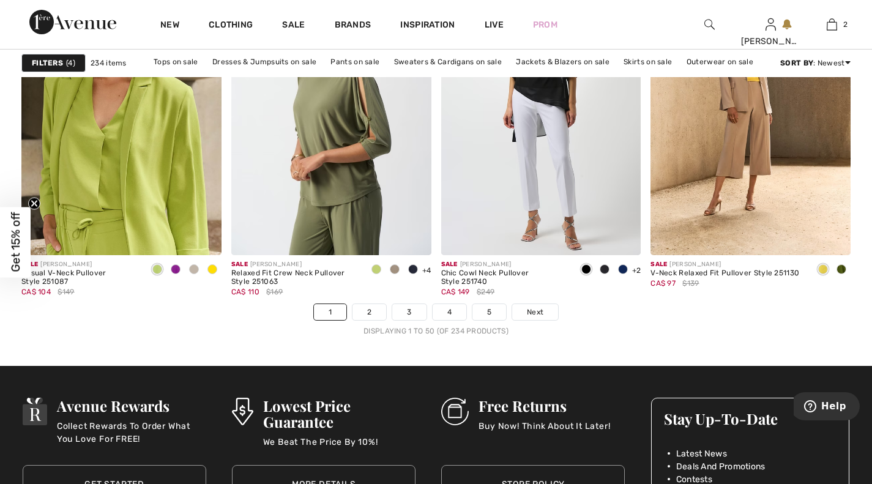
scroll to position [5420, 0]
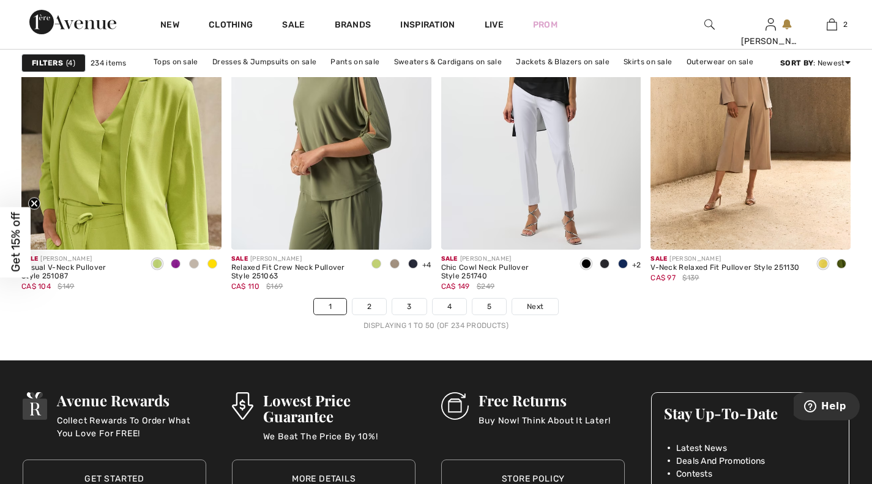
click at [537, 310] on span "Next" at bounding box center [535, 306] width 17 height 11
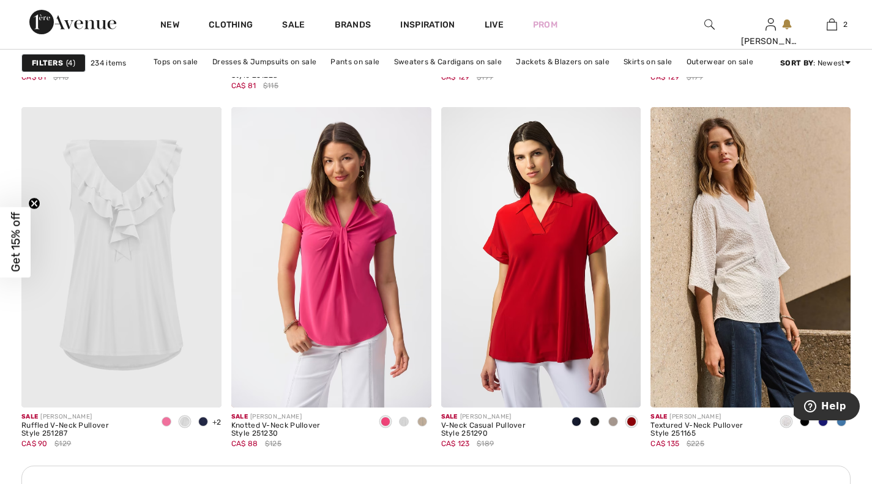
scroll to position [1202, 0]
click at [405, 420] on span at bounding box center [404, 422] width 10 height 10
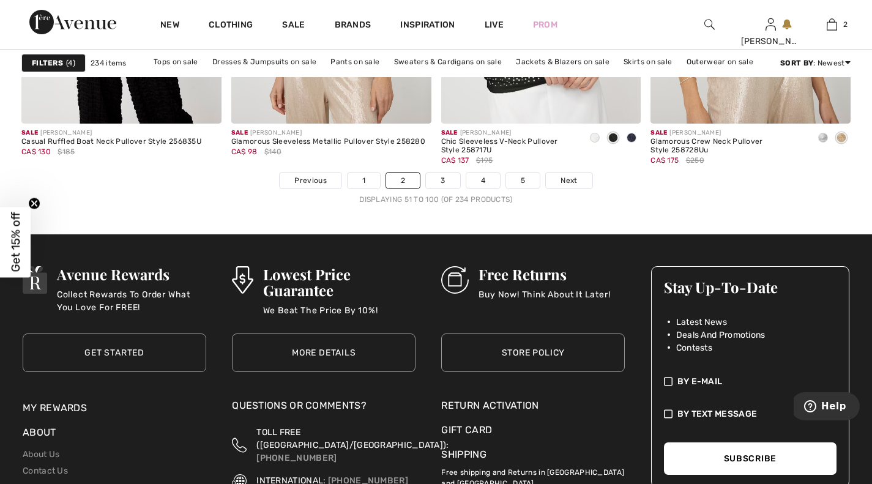
scroll to position [5515, 0]
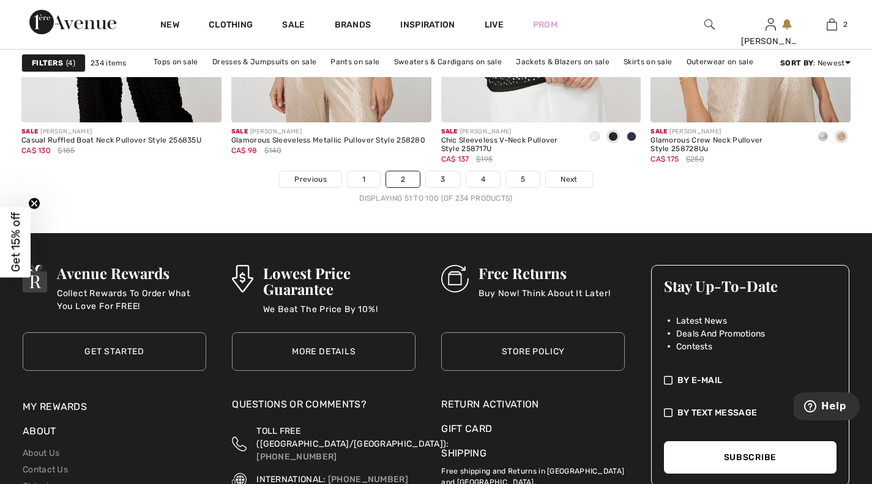
click at [570, 179] on span "Next" at bounding box center [569, 179] width 17 height 11
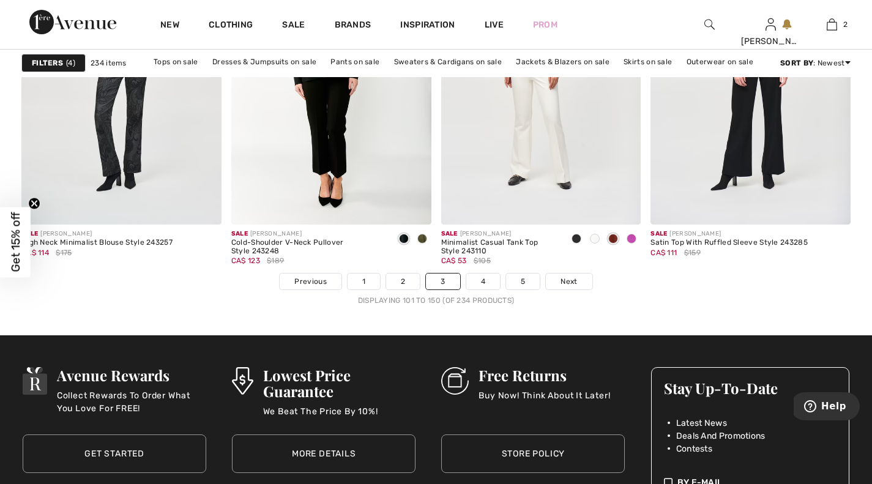
scroll to position [5476, 0]
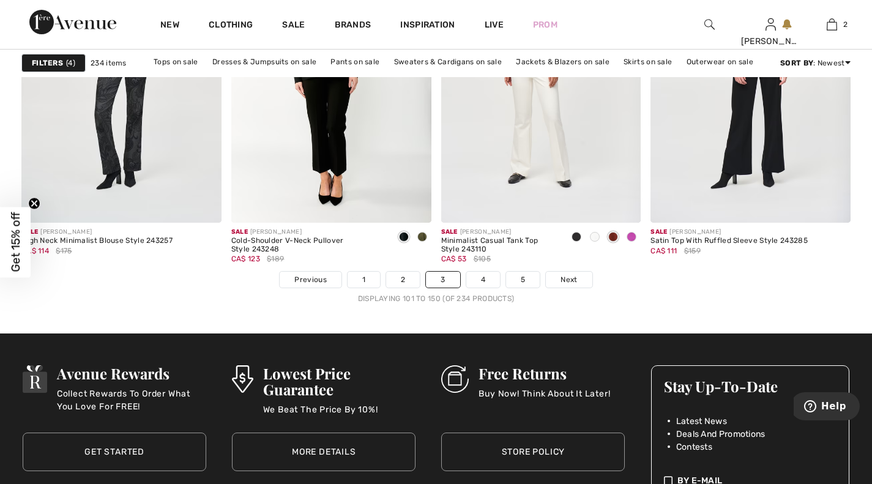
click at [573, 274] on span "Next" at bounding box center [569, 279] width 17 height 11
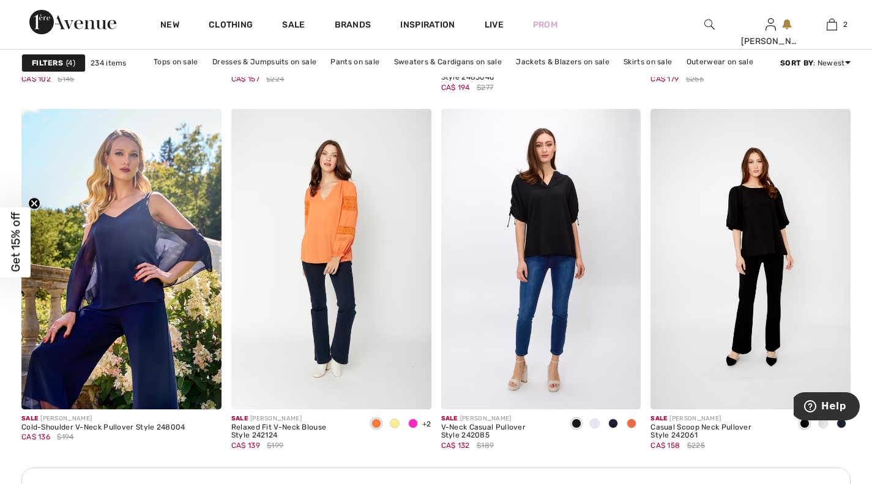
scroll to position [1201, 0]
click at [606, 430] on div at bounding box center [613, 424] width 18 height 20
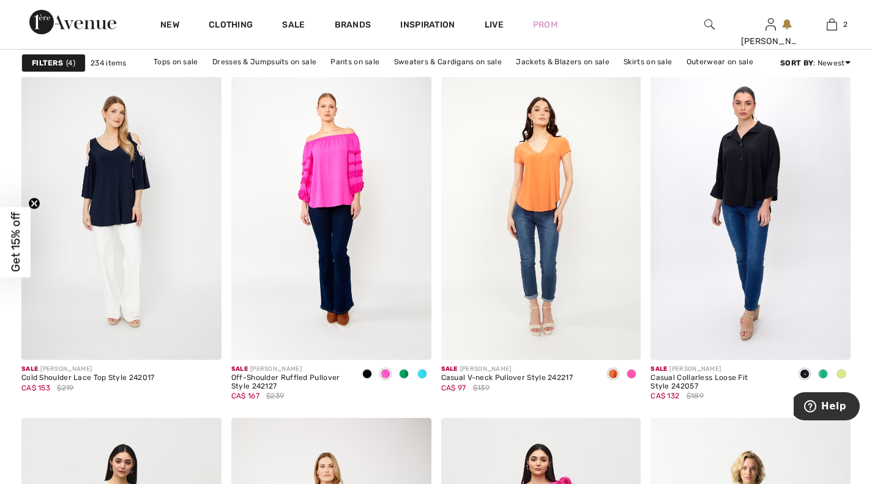
scroll to position [1747, 0]
click at [636, 381] on div at bounding box center [631, 374] width 18 height 20
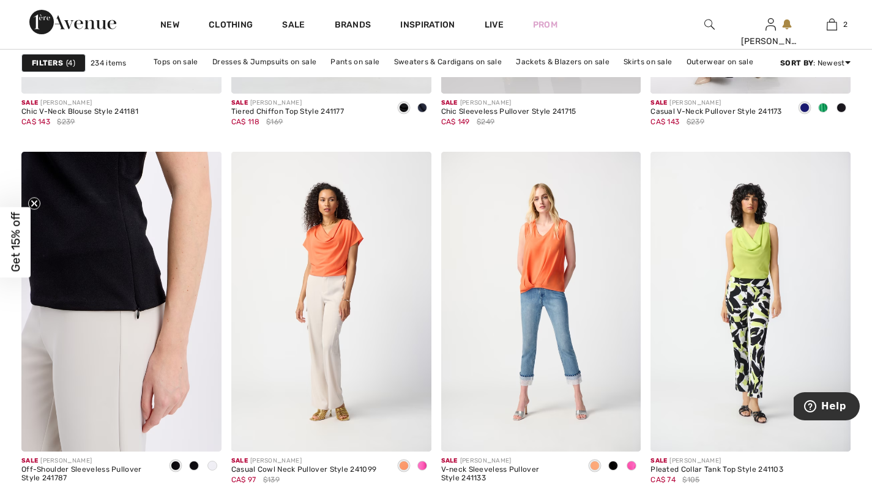
scroll to position [5175, 0]
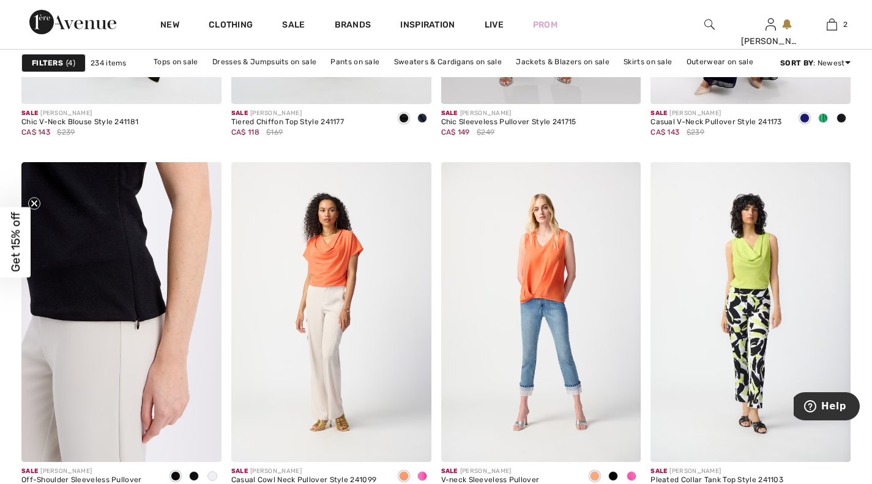
click at [146, 258] on img at bounding box center [121, 312] width 200 height 300
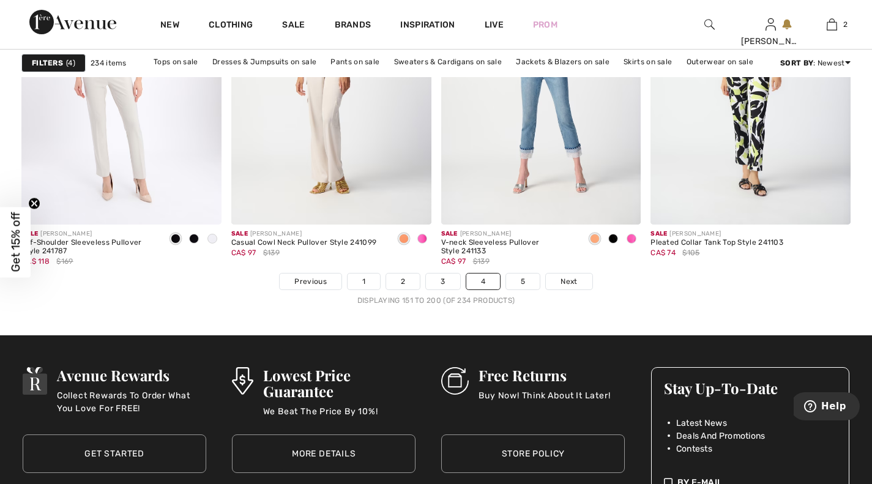
scroll to position [5440, 0]
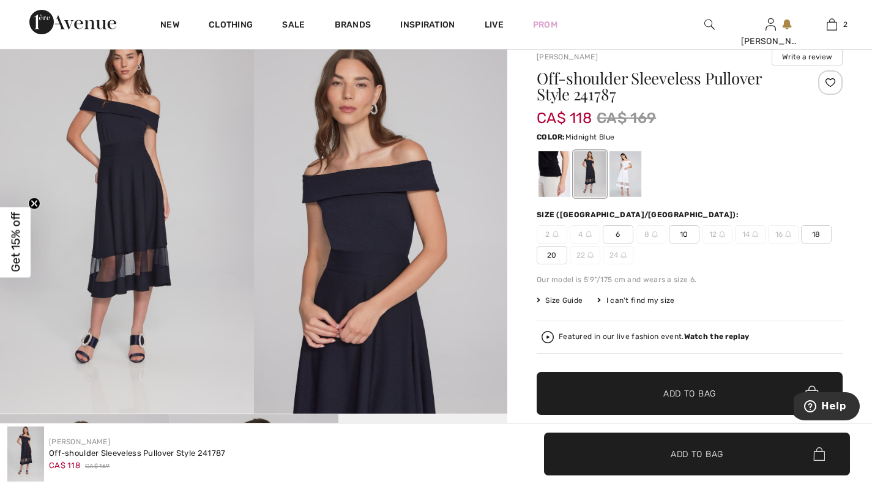
scroll to position [99, 0]
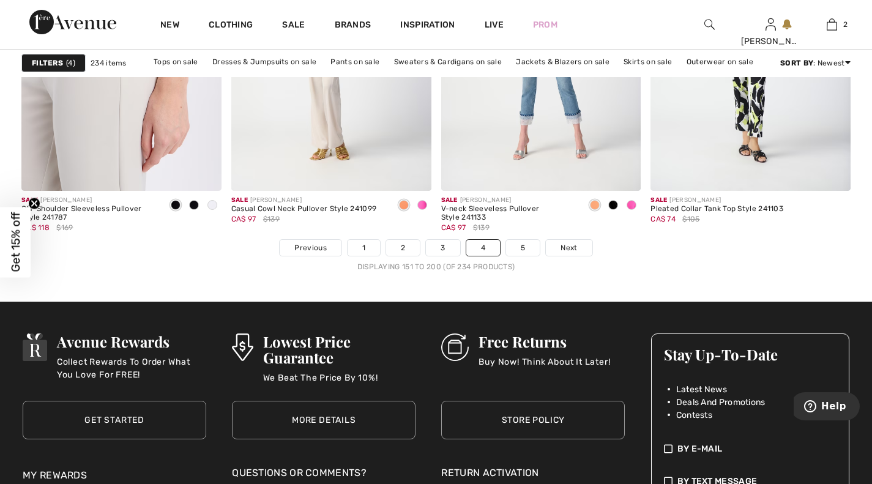
click at [521, 245] on link "5" at bounding box center [523, 248] width 34 height 16
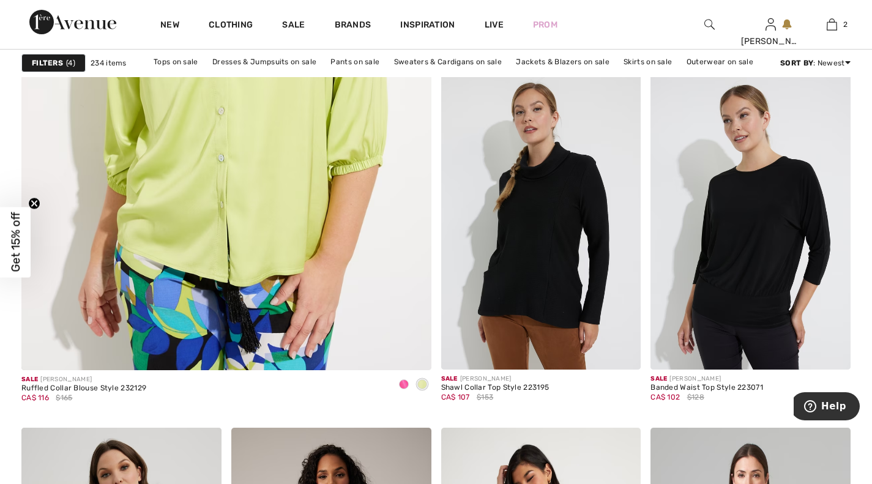
scroll to position [3338, 0]
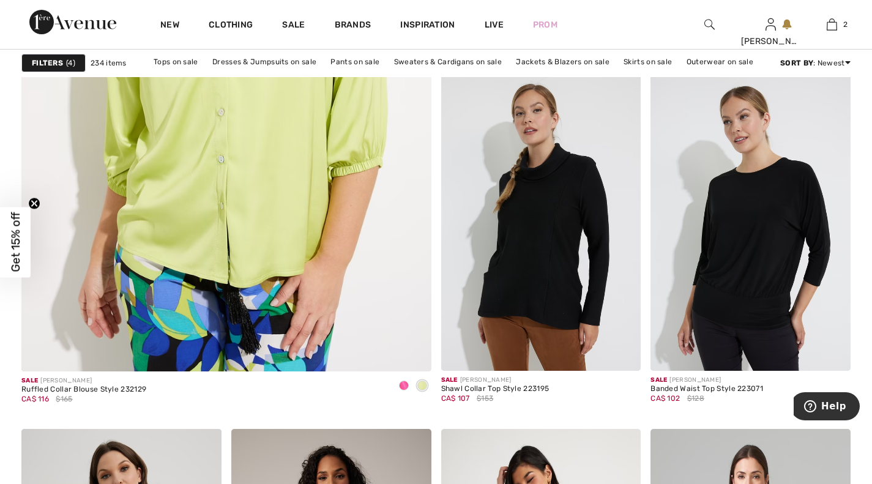
click at [241, 25] on link "Clothing" at bounding box center [231, 26] width 44 height 13
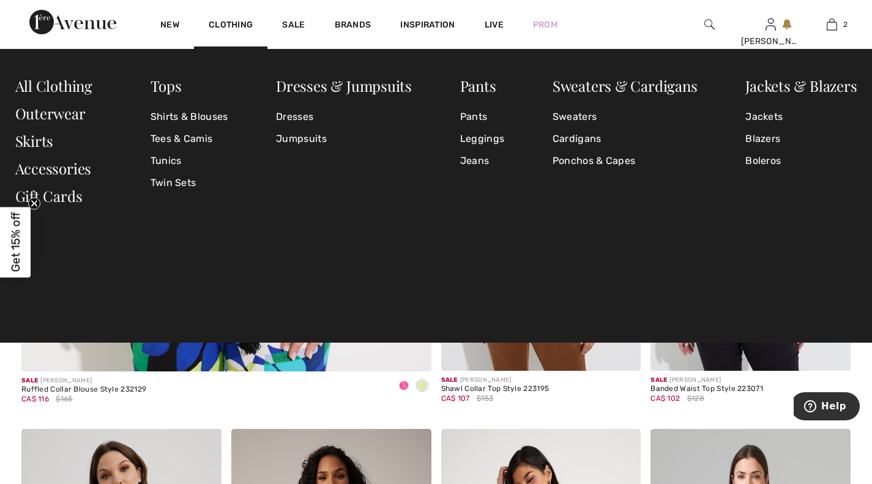
click at [199, 141] on link "Tees & Camis" at bounding box center [190, 139] width 78 height 22
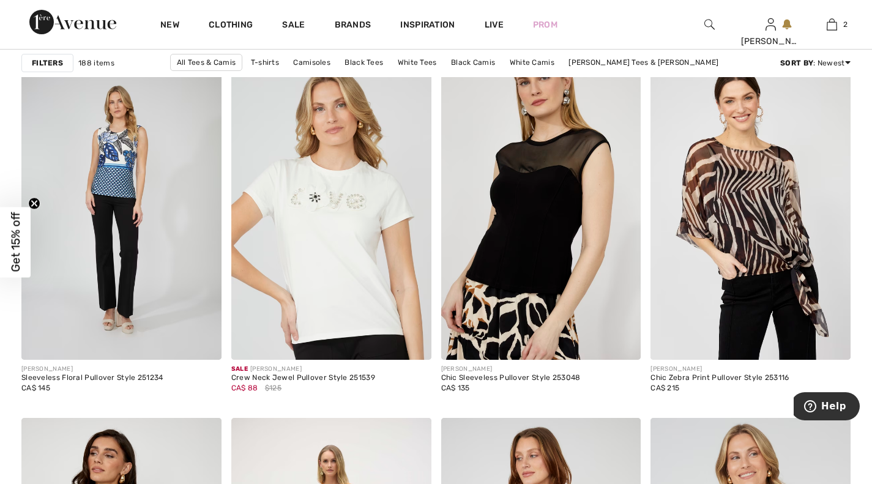
scroll to position [4568, 0]
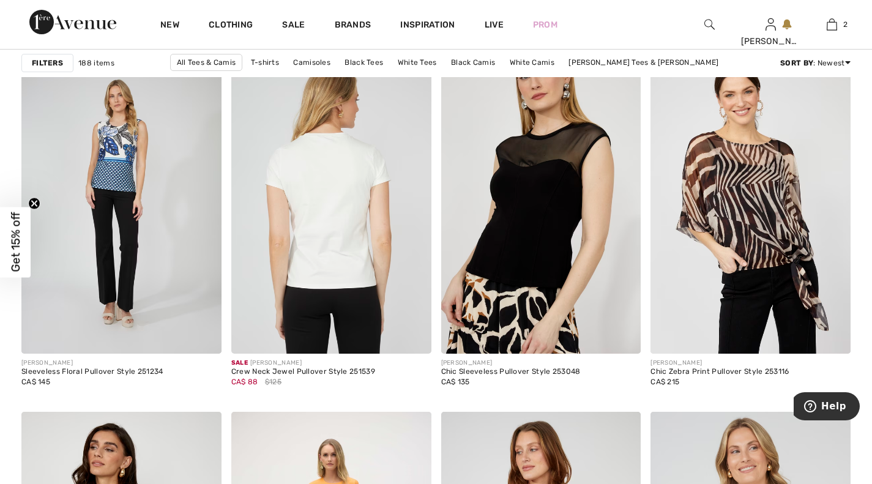
click at [340, 216] on img at bounding box center [331, 204] width 200 height 300
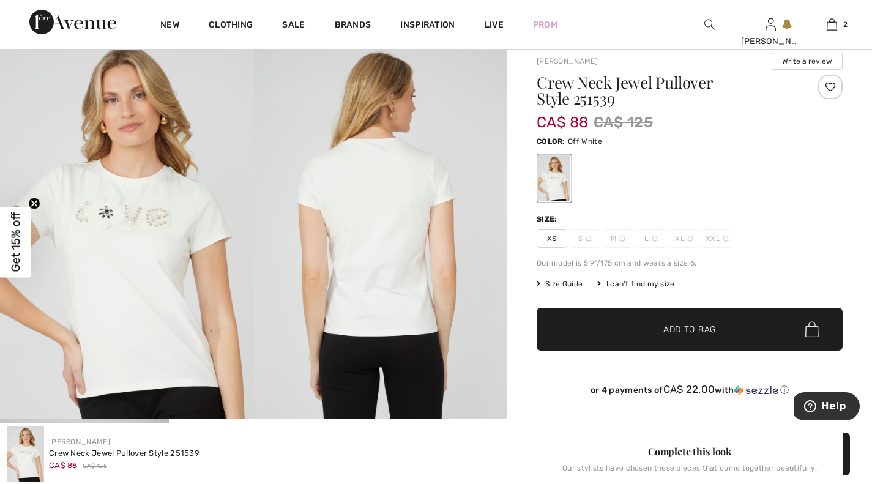
scroll to position [95, 0]
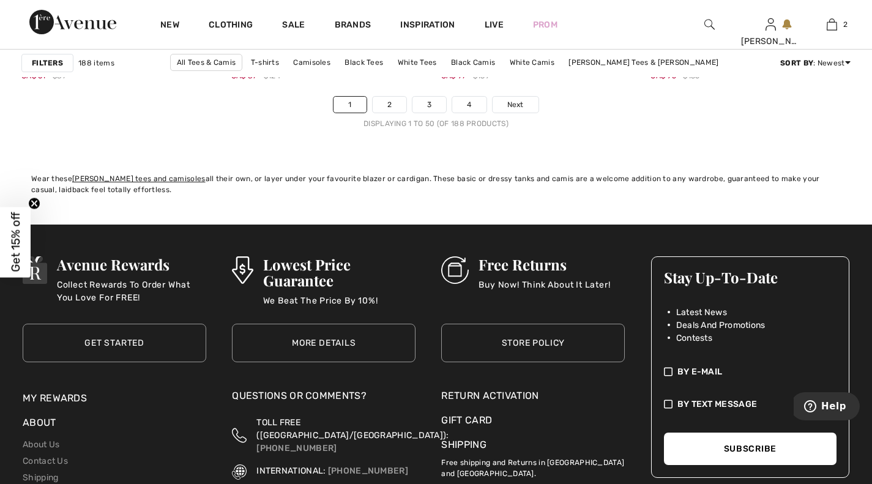
scroll to position [5623, 0]
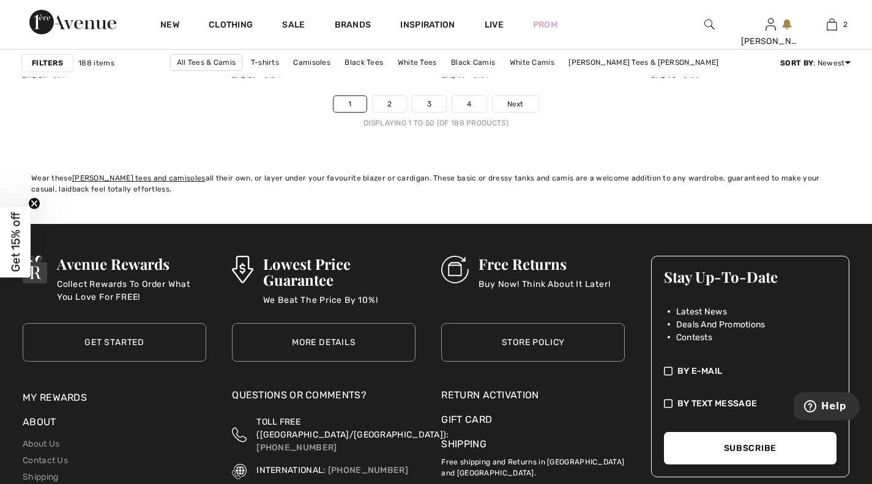
click at [393, 105] on link "2" at bounding box center [390, 104] width 34 height 16
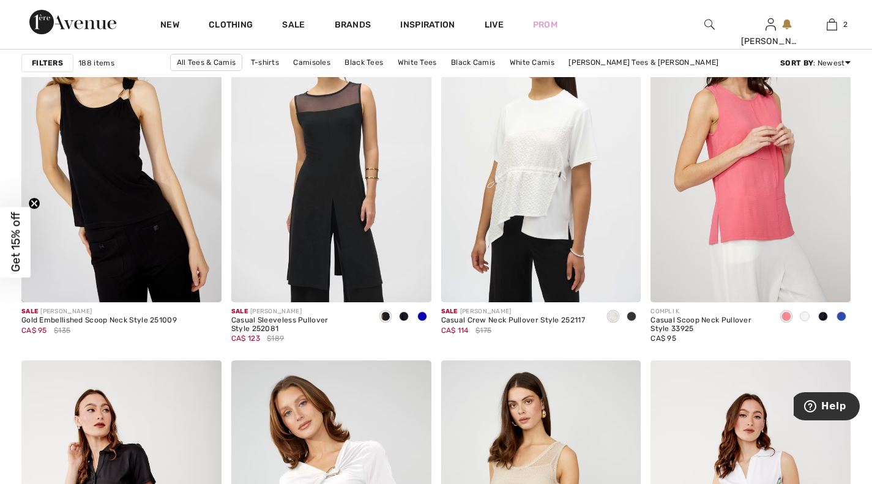
scroll to position [1807, 0]
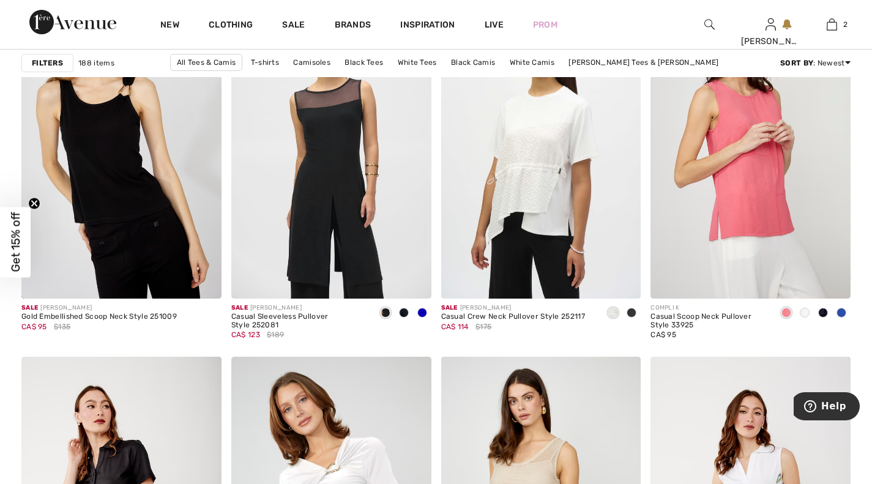
click at [823, 308] on span at bounding box center [823, 313] width 10 height 10
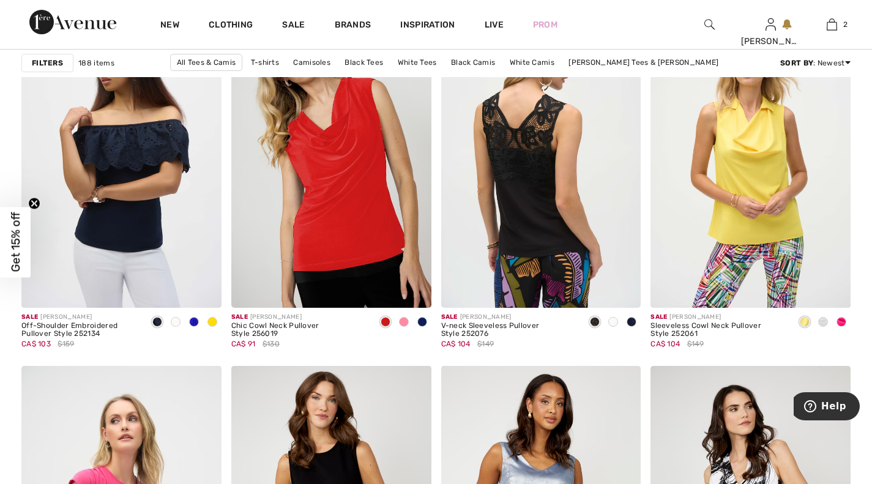
scroll to position [3772, 0]
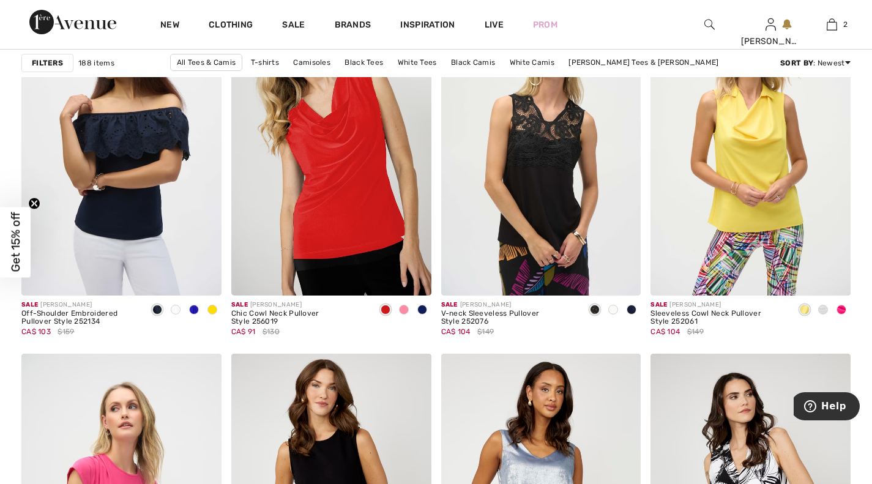
click at [362, 173] on img at bounding box center [331, 146] width 200 height 300
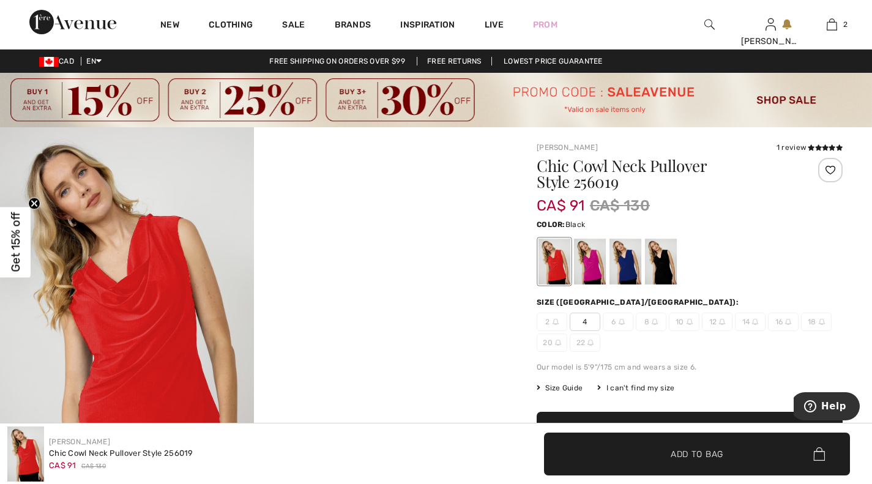
click at [670, 266] on div at bounding box center [661, 262] width 32 height 46
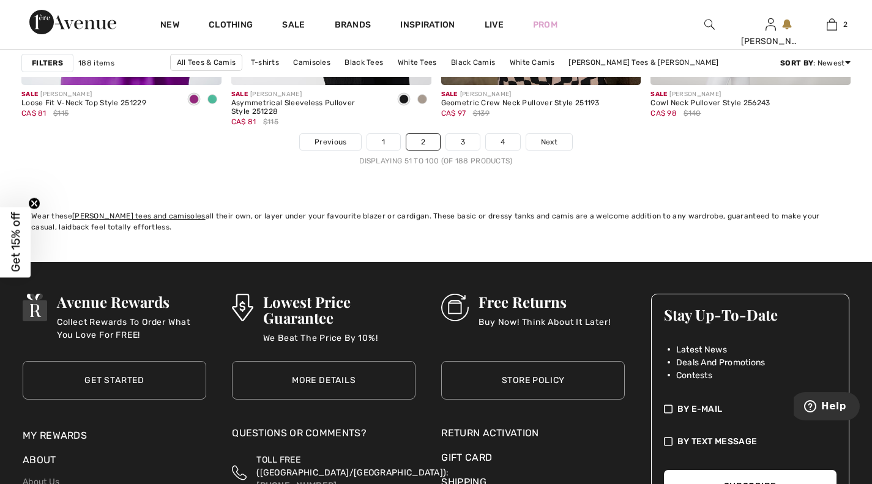
scroll to position [5585, 0]
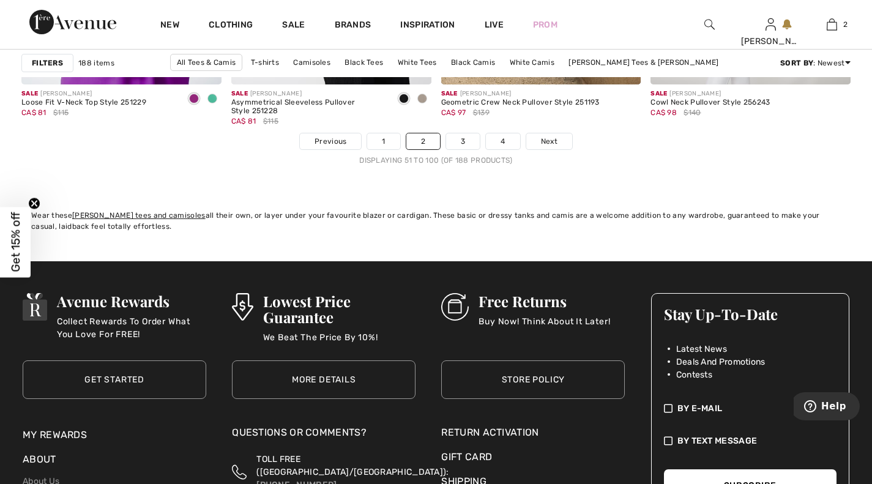
click at [468, 139] on link "3" at bounding box center [463, 141] width 34 height 16
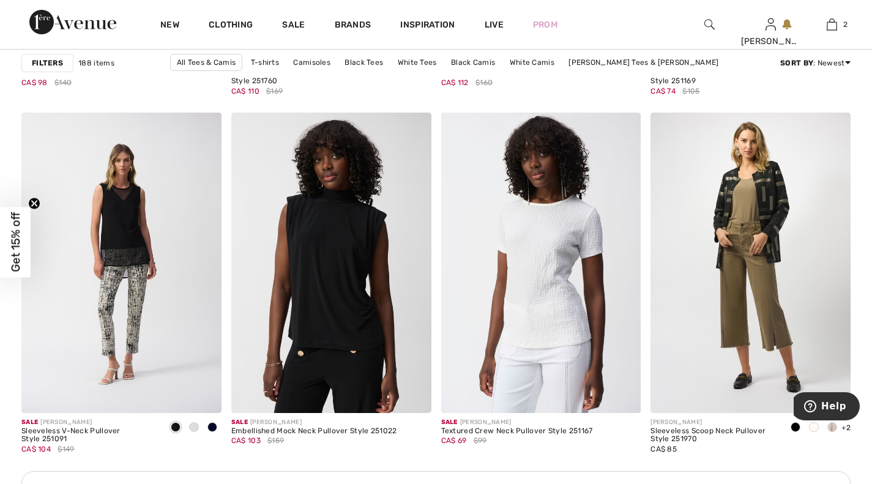
scroll to position [1202, 0]
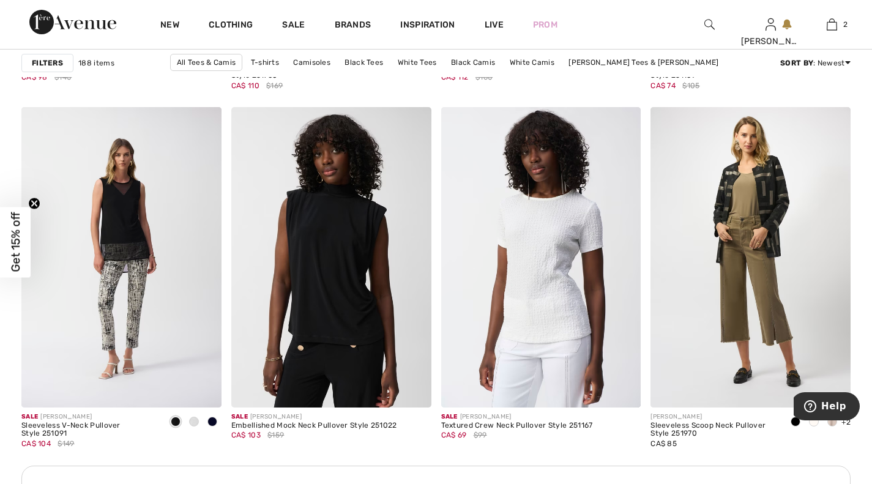
click at [342, 222] on img at bounding box center [331, 257] width 200 height 300
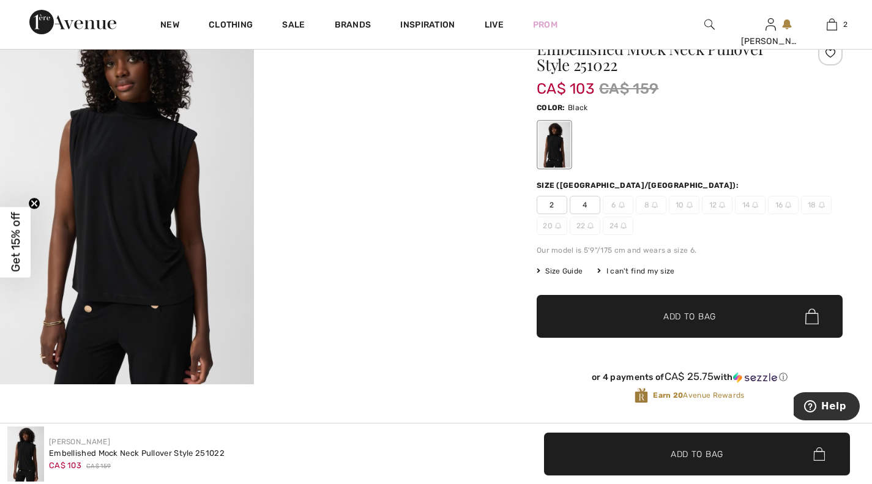
scroll to position [118, 0]
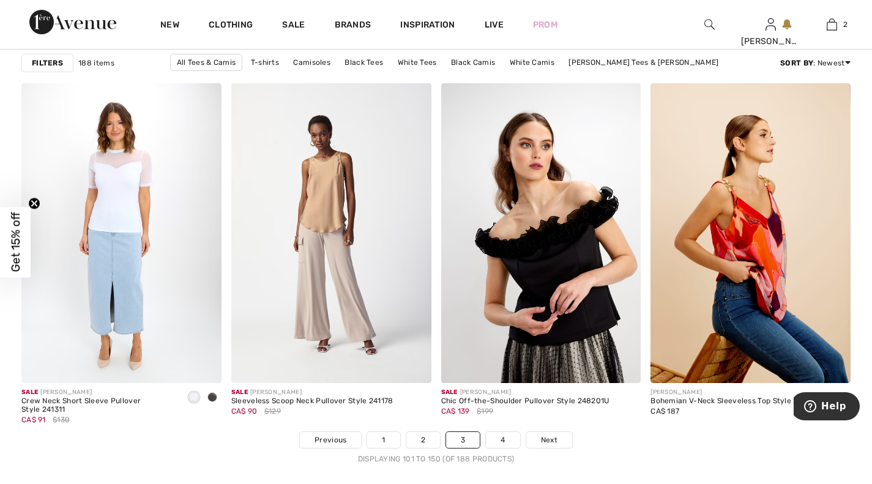
scroll to position [5292, 0]
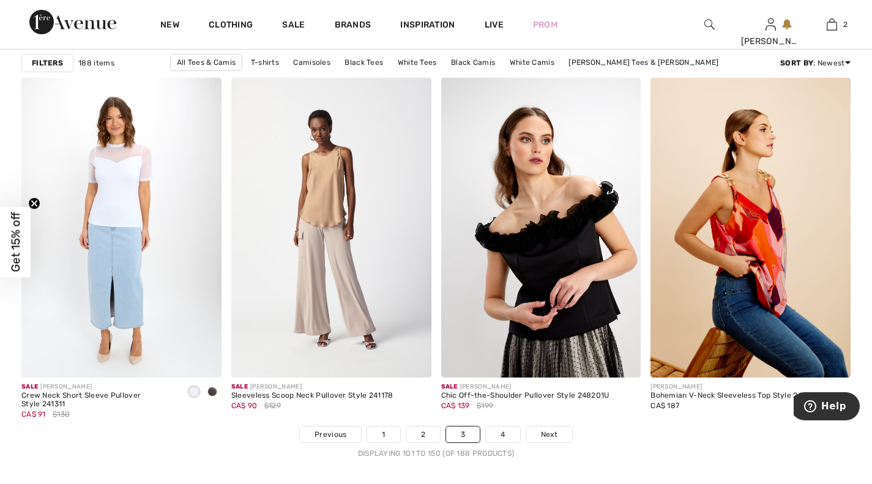
click at [207, 392] on div at bounding box center [212, 392] width 18 height 20
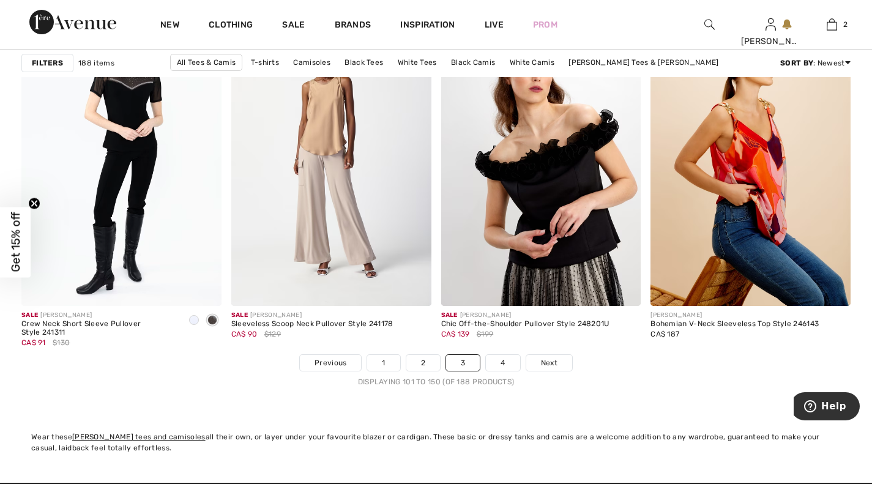
scroll to position [5364, 0]
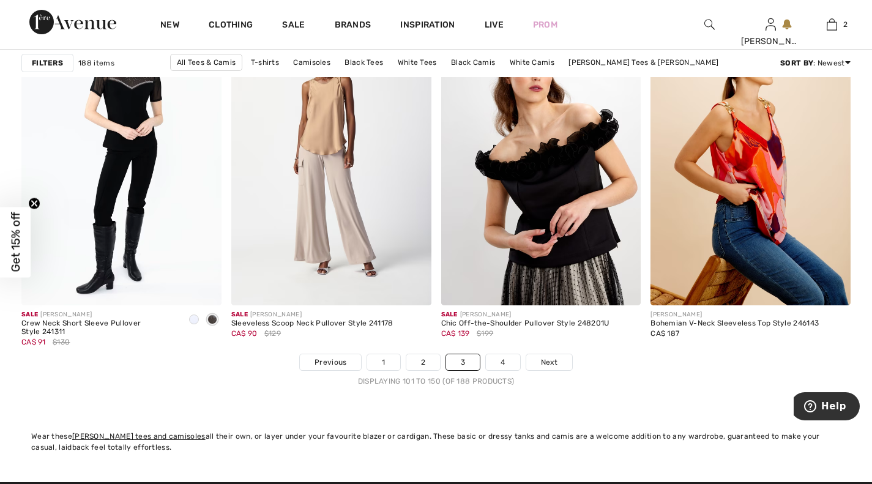
click at [502, 360] on link "4" at bounding box center [503, 362] width 34 height 16
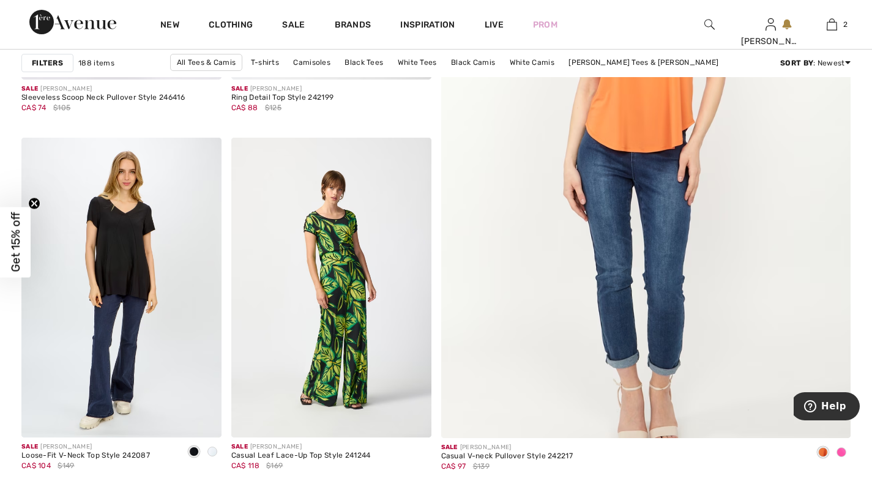
scroll to position [473, 0]
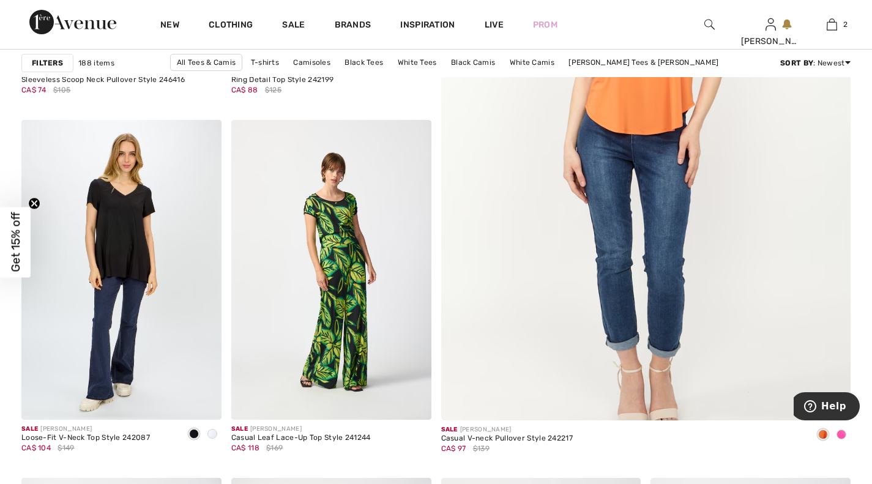
click at [841, 434] on span at bounding box center [842, 435] width 10 height 10
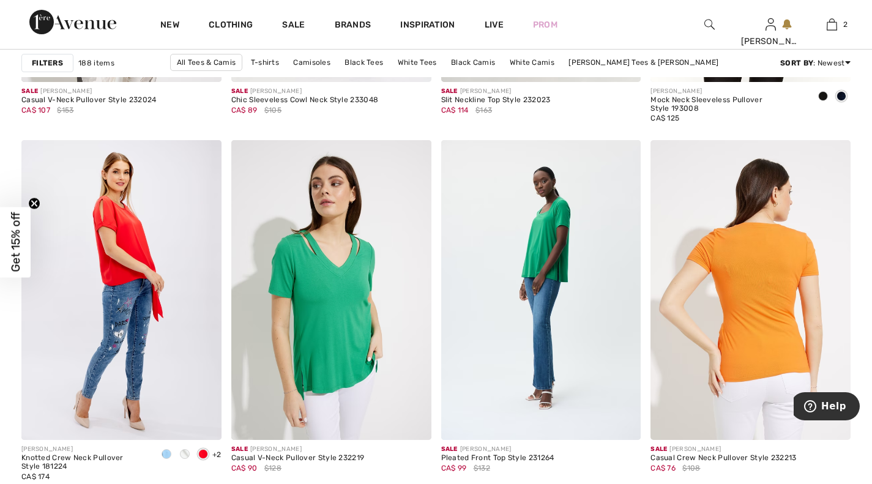
scroll to position [2024, 0]
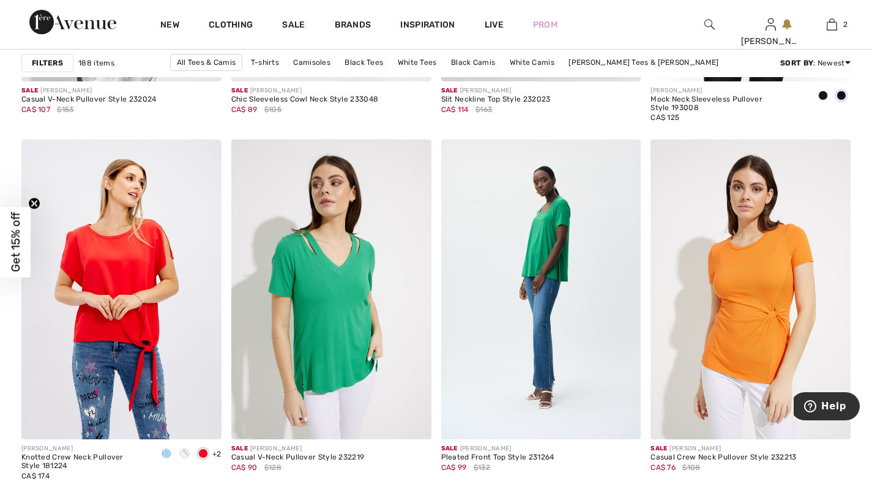
click at [147, 259] on img at bounding box center [121, 290] width 200 height 300
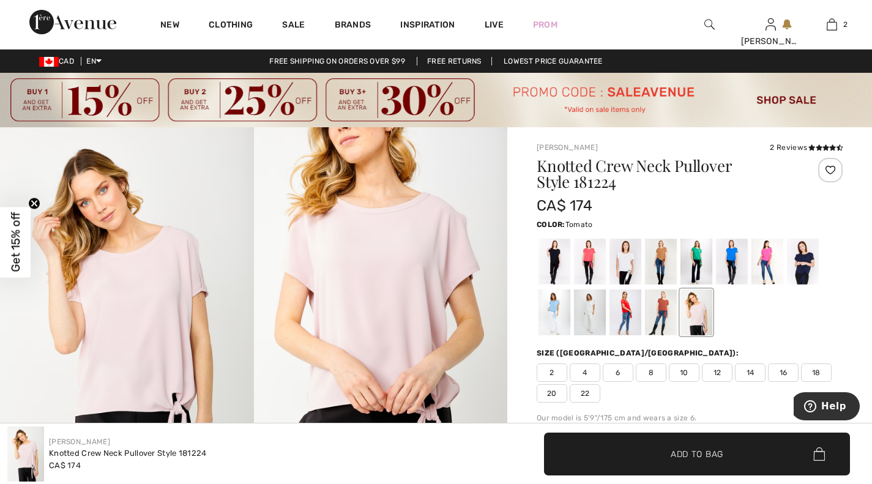
click at [630, 318] on div at bounding box center [626, 312] width 32 height 46
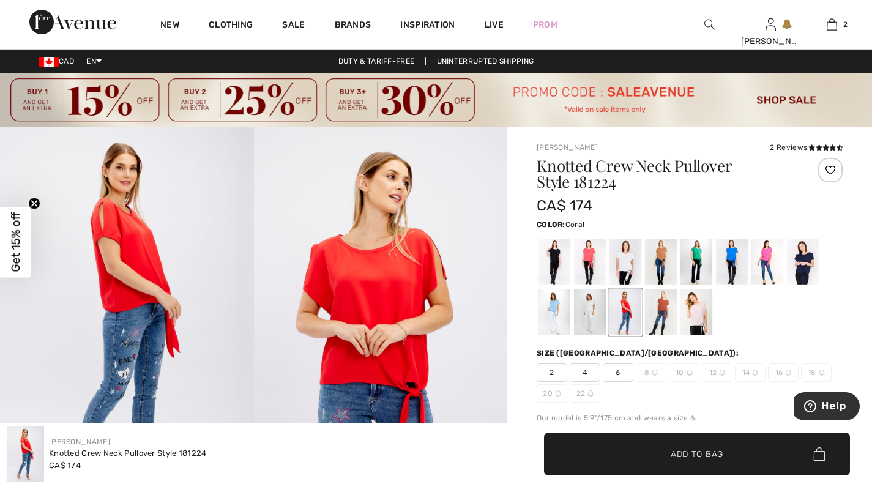
click at [589, 257] on div at bounding box center [590, 262] width 32 height 46
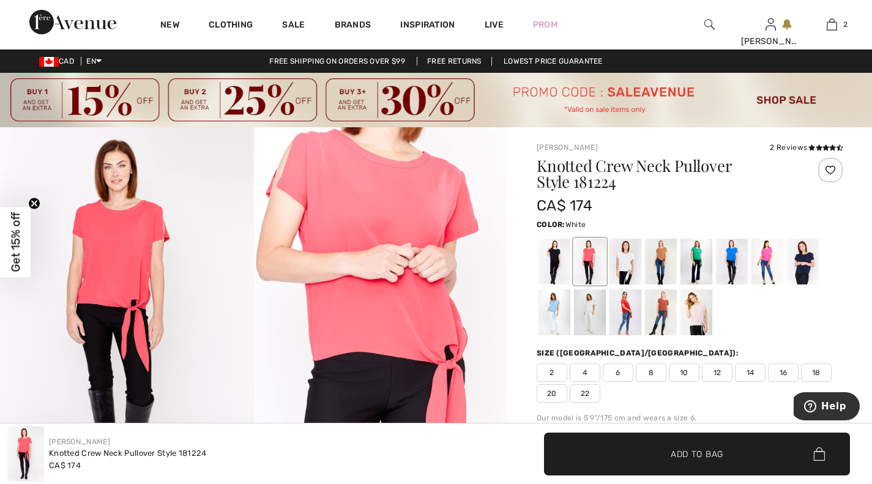
click at [634, 264] on div at bounding box center [626, 262] width 32 height 46
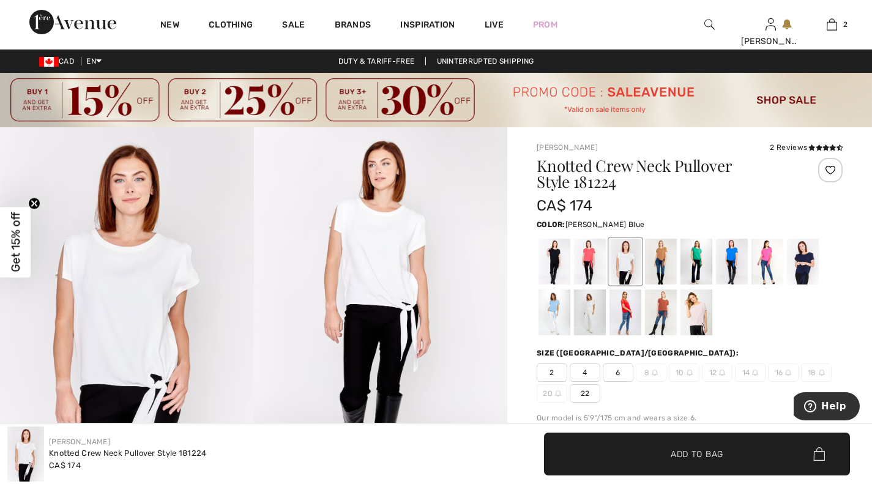
click at [545, 311] on div at bounding box center [555, 312] width 32 height 46
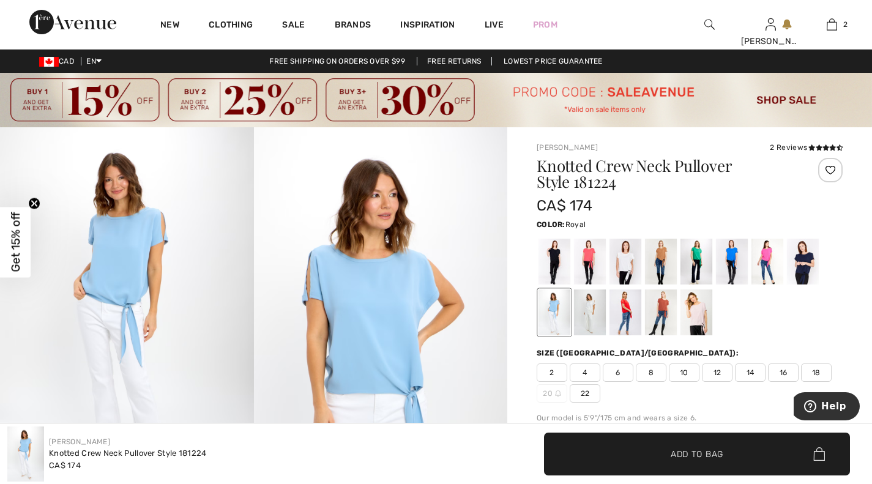
click at [731, 256] on div at bounding box center [732, 262] width 32 height 46
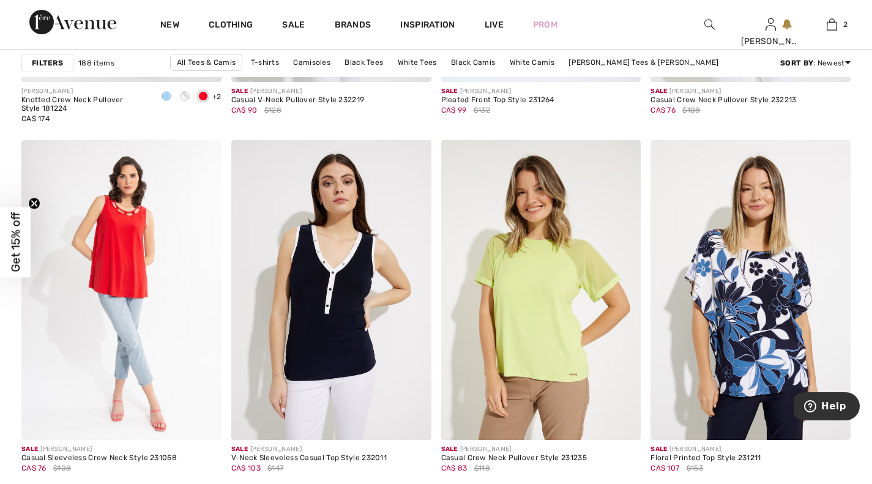
scroll to position [2391, 0]
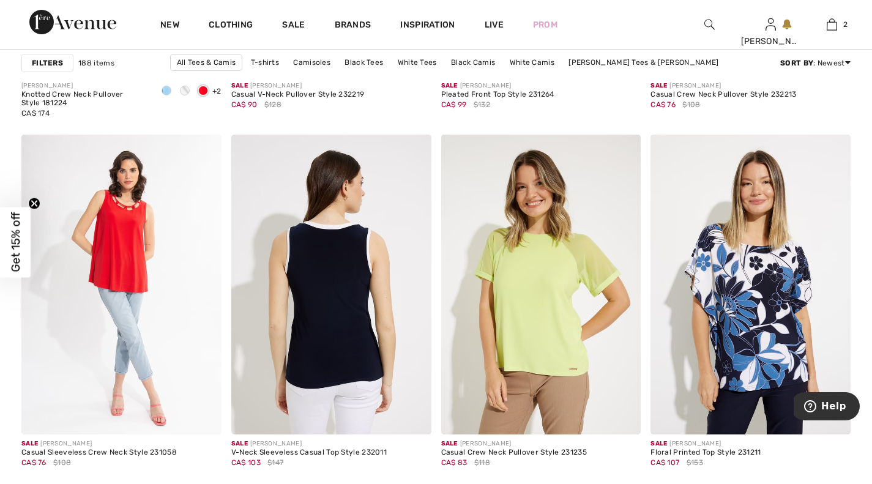
click at [328, 267] on img at bounding box center [331, 285] width 200 height 300
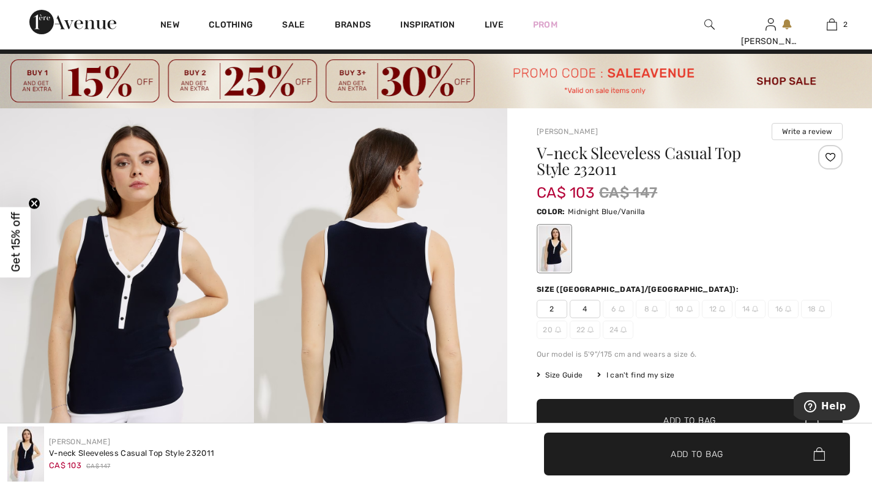
scroll to position [34, 0]
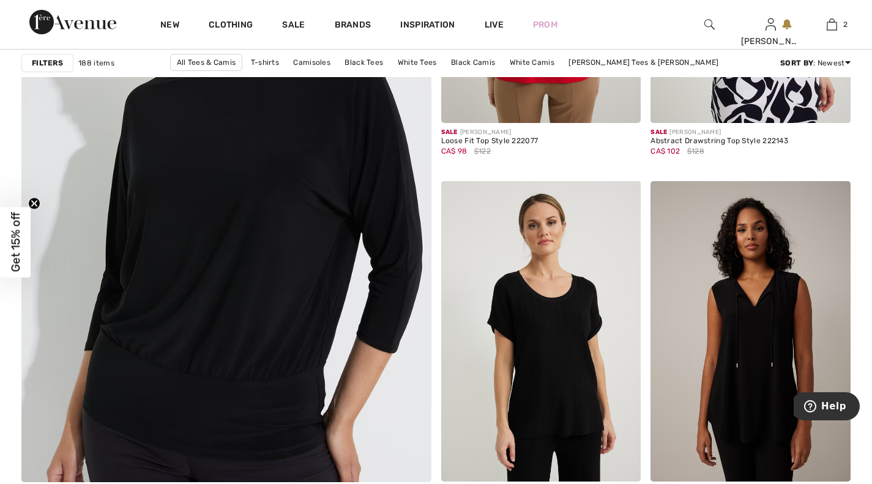
scroll to position [3238, 0]
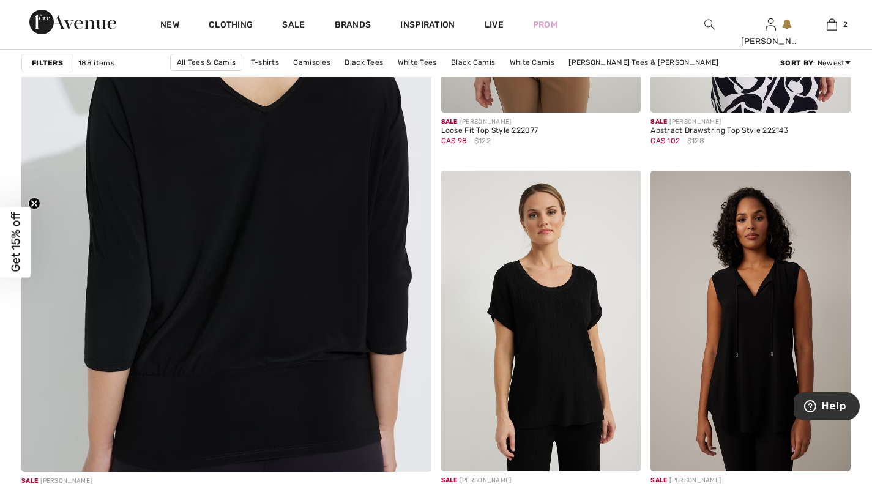
click at [279, 193] on img at bounding box center [225, 181] width 491 height 737
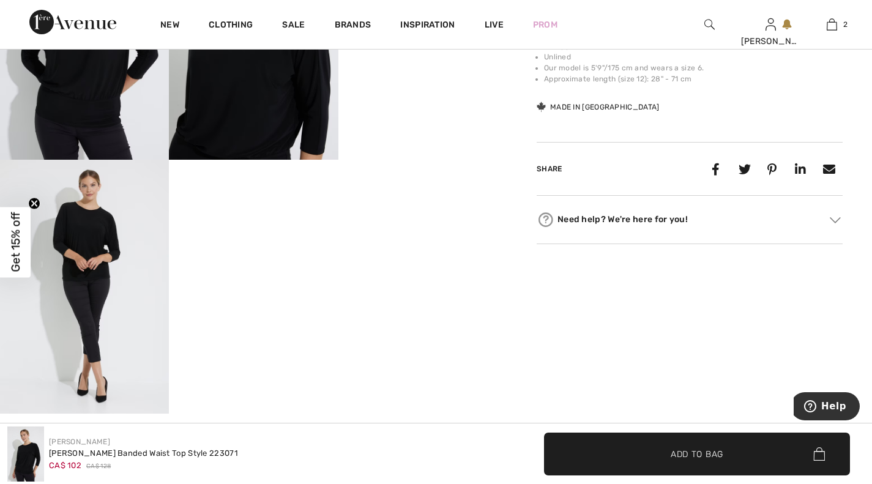
scroll to position [603, 0]
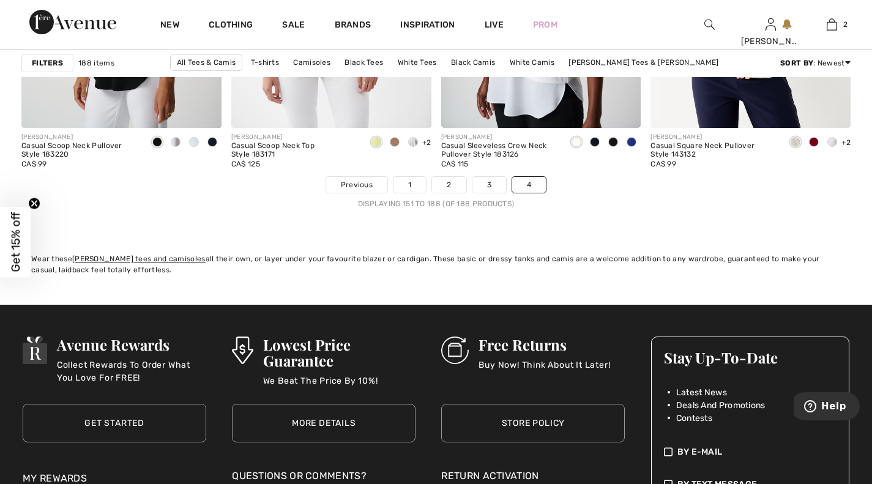
scroll to position [4300, 0]
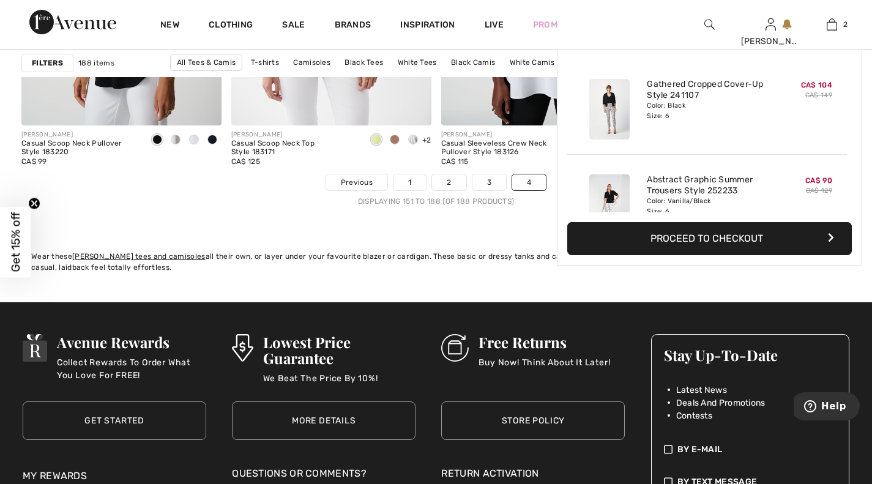
click at [830, 30] on img at bounding box center [832, 24] width 10 height 15
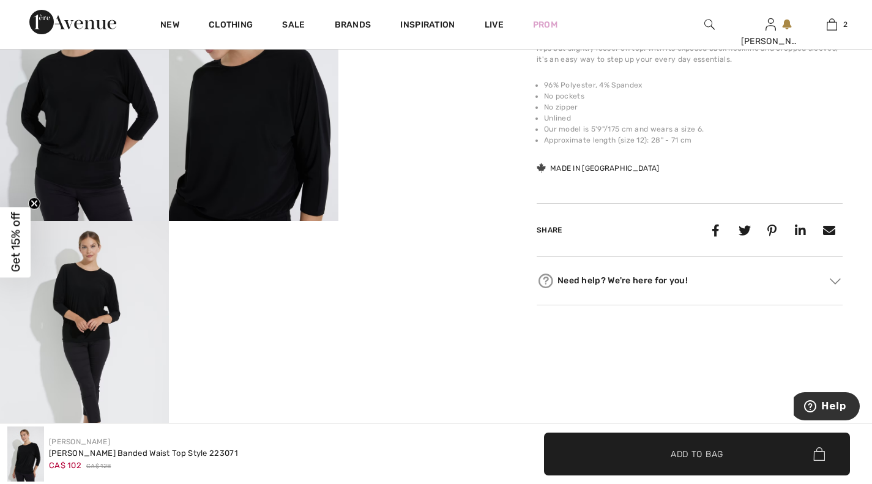
scroll to position [468, 0]
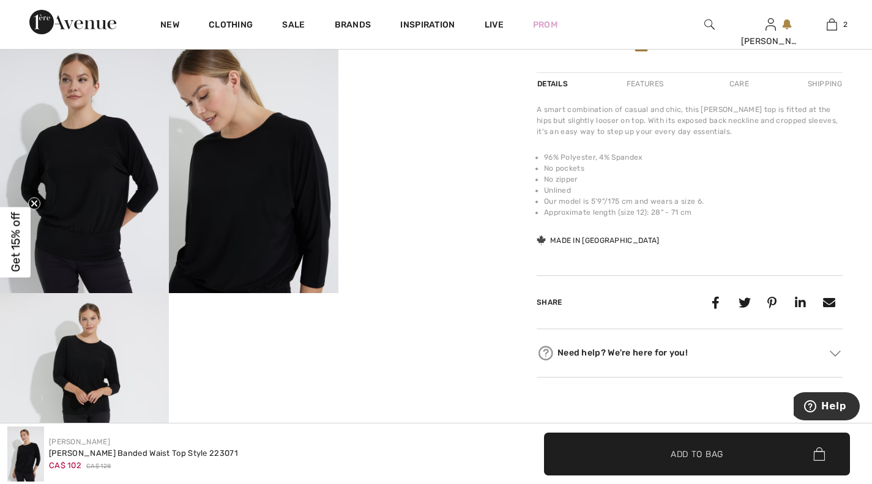
click at [258, 203] on img at bounding box center [253, 166] width 169 height 253
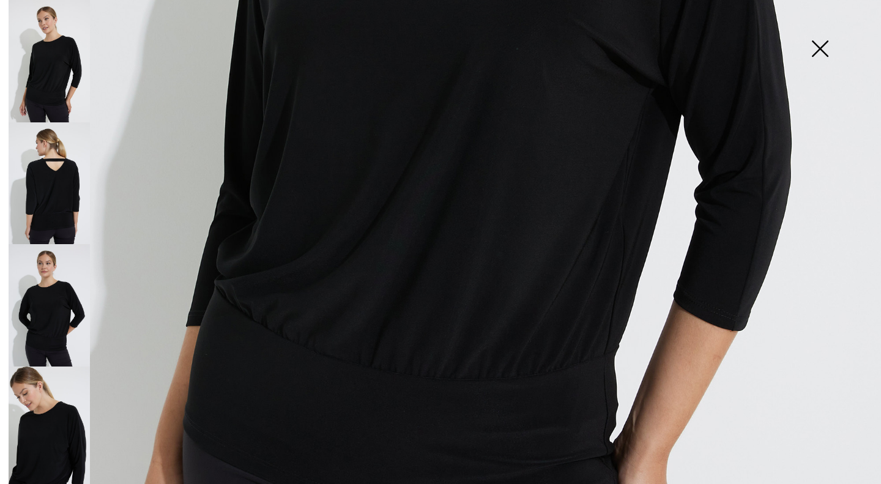
scroll to position [653, 0]
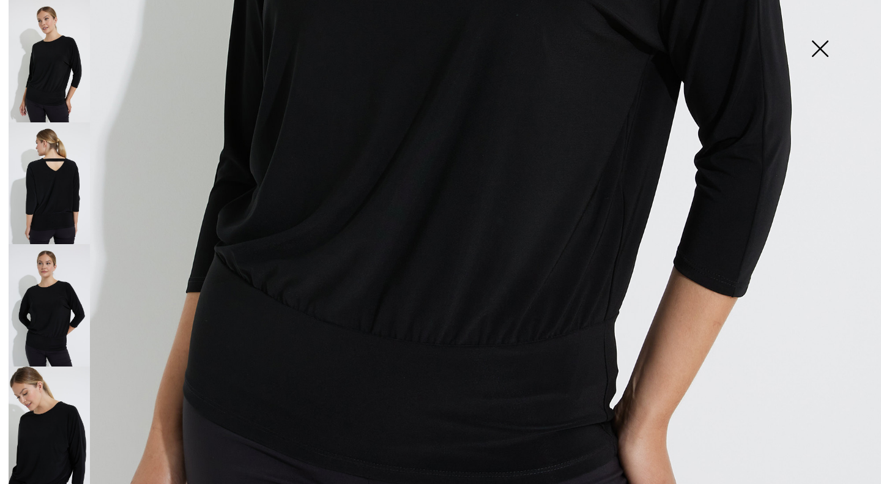
click at [39, 173] on img at bounding box center [49, 183] width 81 height 122
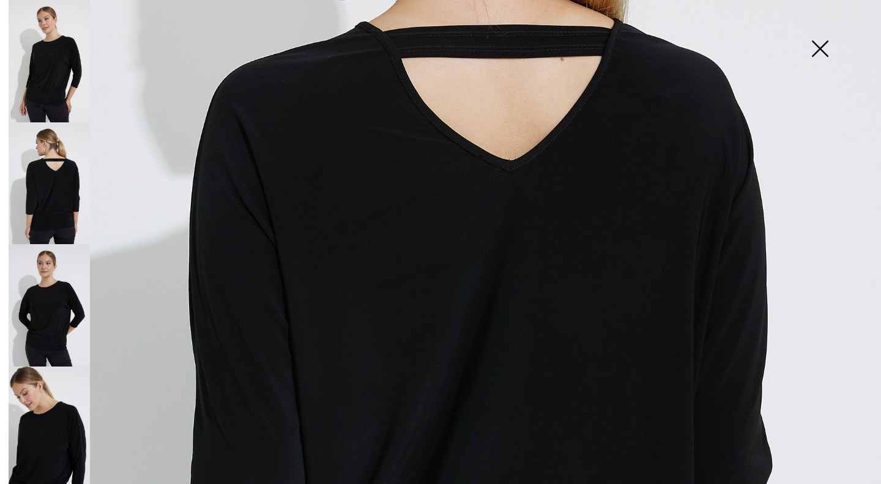
scroll to position [319, 0]
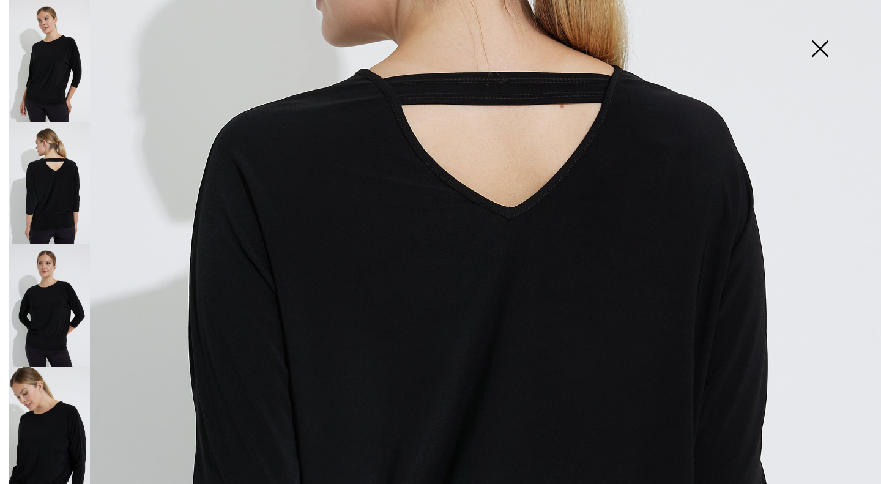
click at [34, 405] on img at bounding box center [49, 428] width 81 height 122
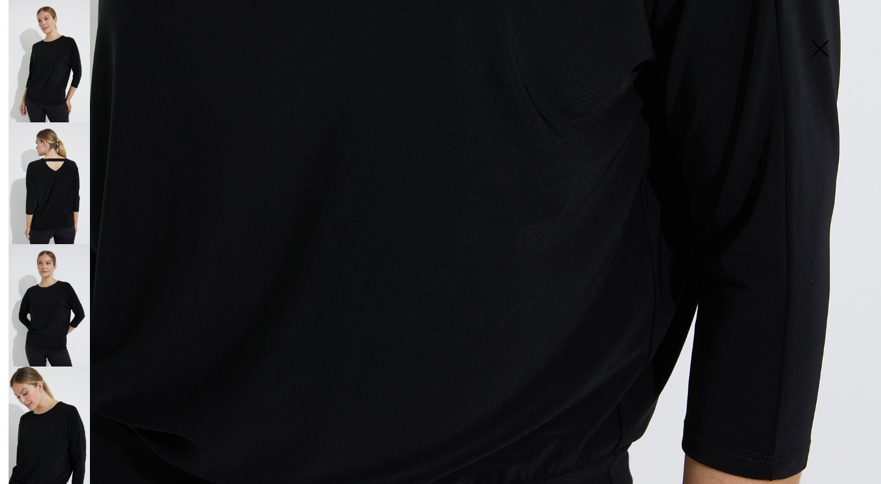
scroll to position [824, 0]
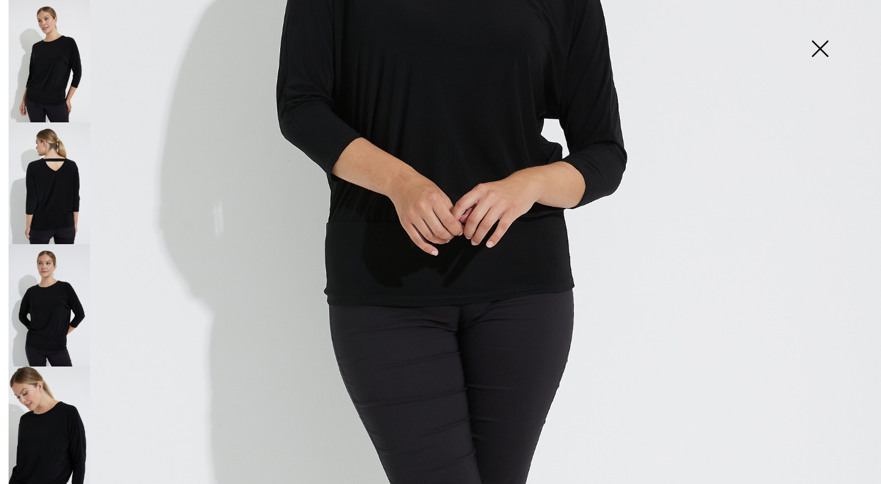
scroll to position [328, 0]
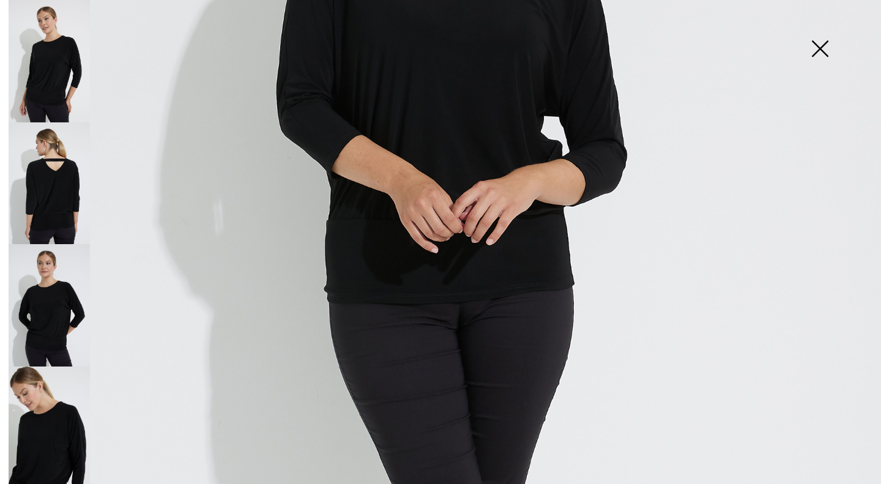
click at [823, 51] on img at bounding box center [819, 49] width 61 height 63
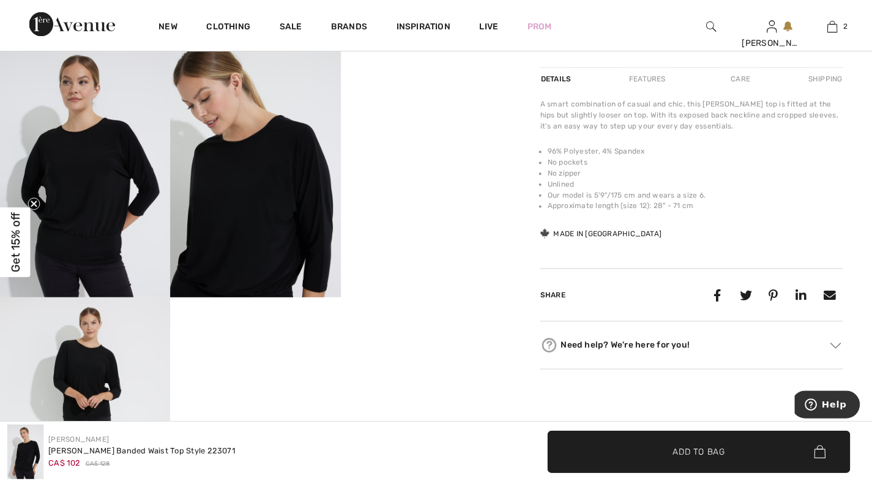
scroll to position [468, 0]
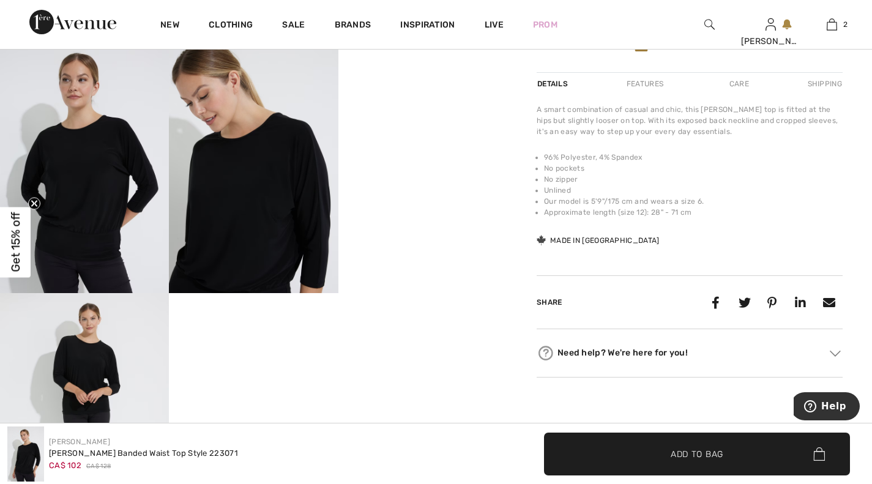
click at [428, 124] on video "Your browser does not support the video tag." at bounding box center [422, 82] width 169 height 84
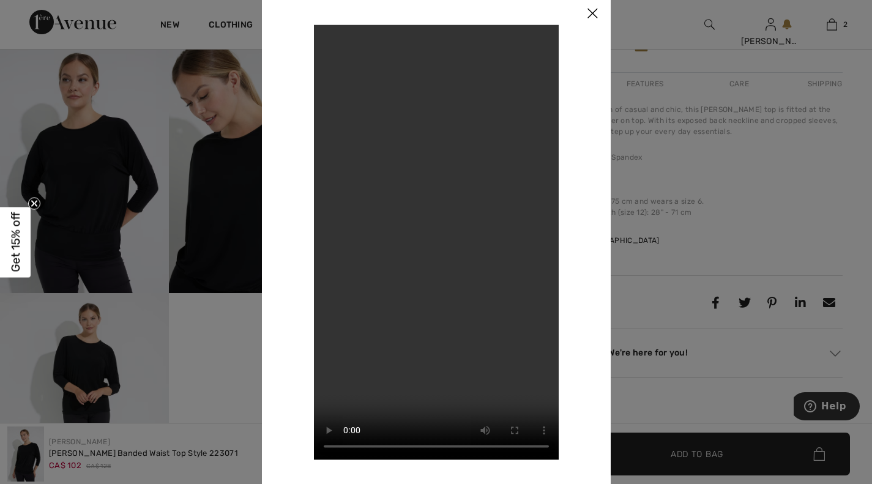
click at [592, 15] on img at bounding box center [592, 14] width 37 height 38
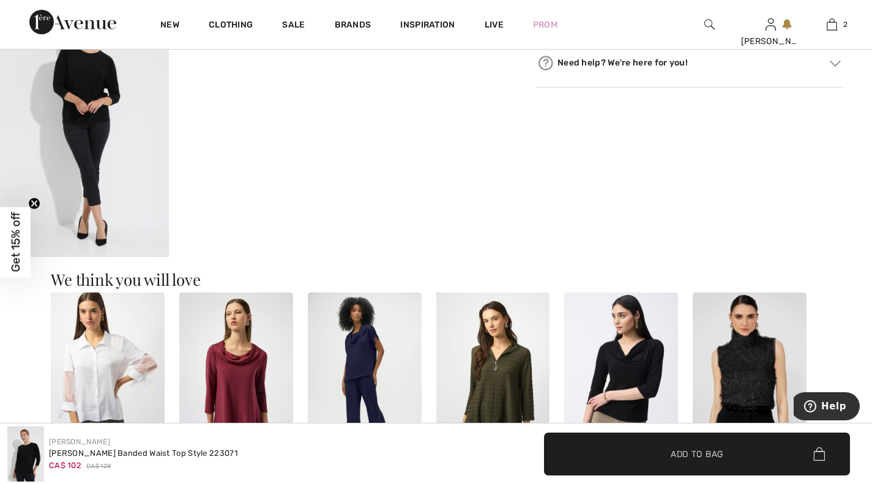
scroll to position [763, 0]
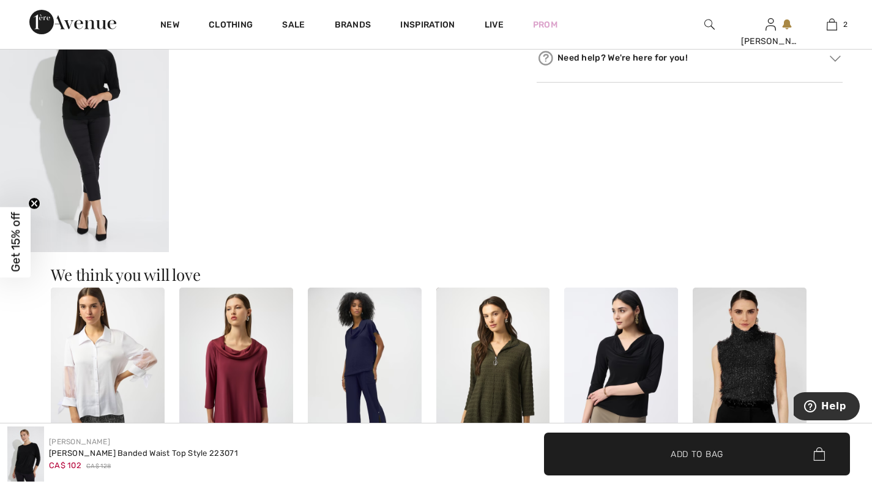
click at [94, 111] on img at bounding box center [84, 124] width 169 height 253
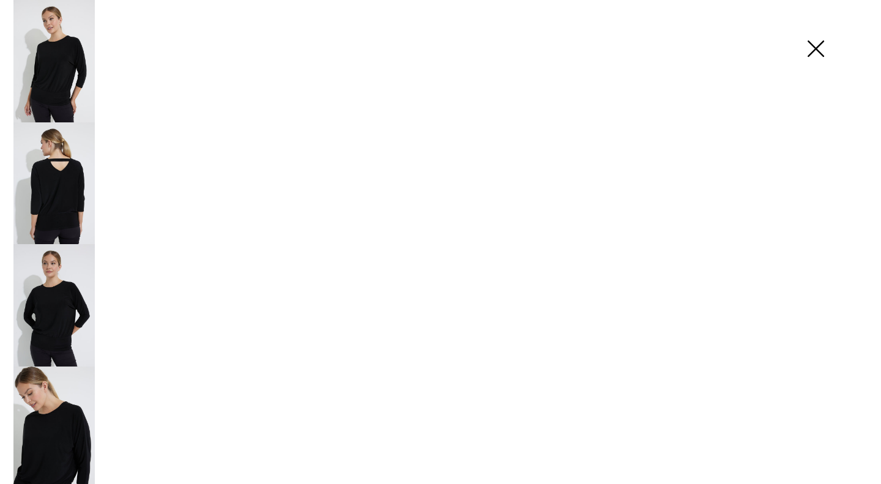
scroll to position [775, 0]
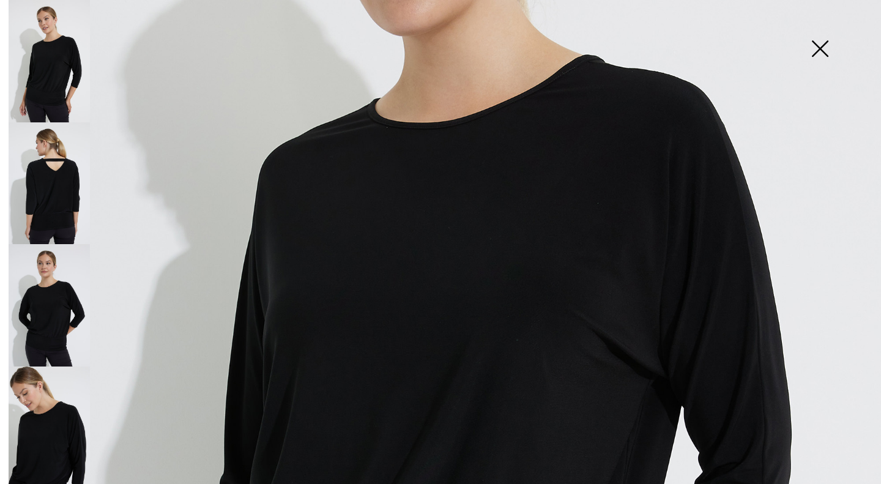
click at [822, 42] on img at bounding box center [819, 49] width 61 height 63
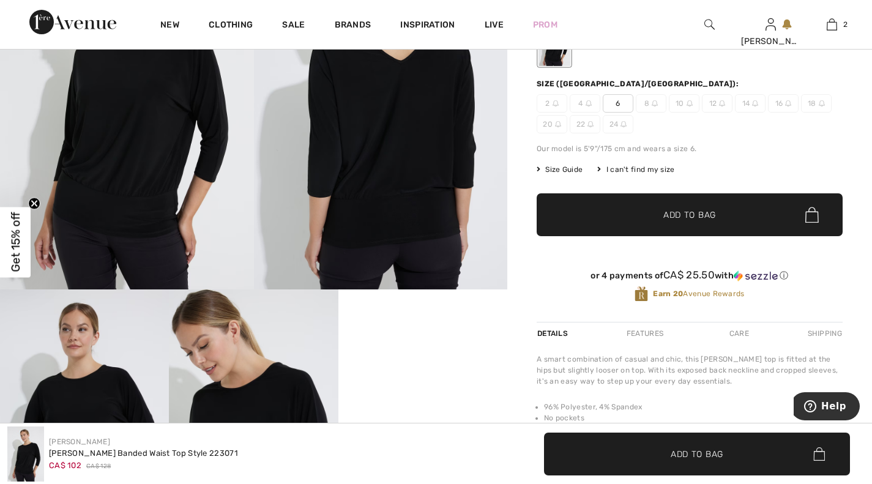
scroll to position [199, 0]
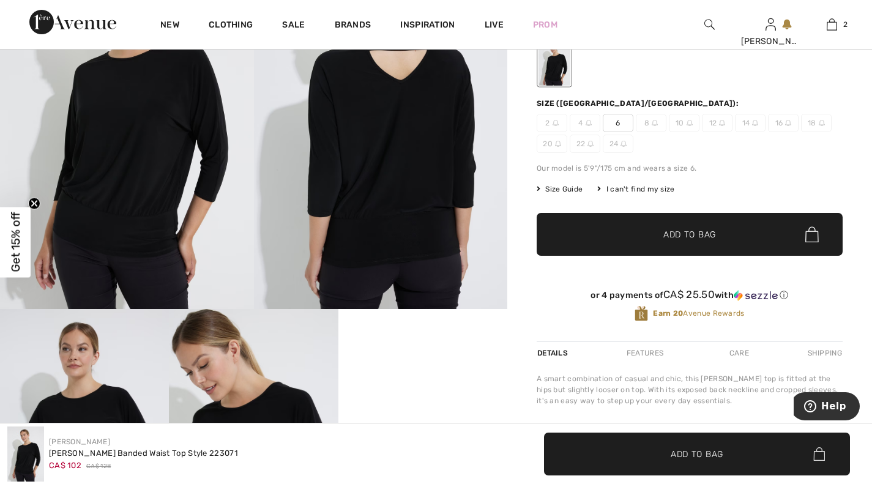
click at [842, 26] on link "2" at bounding box center [832, 24] width 60 height 15
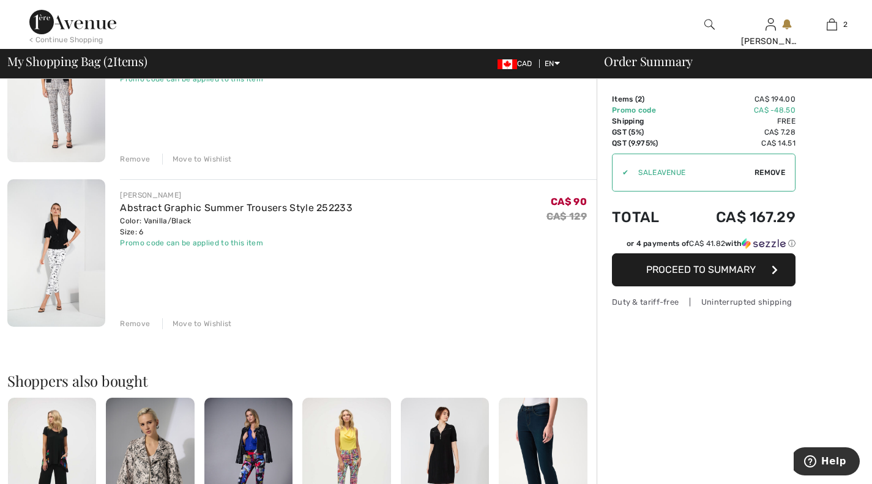
scroll to position [158, 0]
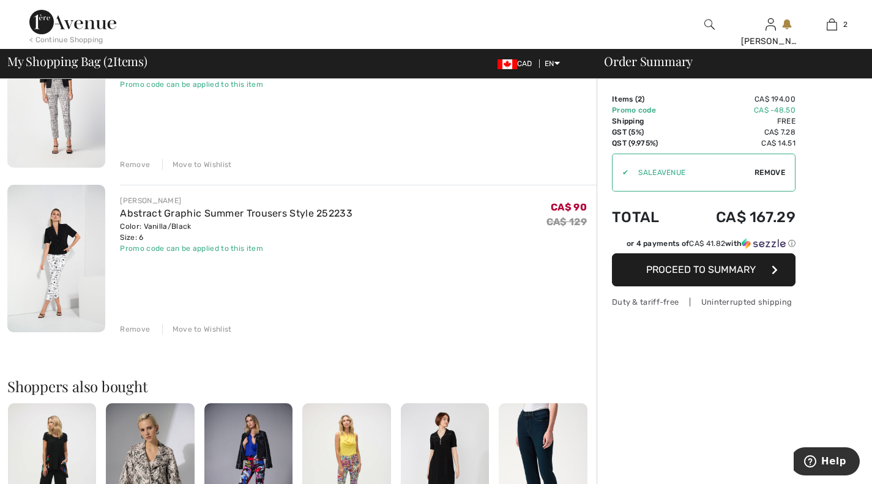
click at [69, 270] on img at bounding box center [56, 258] width 98 height 147
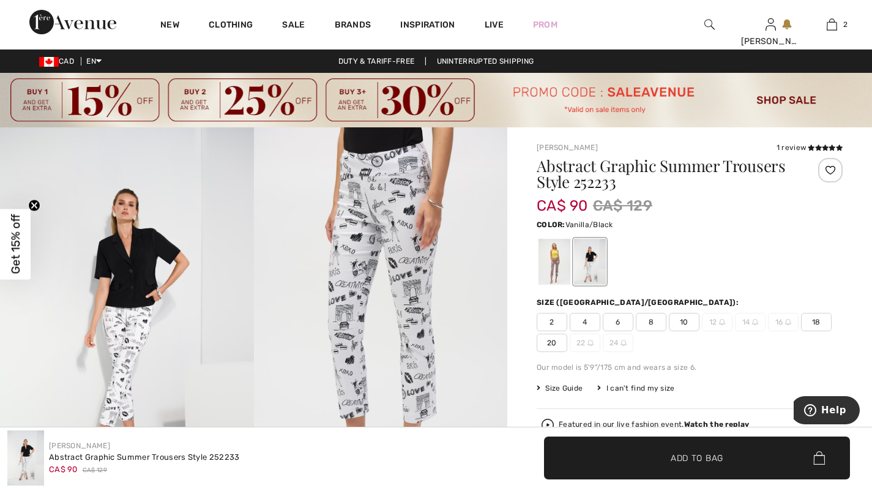
click at [831, 26] on img at bounding box center [832, 24] width 10 height 15
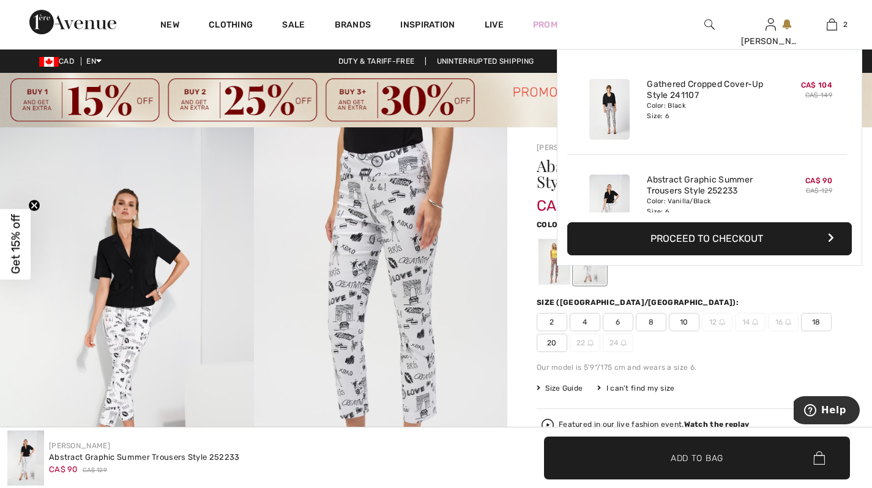
click at [692, 192] on link "Abstract Graphic Summer Trousers Style 252233" at bounding box center [707, 185] width 121 height 22
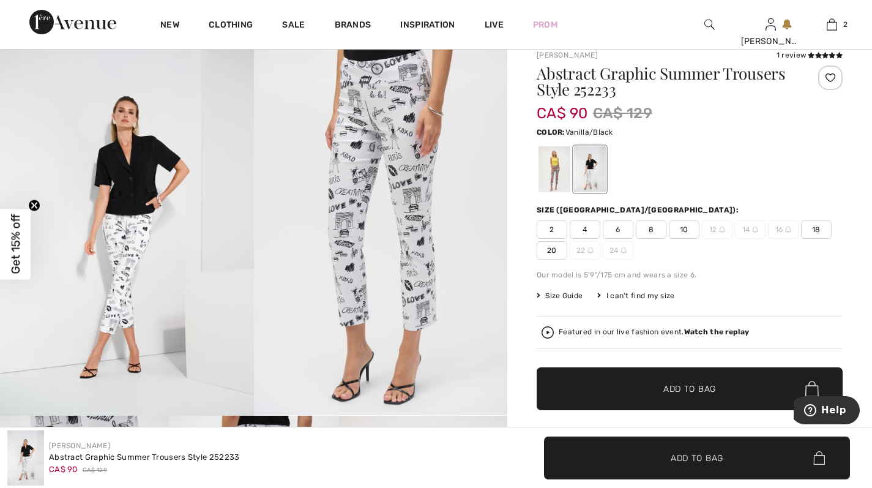
scroll to position [1, 0]
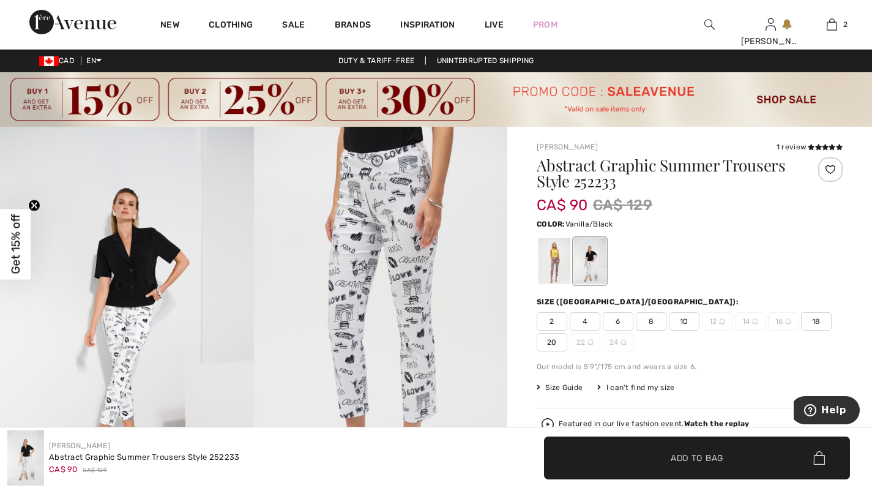
click at [835, 20] on img at bounding box center [832, 24] width 10 height 15
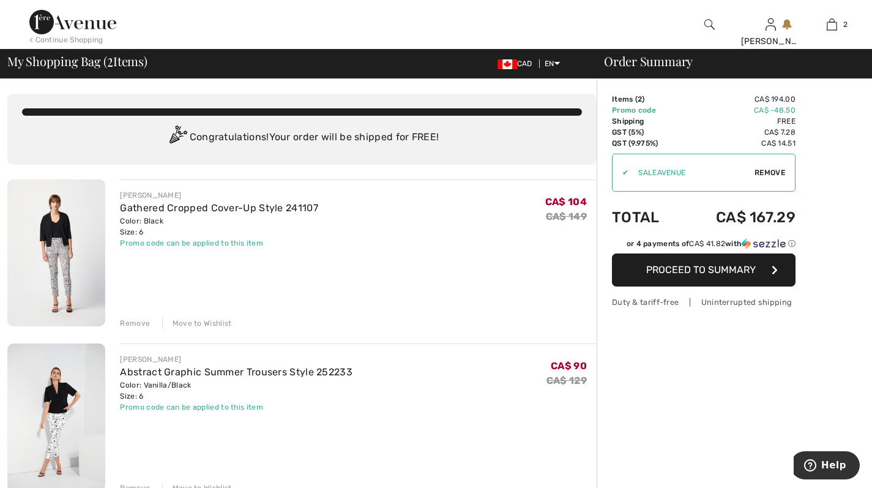
click at [80, 26] on img at bounding box center [72, 22] width 87 height 24
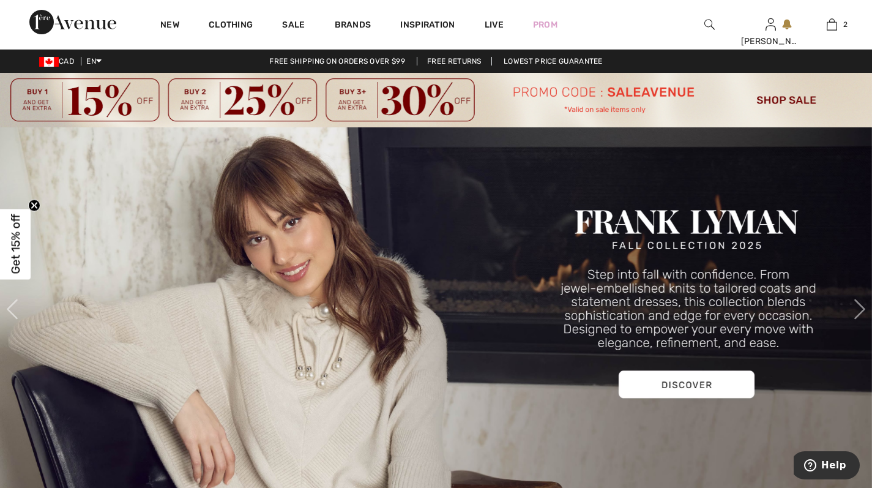
click at [427, 24] on span "Inspiration" at bounding box center [427, 26] width 54 height 13
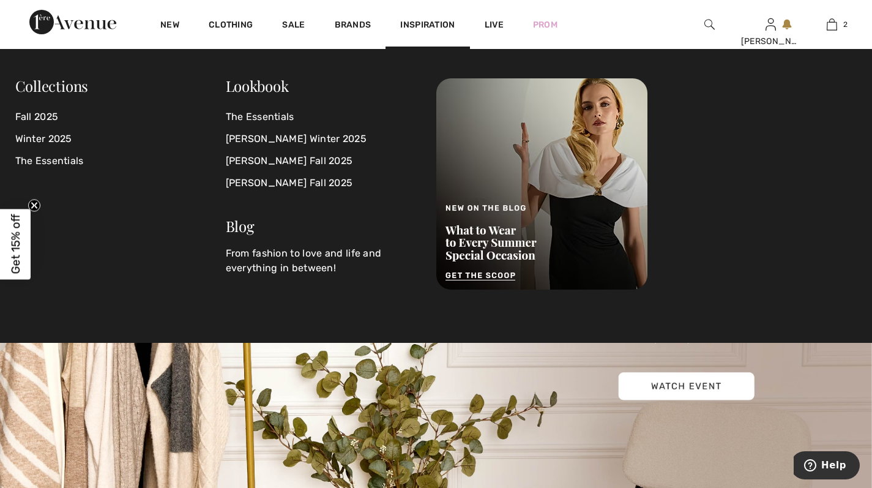
click at [298, 23] on link "Sale" at bounding box center [293, 26] width 23 height 13
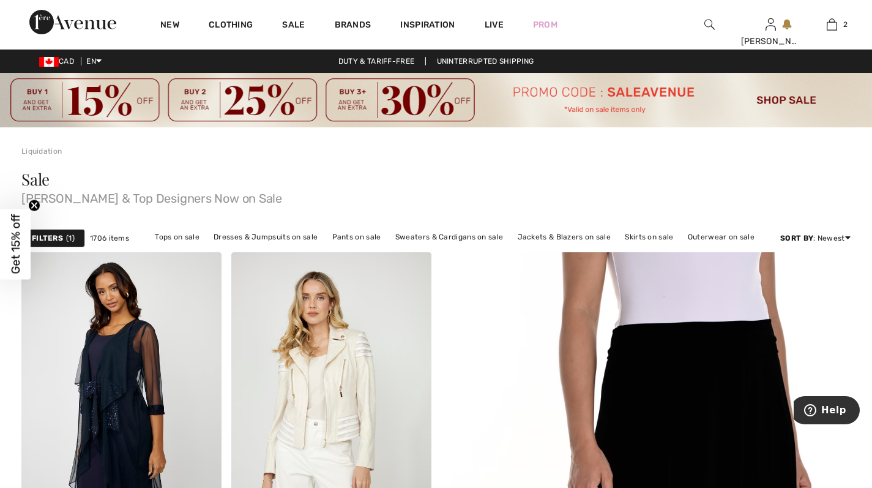
click at [231, 24] on link "Clothing" at bounding box center [231, 26] width 44 height 13
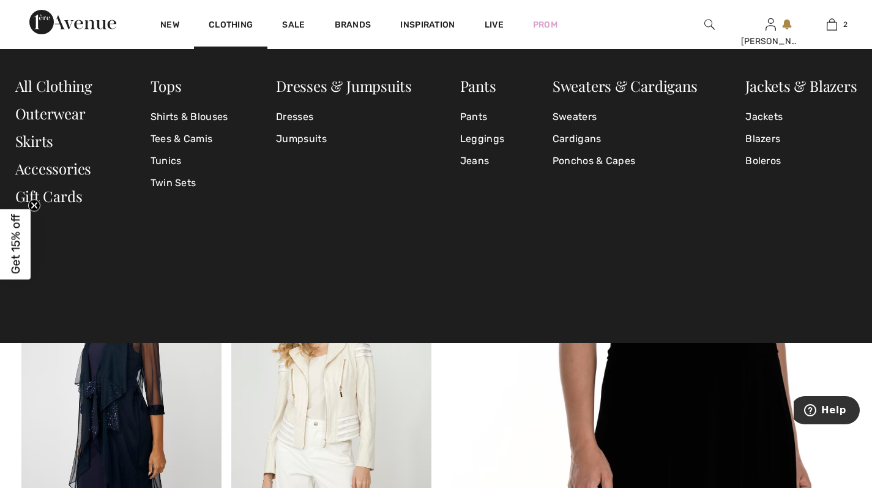
click at [200, 140] on link "Tees & Camis" at bounding box center [190, 139] width 78 height 22
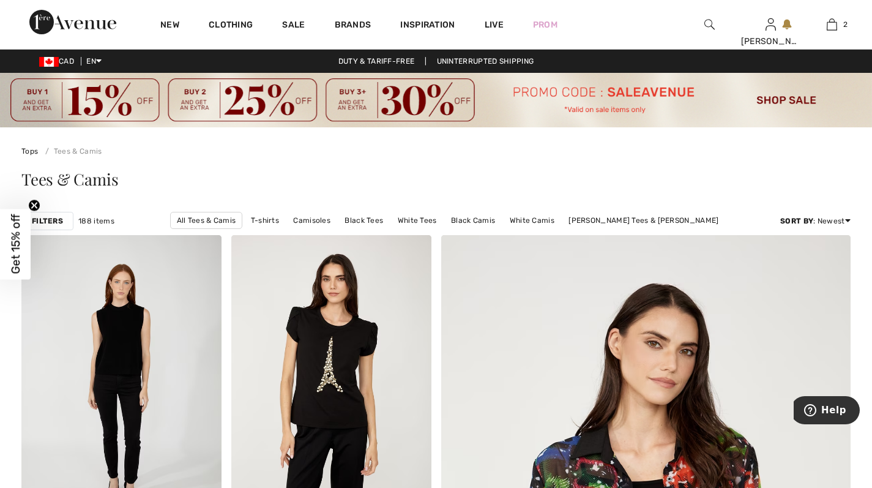
click at [293, 24] on link "Sale" at bounding box center [293, 26] width 23 height 13
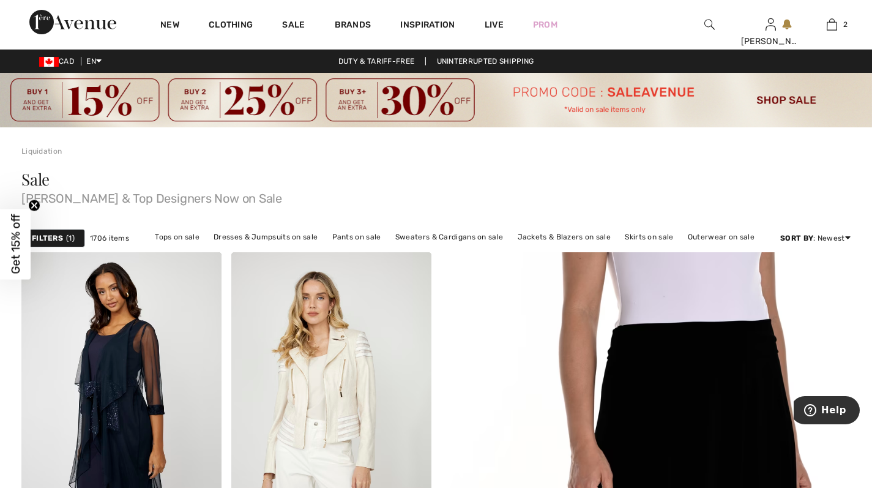
click at [293, 26] on link "Sale" at bounding box center [293, 26] width 23 height 13
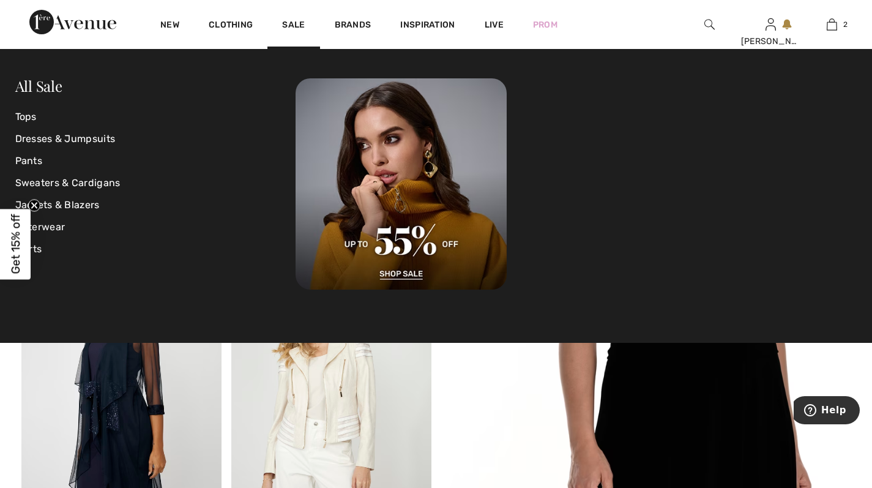
click at [29, 119] on link "Tops" at bounding box center [155, 117] width 281 height 22
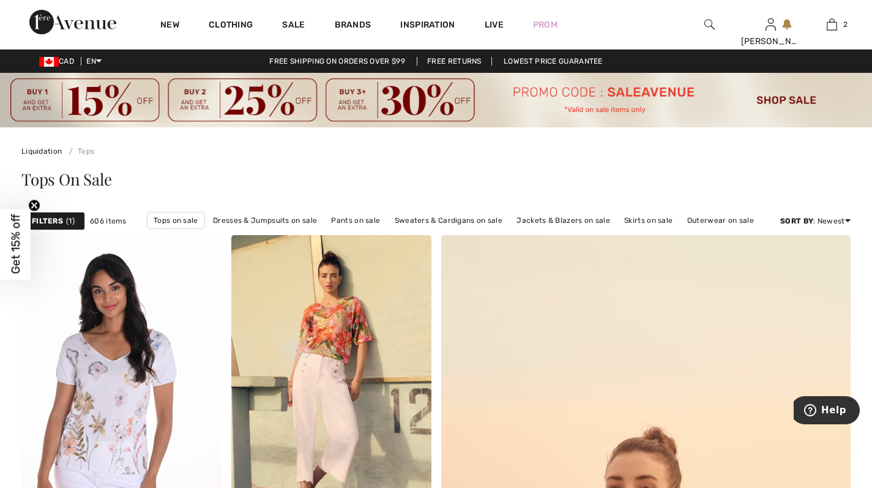
click at [297, 26] on link "Sale" at bounding box center [293, 26] width 23 height 13
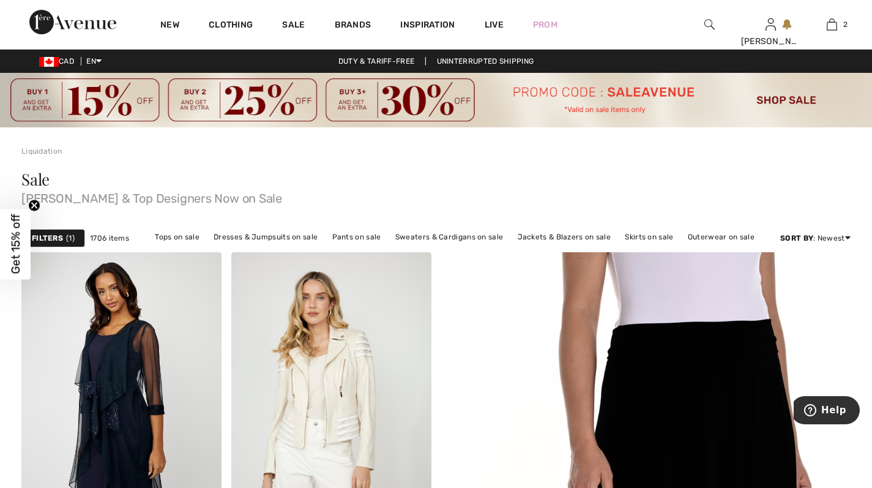
click at [58, 237] on strong "Filters" at bounding box center [47, 238] width 31 height 11
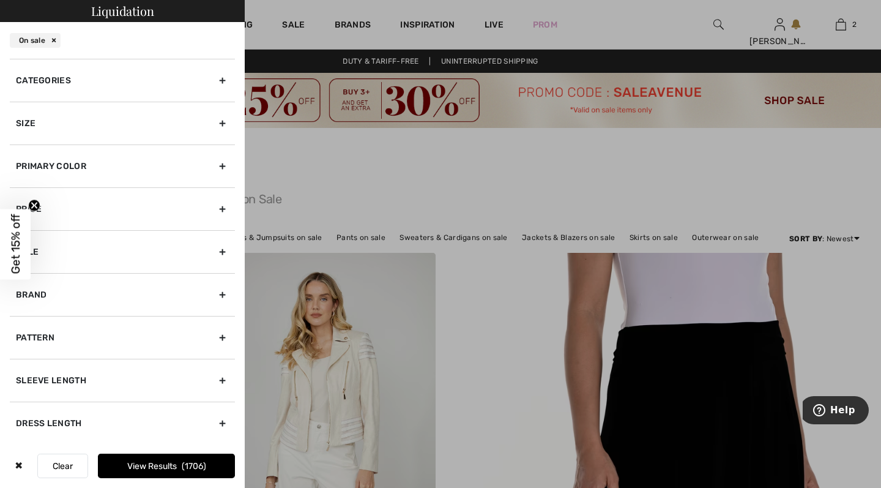
click at [209, 123] on div "Size" at bounding box center [122, 123] width 225 height 43
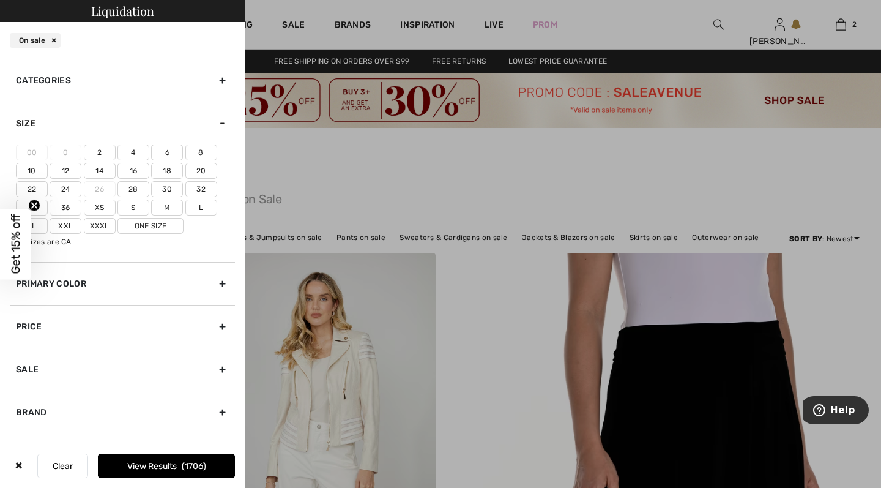
click at [166, 154] on label "6" at bounding box center [167, 152] width 32 height 16
click at [0, 0] on input"] "6" at bounding box center [0, 0] width 0 height 0
click at [217, 280] on div "Primary Color" at bounding box center [122, 283] width 225 height 43
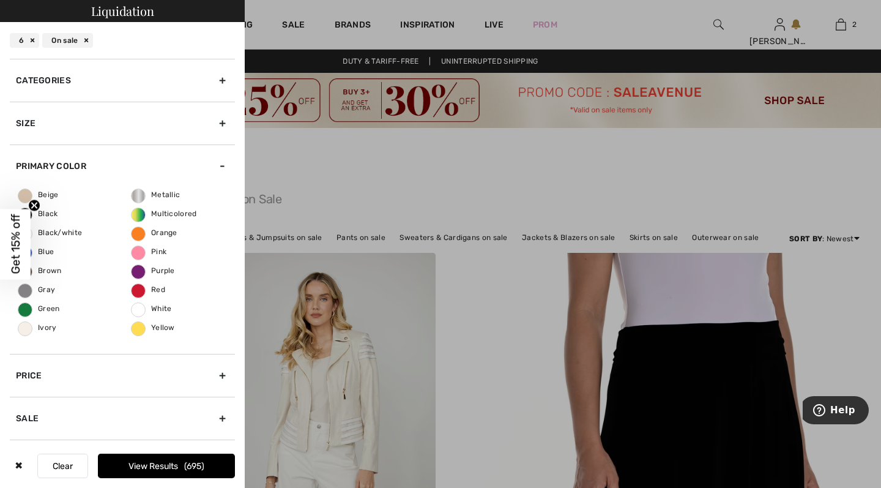
click at [160, 474] on button "View Results 695" at bounding box center [166, 465] width 137 height 24
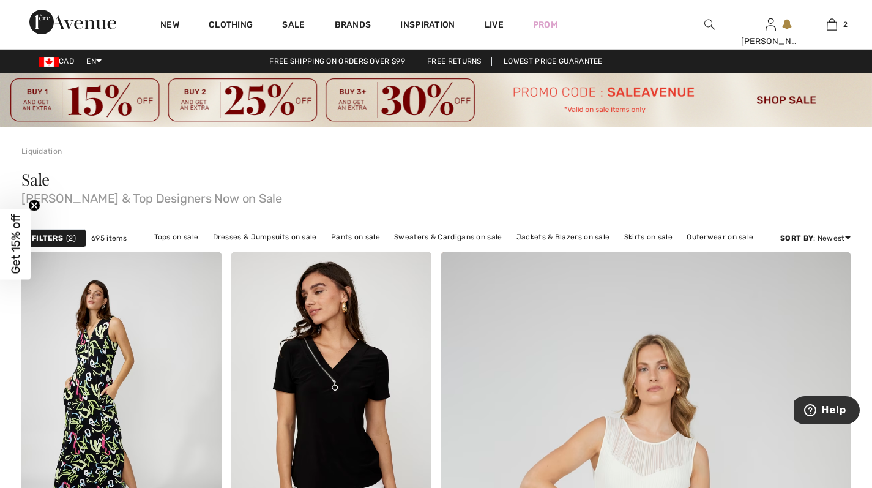
click at [232, 23] on link "Clothing" at bounding box center [231, 26] width 44 height 13
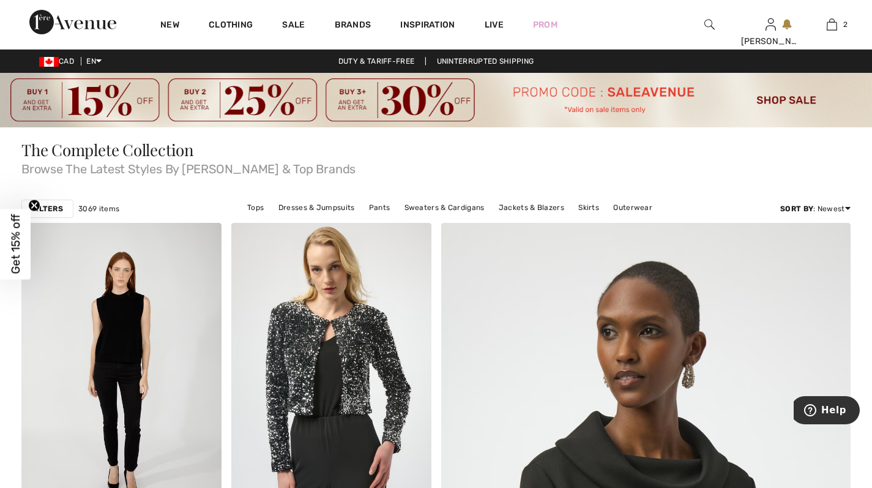
click at [245, 31] on link "Clothing" at bounding box center [231, 26] width 44 height 13
click at [232, 28] on link "Clothing" at bounding box center [231, 26] width 44 height 13
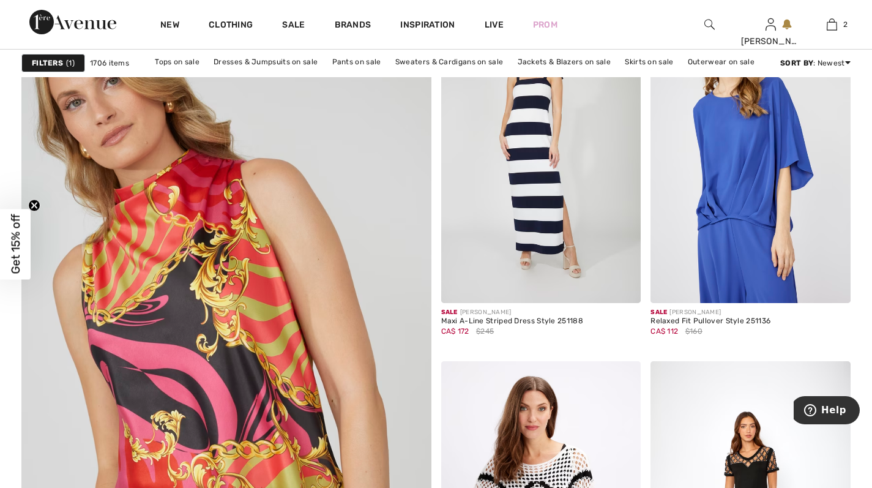
scroll to position [3064, 0]
click at [289, 311] on img at bounding box center [225, 372] width 491 height 737
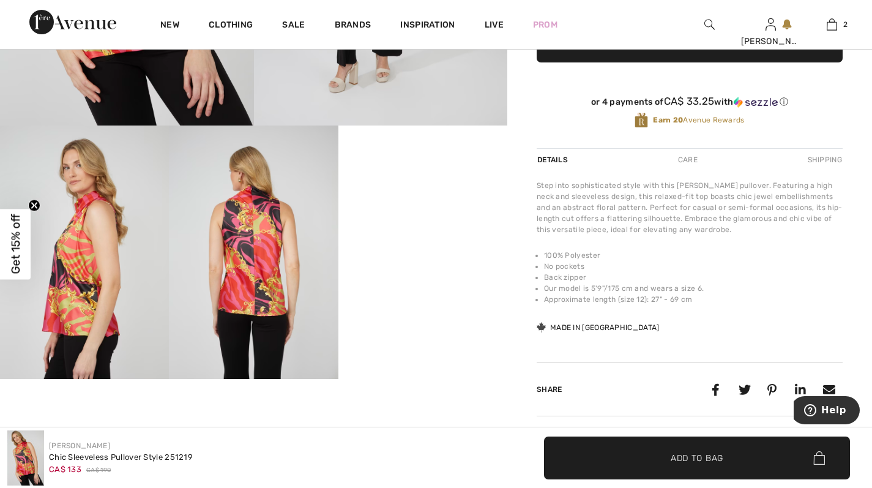
scroll to position [382, 0]
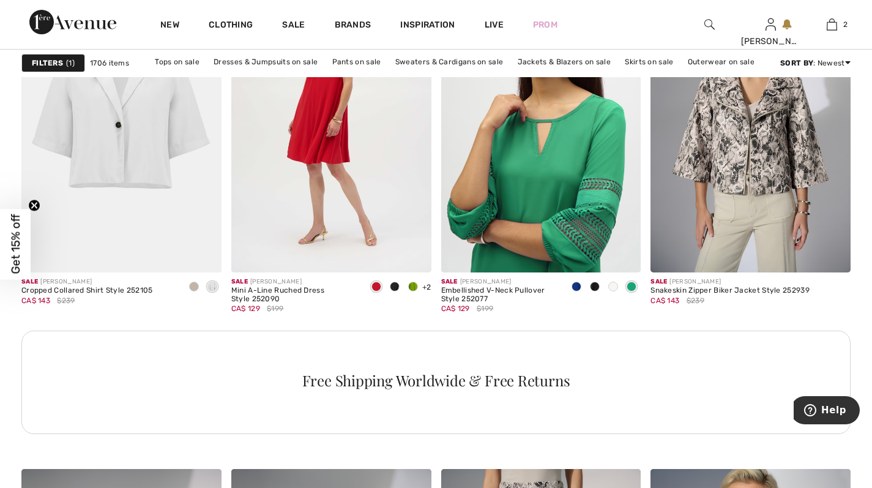
scroll to position [4170, 0]
click at [553, 174] on img at bounding box center [541, 122] width 200 height 300
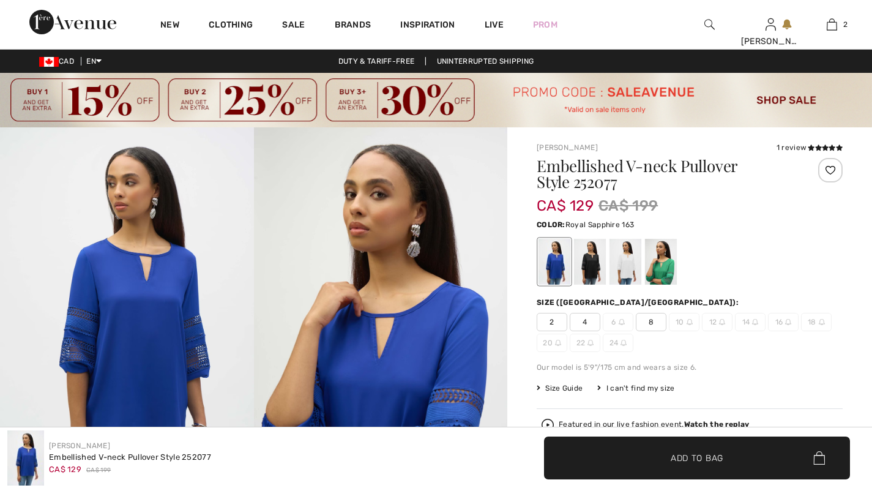
checkbox input "true"
click at [667, 265] on div at bounding box center [661, 262] width 32 height 46
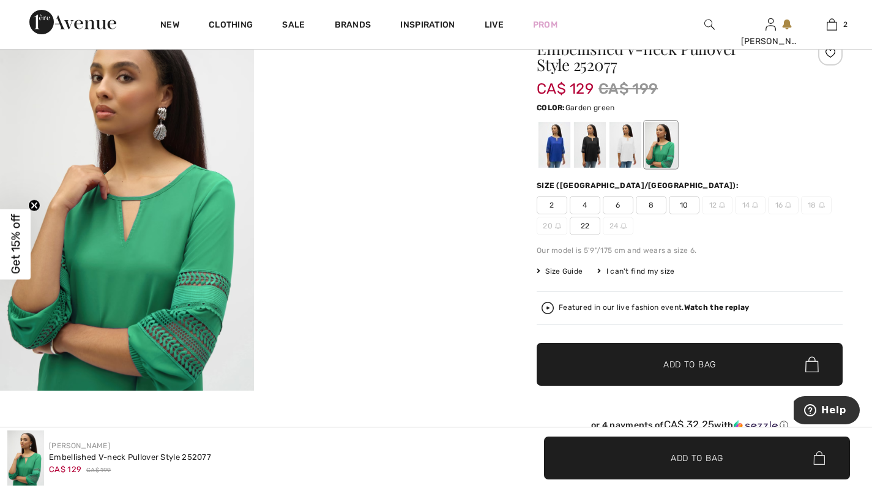
scroll to position [115, 0]
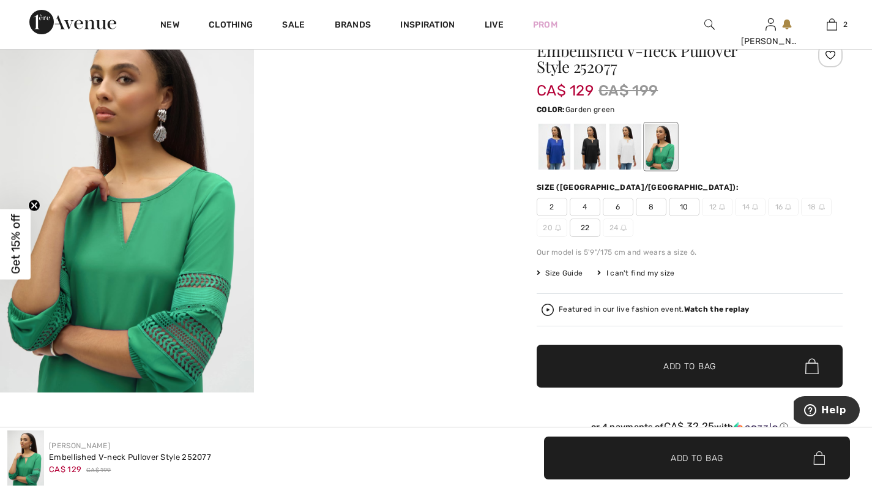
click at [184, 278] on img at bounding box center [127, 202] width 254 height 380
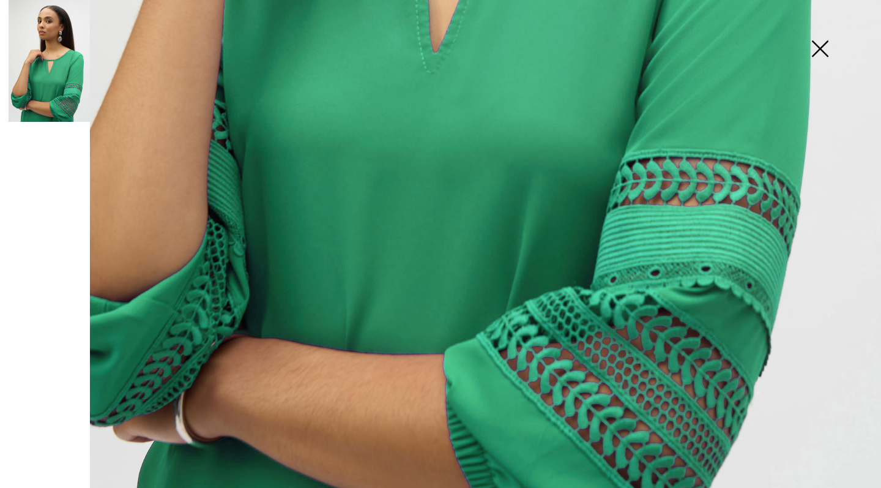
scroll to position [819, 0]
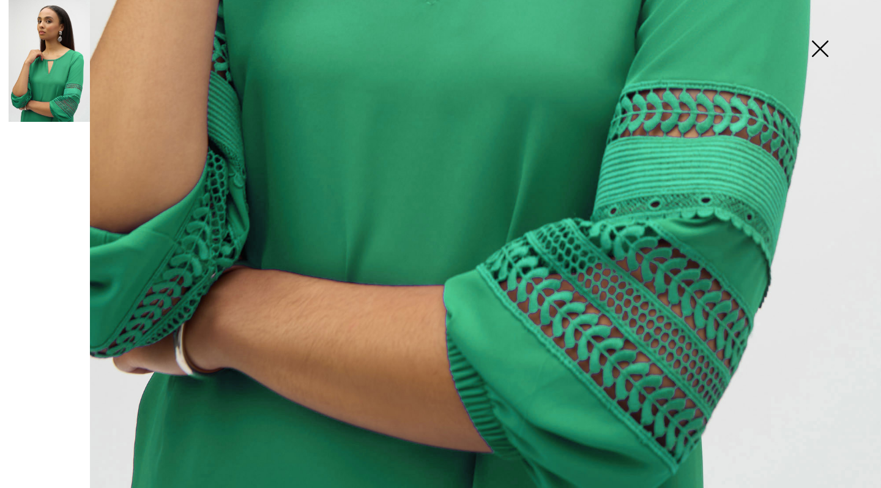
click at [815, 47] on img at bounding box center [819, 49] width 61 height 63
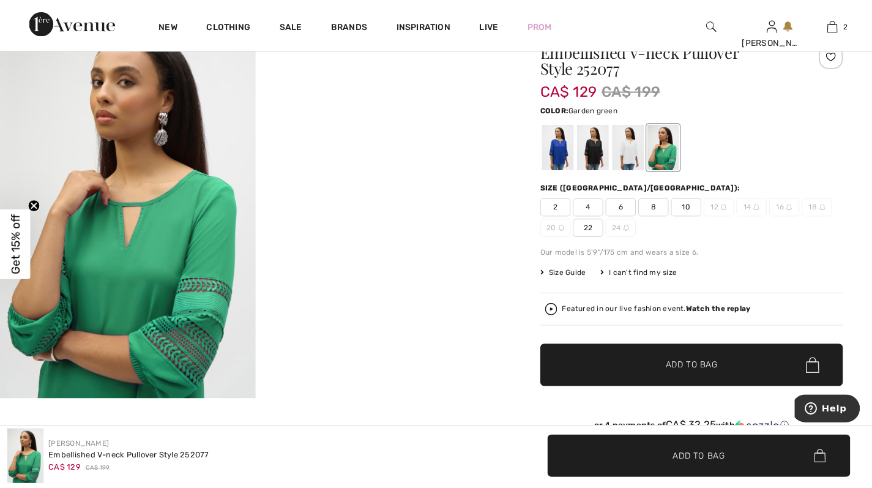
scroll to position [805, 0]
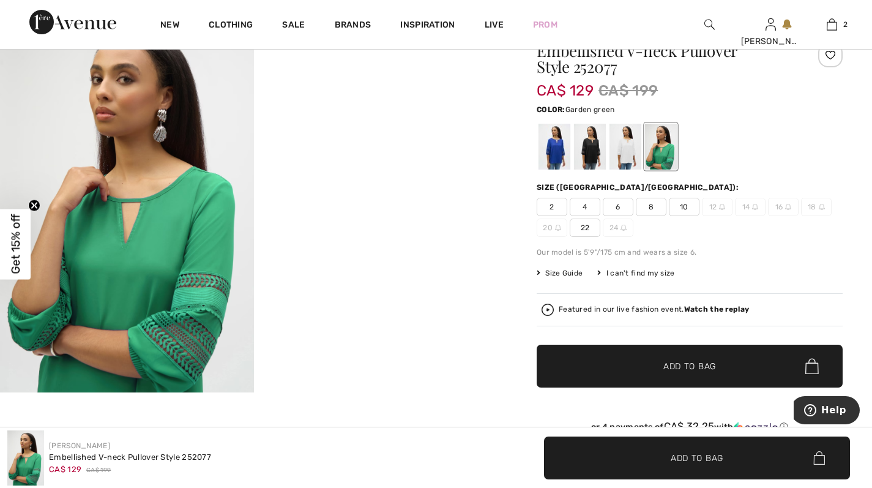
click at [614, 206] on span "6" at bounding box center [618, 207] width 31 height 18
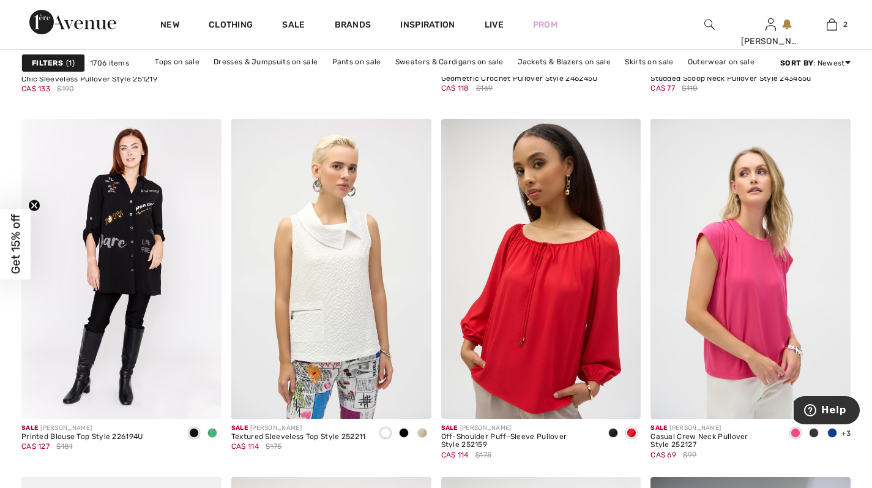
scroll to position [3667, 0]
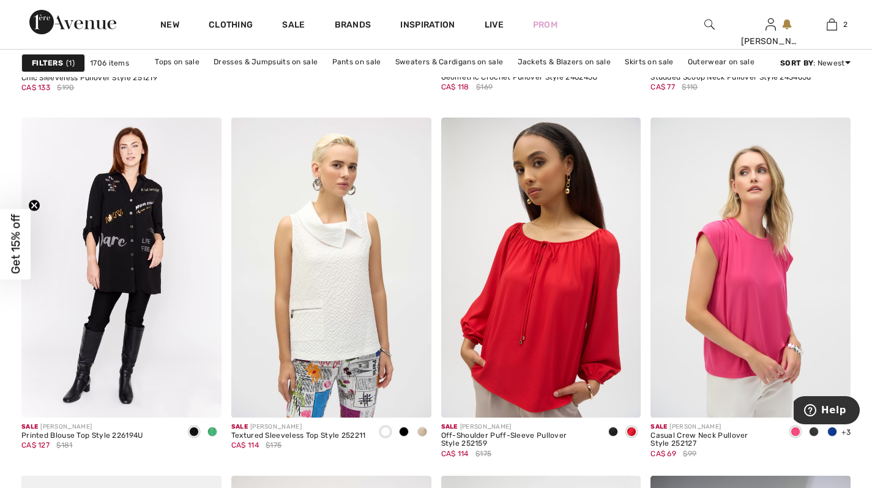
click at [238, 23] on link "Clothing" at bounding box center [231, 26] width 44 height 13
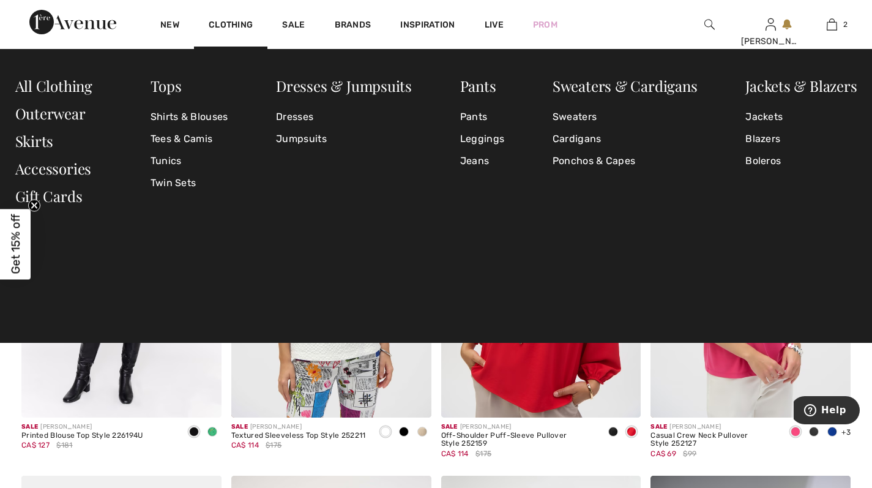
click at [326, 87] on link "Dresses & Jumpsuits" at bounding box center [344, 86] width 136 height 20
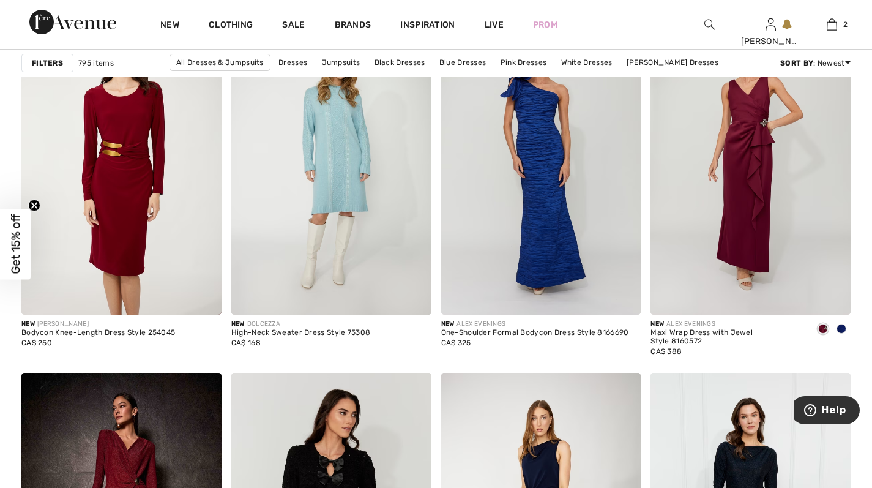
scroll to position [2155, 0]
click at [299, 23] on link "Sale" at bounding box center [293, 26] width 23 height 13
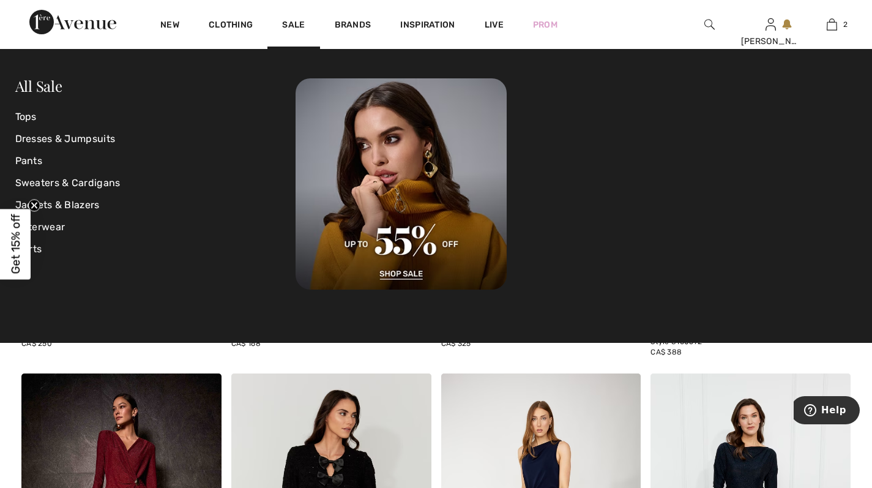
click at [98, 142] on link "Dresses & Jumpsuits" at bounding box center [155, 139] width 281 height 22
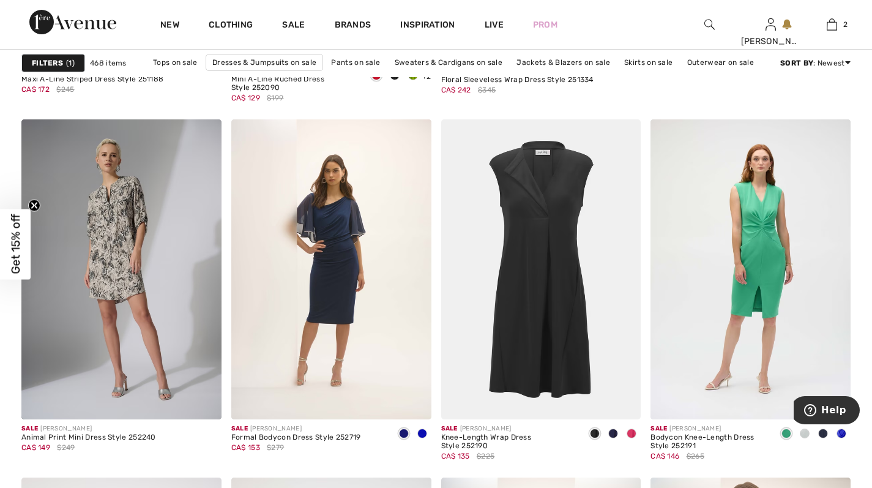
scroll to position [832, 0]
click at [628, 433] on span at bounding box center [632, 433] width 10 height 10
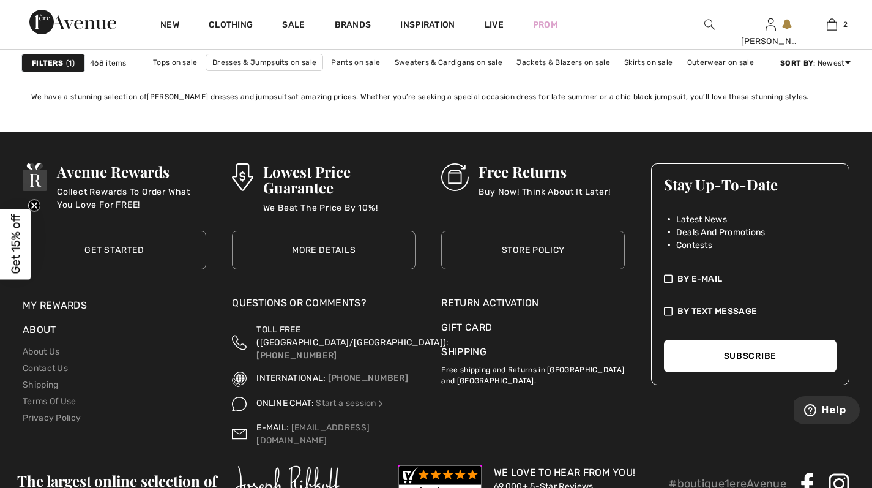
scroll to position [5705, 0]
